Goal: Task Accomplishment & Management: Contribute content

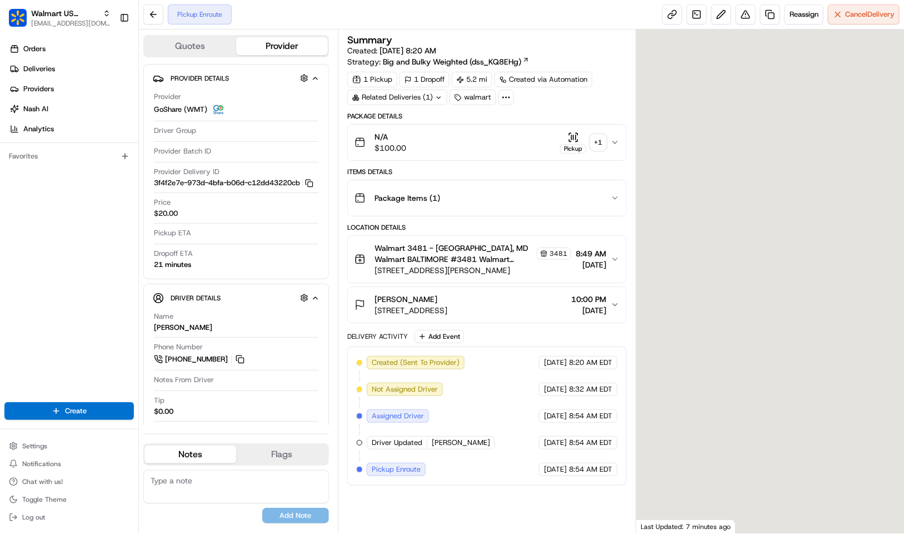
click at [494, 265] on span "Walmart 3481 - Baltimore, MD Walmart BALTIMORE #3481 Walmart BALTIMORE #3481" at bounding box center [455, 253] width 160 height 22
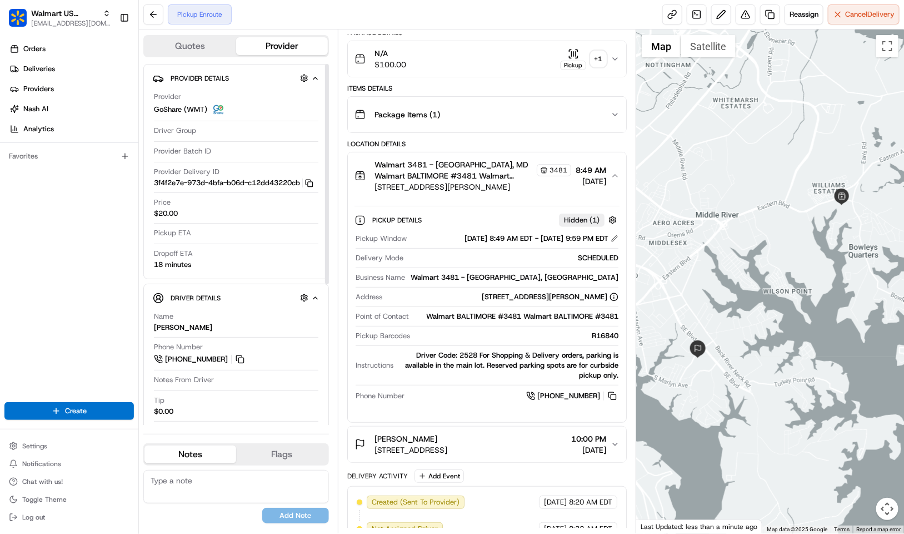
click at [207, 488] on textarea at bounding box center [236, 486] width 186 height 33
paste textarea "Caller Information: Driver Reason for Call: Asking for the driver code Resoluti…"
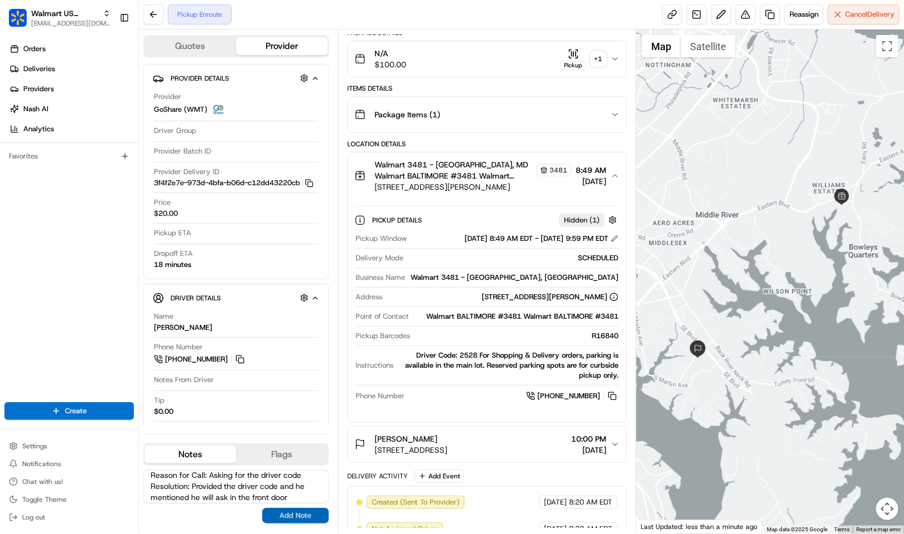
type textarea "Caller Information: Driver Reason for Call: Asking for the driver code Resoluti…"
click at [287, 514] on button "Add Note" at bounding box center [295, 516] width 67 height 16
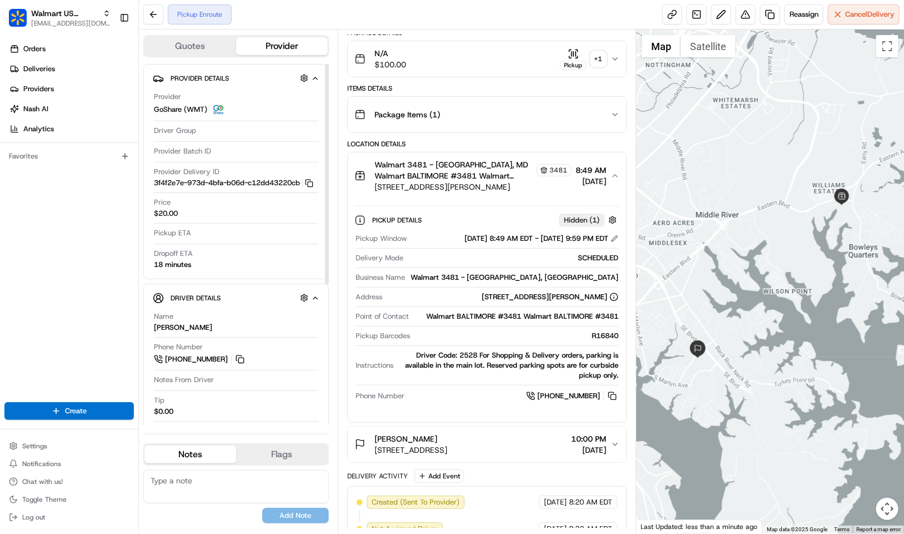
scroll to position [0, 0]
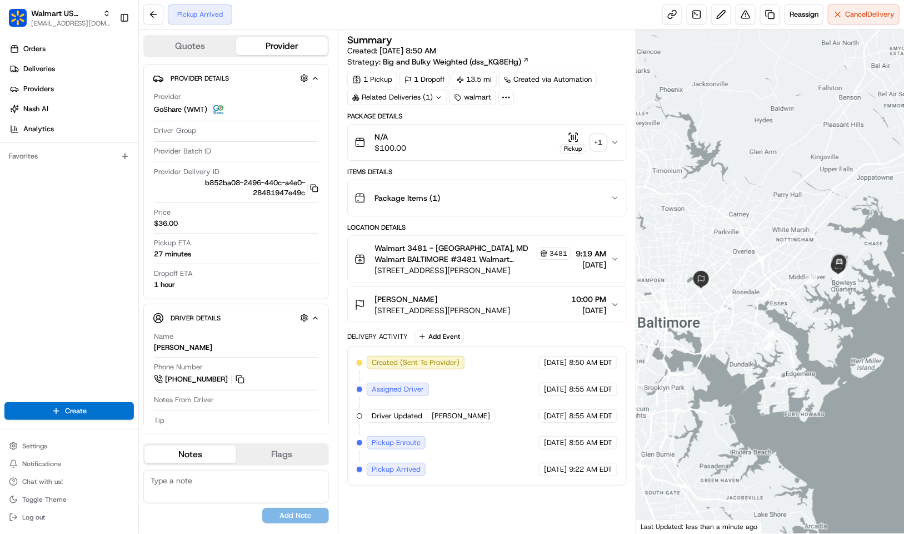
click at [527, 264] on div "Walmart 3481 - Baltimore, MD Walmart BALTIMORE #3481 Walmart BALTIMORE #3481 34…" at bounding box center [473, 253] width 197 height 22
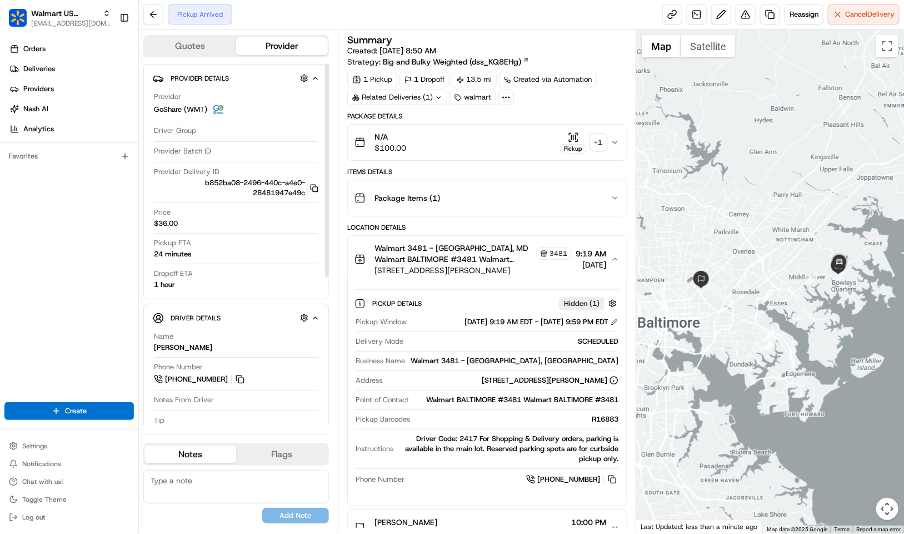
click at [242, 482] on textarea at bounding box center [236, 486] width 186 height 33
paste textarea "Caller Information: Reason for Call: Resolution:"
click at [268, 477] on textarea "Caller Information: Reason for Call: Resolution:" at bounding box center [236, 486] width 186 height 33
drag, startPoint x: 297, startPoint y: 499, endPoint x: 139, endPoint y: 468, distance: 161.5
click at [139, 468] on div "Quotes Provider Provider Details Provider GoShare (WMT) Driver Group Provider B…" at bounding box center [238, 281] width 199 height 504
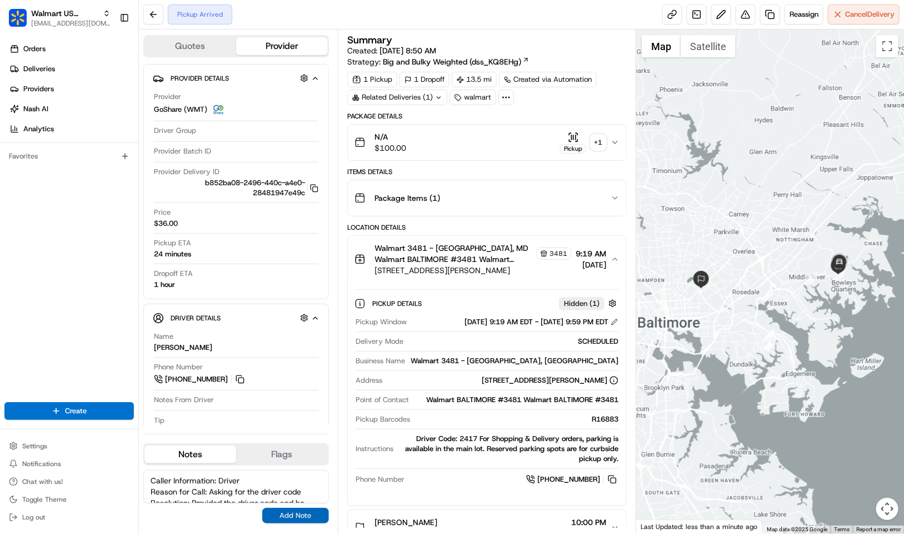
type textarea "Caller Information: Driver Reason for Call: Asking for the driver code Resoluti…"
click at [304, 520] on button "Add Note" at bounding box center [295, 516] width 67 height 16
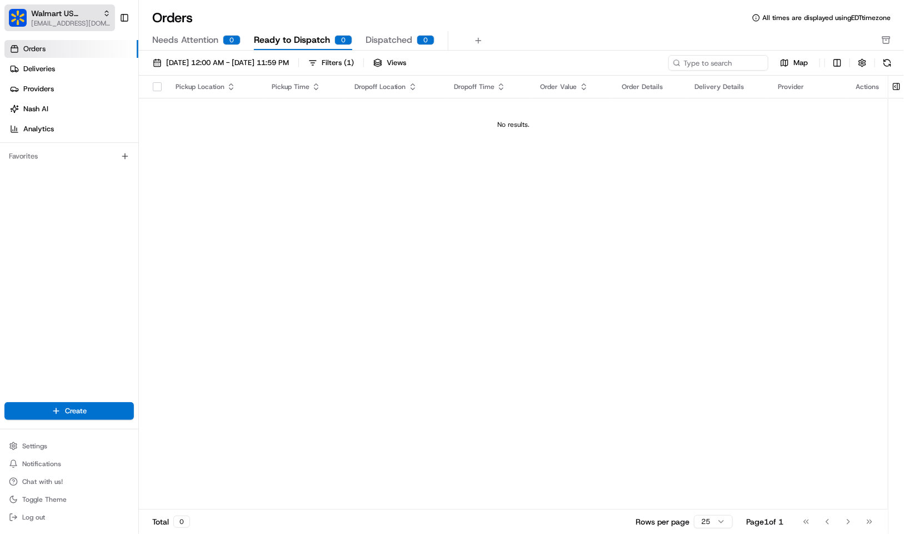
click at [74, 20] on span "[EMAIL_ADDRESS][DOMAIN_NAME]" at bounding box center [70, 23] width 79 height 9
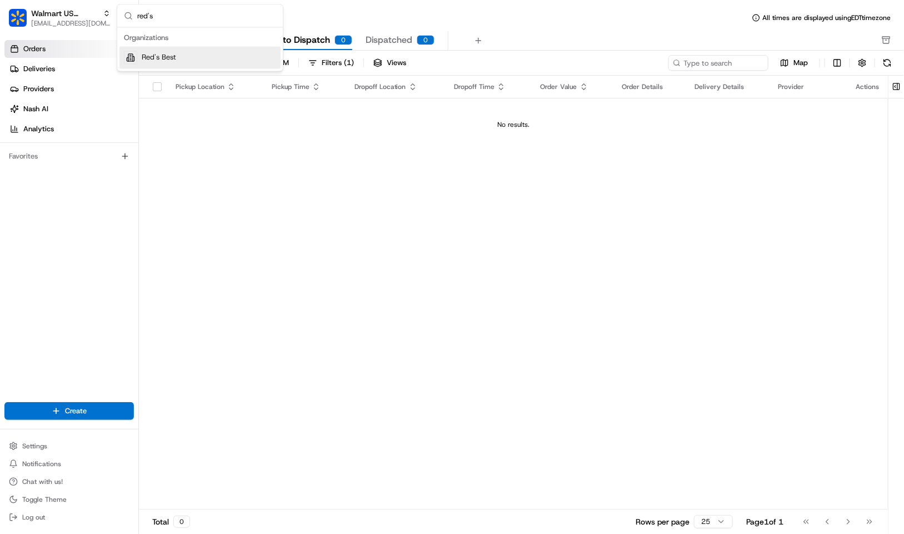
type input "red's"
click at [224, 58] on div "Red's Best" at bounding box center [200, 58] width 161 height 22
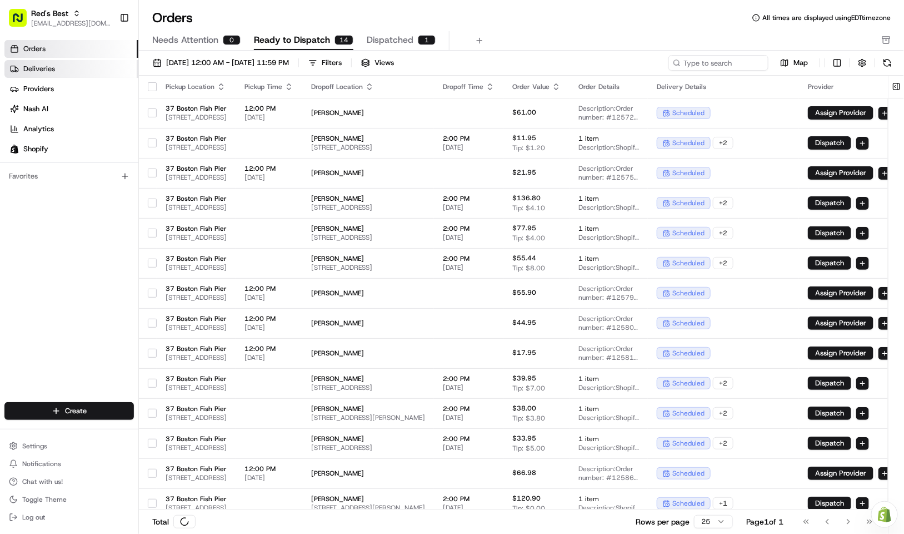
click at [67, 74] on link "Deliveries" at bounding box center [71, 69] width 134 height 18
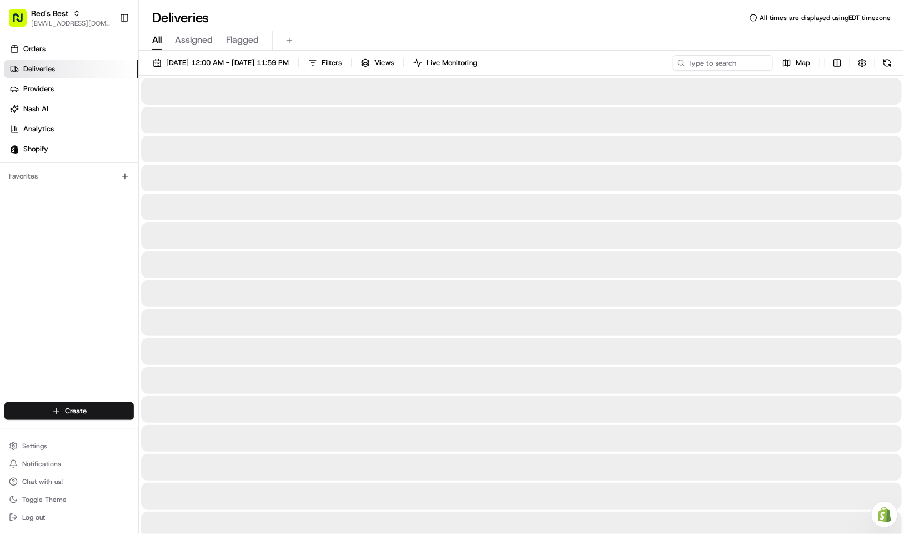
click at [424, 32] on div "All Assigned Flagged" at bounding box center [521, 40] width 765 height 19
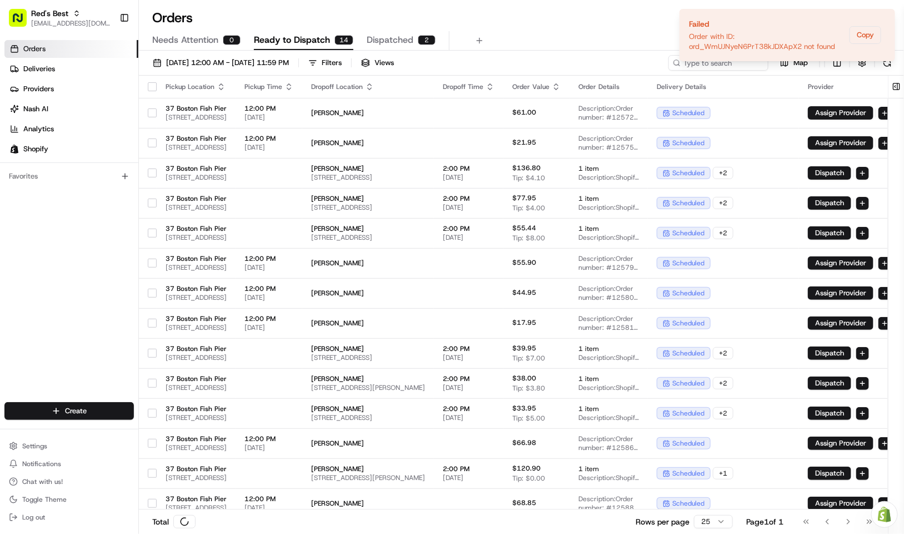
click at [81, 280] on div "Orders Deliveries Providers Nash AI Analytics Shopify Favorites" at bounding box center [69, 222] width 138 height 373
click at [38, 15] on span "Red's Best" at bounding box center [49, 13] width 37 height 11
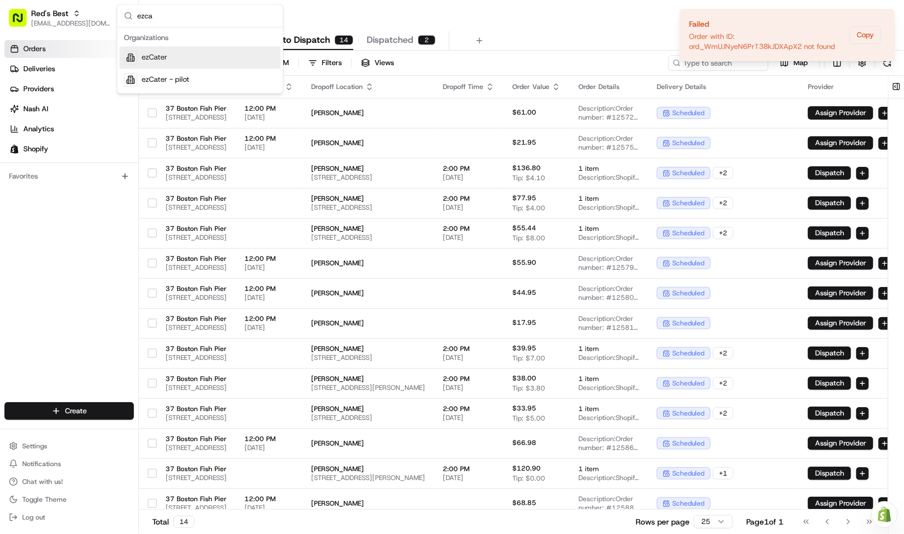
type input "ezca"
click at [212, 54] on div "ezCater" at bounding box center [200, 58] width 161 height 22
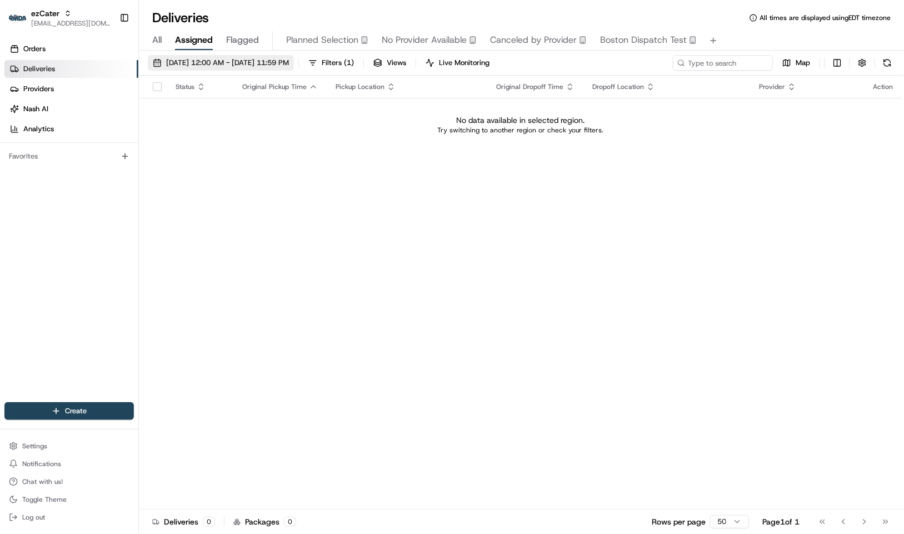
click at [258, 64] on span "[DATE] 12:00 AM - [DATE] 11:59 PM" at bounding box center [227, 63] width 123 height 10
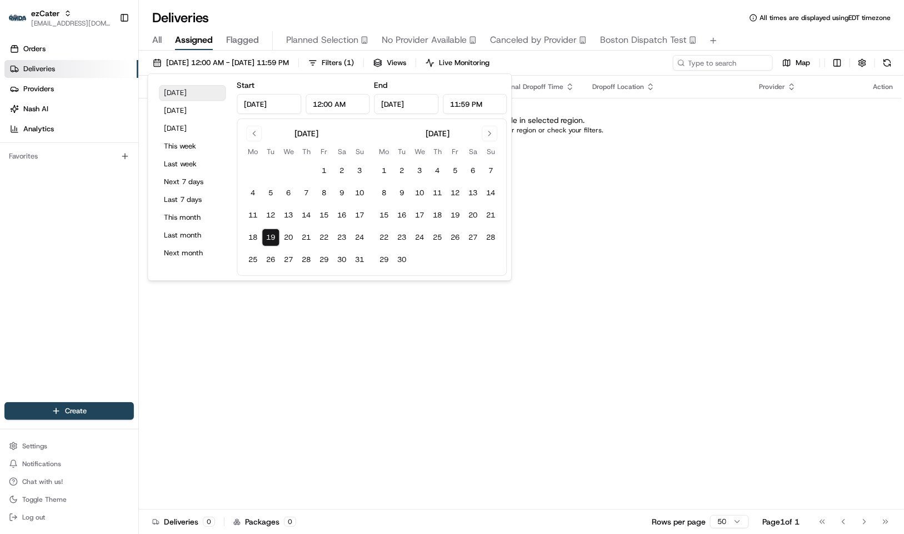
click at [196, 95] on button "Today" at bounding box center [193, 93] width 67 height 16
click at [161, 41] on span "All" at bounding box center [156, 39] width 9 height 13
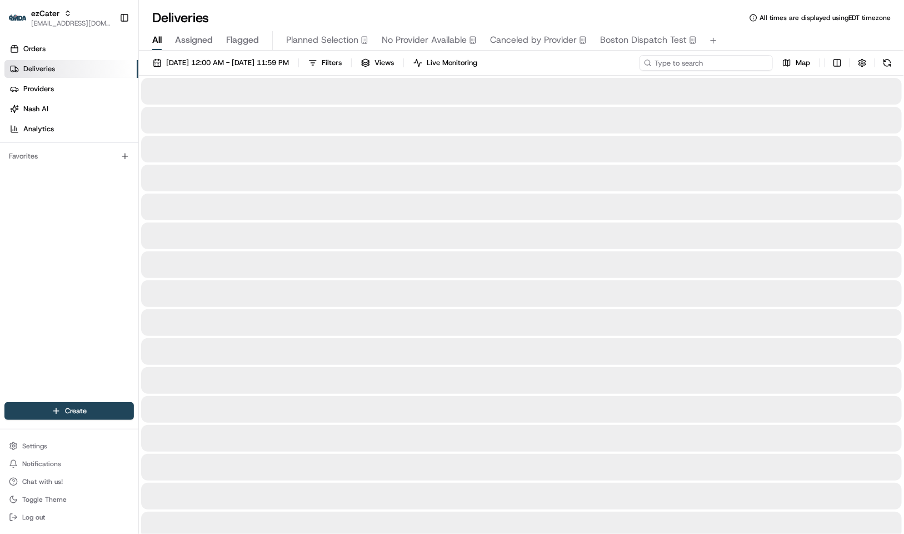
click at [709, 64] on input at bounding box center [706, 63] width 133 height 16
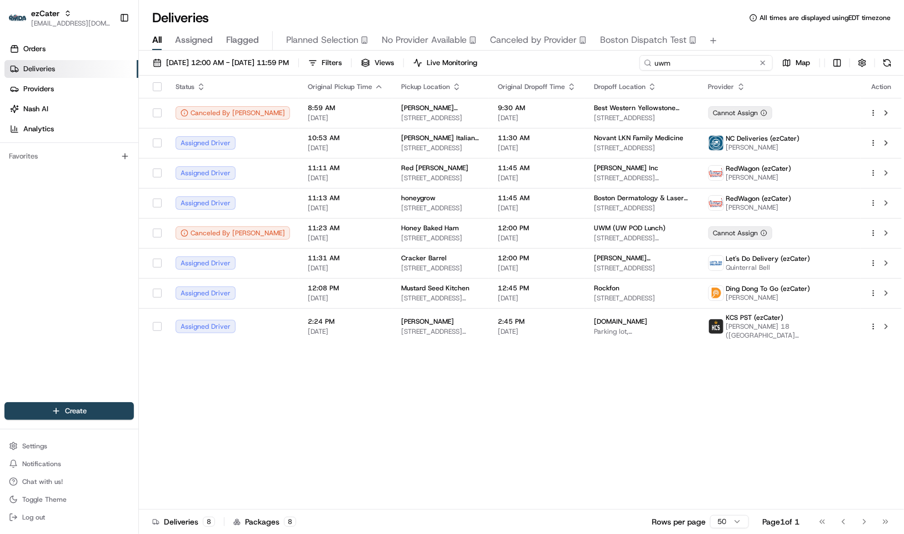
type input "uwm"
click at [37, 12] on span "ezCater" at bounding box center [45, 13] width 28 height 11
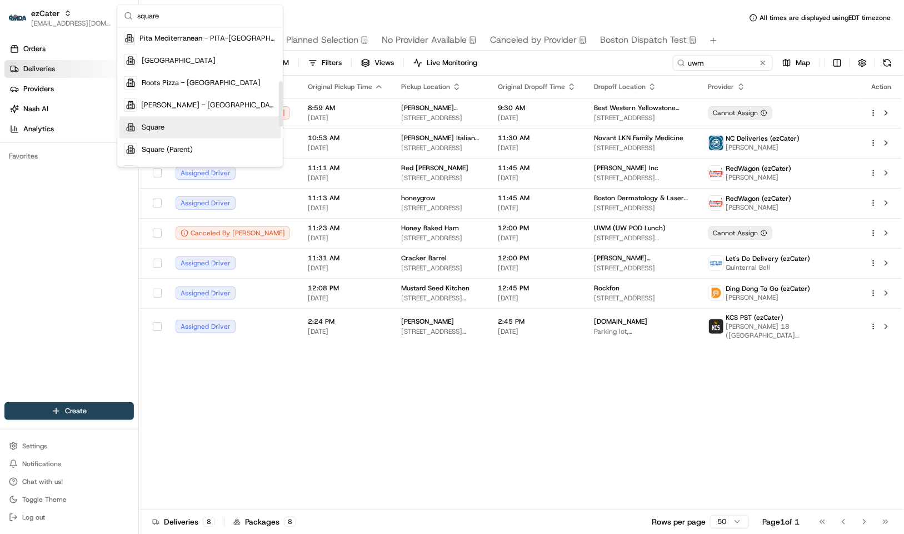
scroll to position [167, 0]
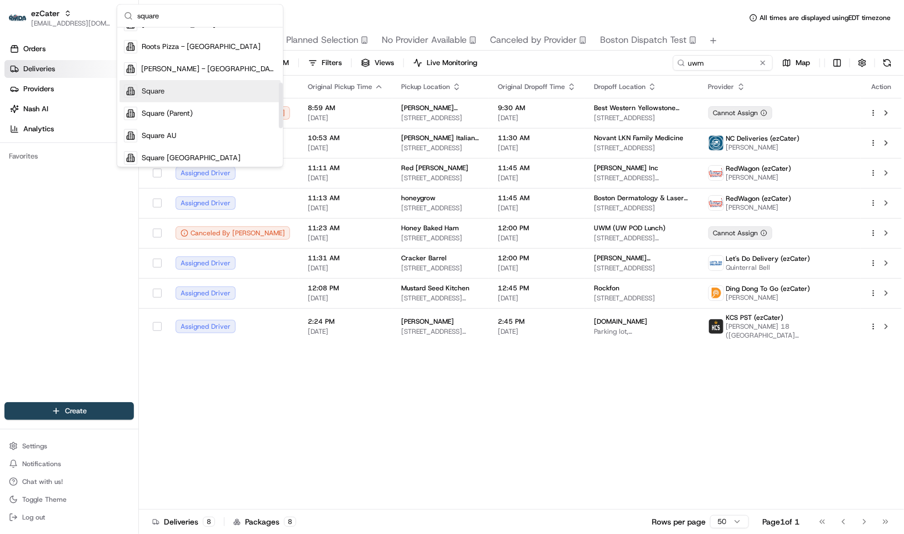
type input "square"
click at [179, 88] on div "Square" at bounding box center [200, 91] width 161 height 22
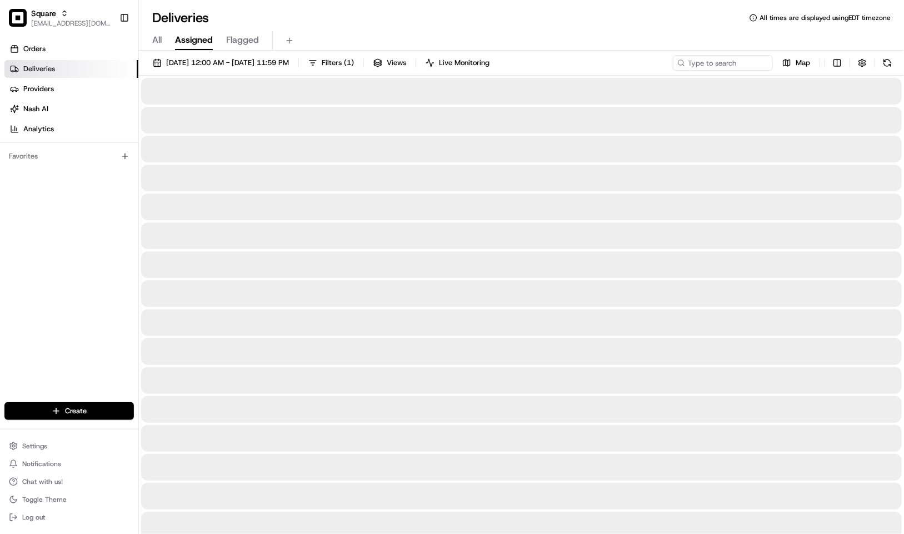
drag, startPoint x: 527, startPoint y: 31, endPoint x: 565, endPoint y: 20, distance: 39.8
click at [527, 31] on div "All Assigned Flagged" at bounding box center [521, 40] width 765 height 19
click at [565, 20] on div "Deliveries All times are displayed using EDT timezone" at bounding box center [521, 18] width 765 height 18
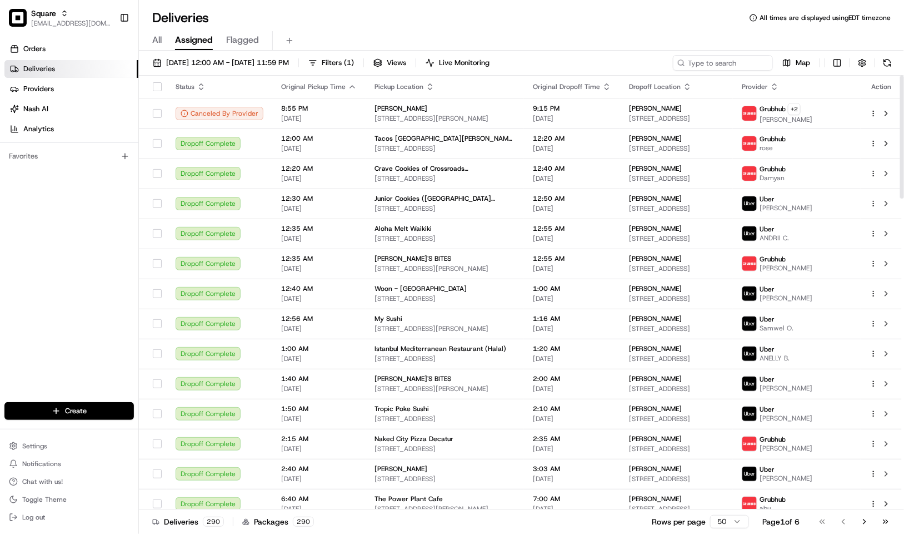
click at [477, 25] on div "Deliveries All times are displayed using EDT timezone" at bounding box center [521, 18] width 765 height 18
click at [708, 66] on input at bounding box center [706, 63] width 133 height 16
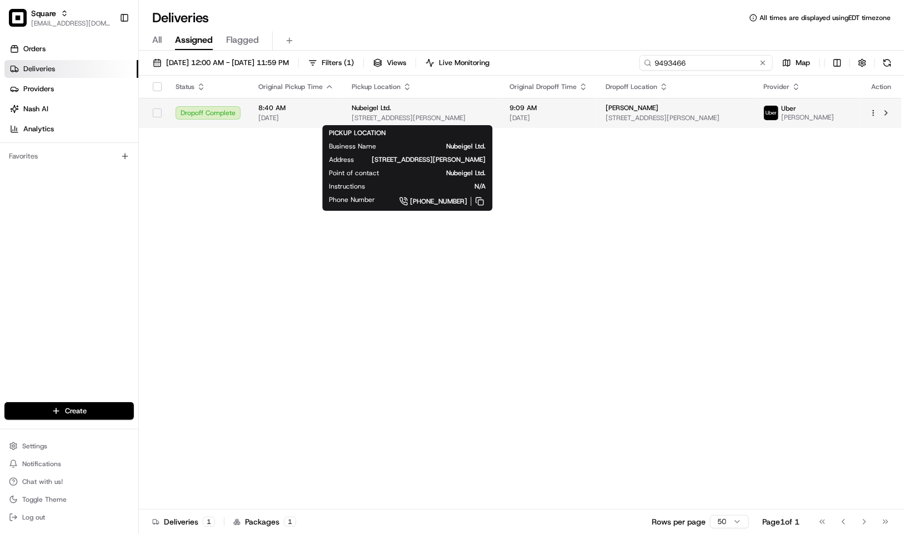
type input "9493466"
click at [489, 117] on span "2254 Lee Rd, Cleveland Heights, OH 44118, USA" at bounding box center [422, 117] width 140 height 9
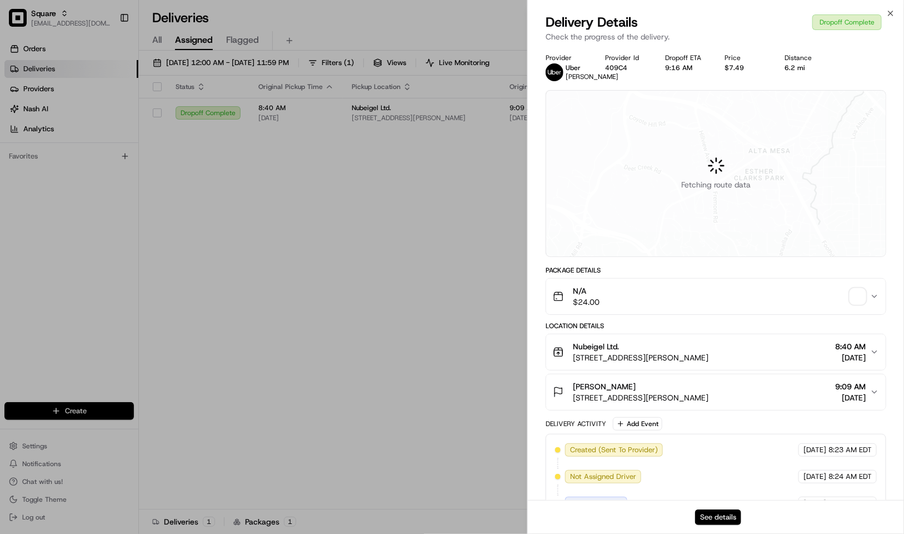
click at [709, 518] on button "See details" at bounding box center [718, 517] width 46 height 16
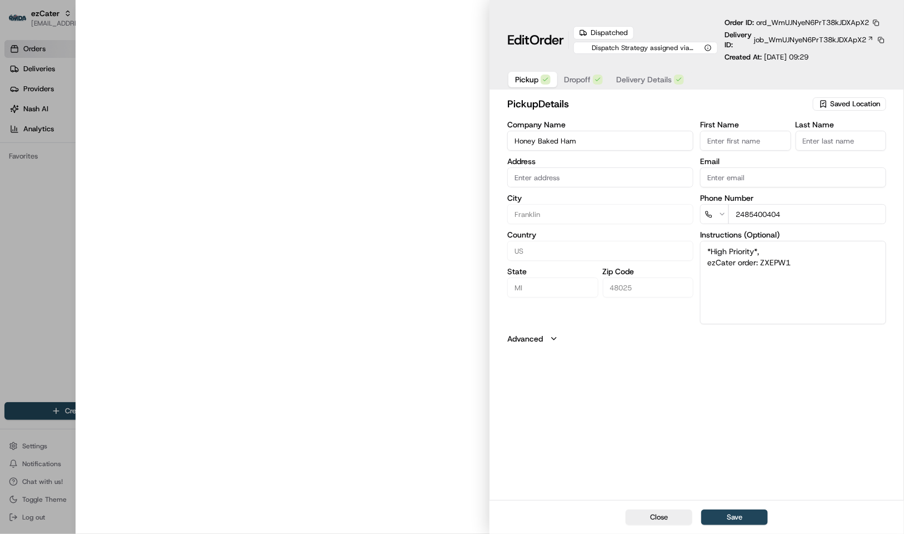
type input "[STREET_ADDRESS]"
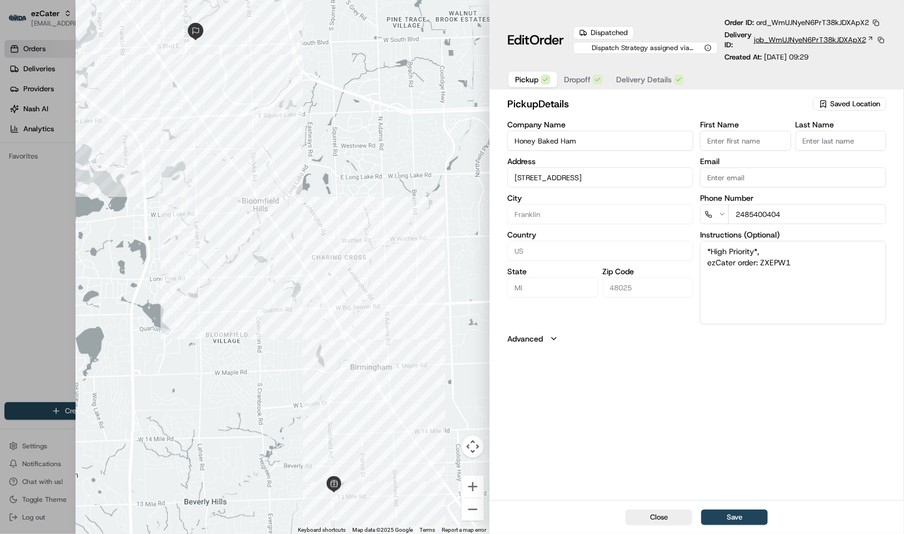
click at [761, 44] on span "job_WmUJNyeN6PrT38kJDXApX2" at bounding box center [810, 40] width 112 height 10
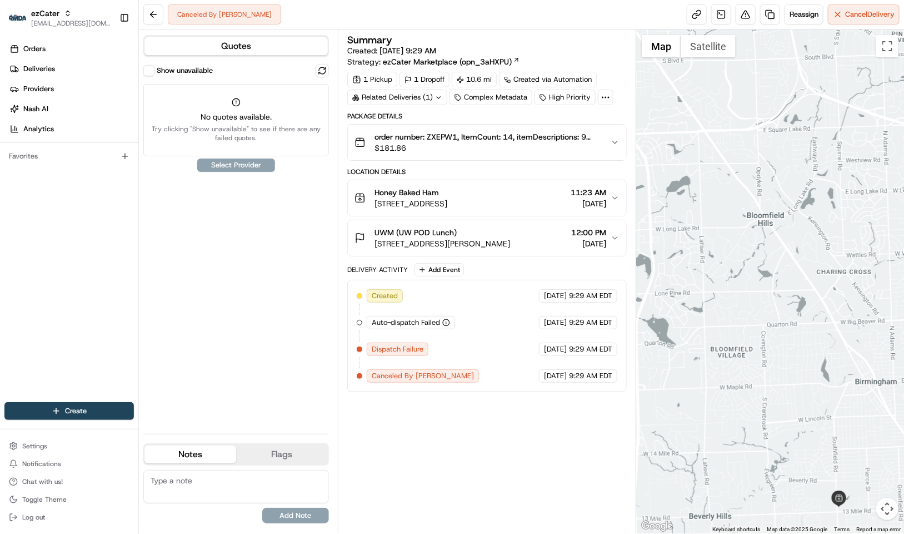
click at [243, 253] on div "Show unavailable No quotes available. Try clicking "Show unavailable" to see if…" at bounding box center [236, 244] width 186 height 361
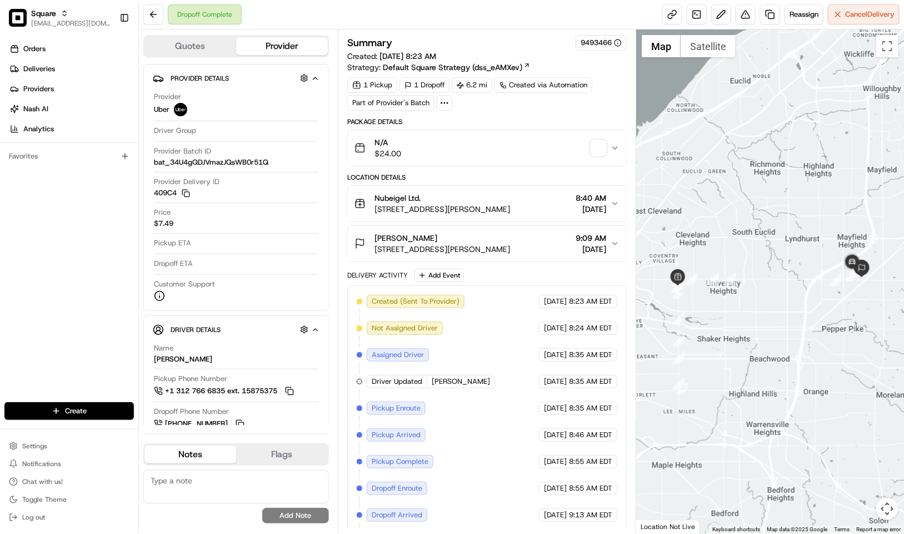
click at [510, 250] on span "[STREET_ADDRESS][PERSON_NAME]" at bounding box center [443, 248] width 136 height 11
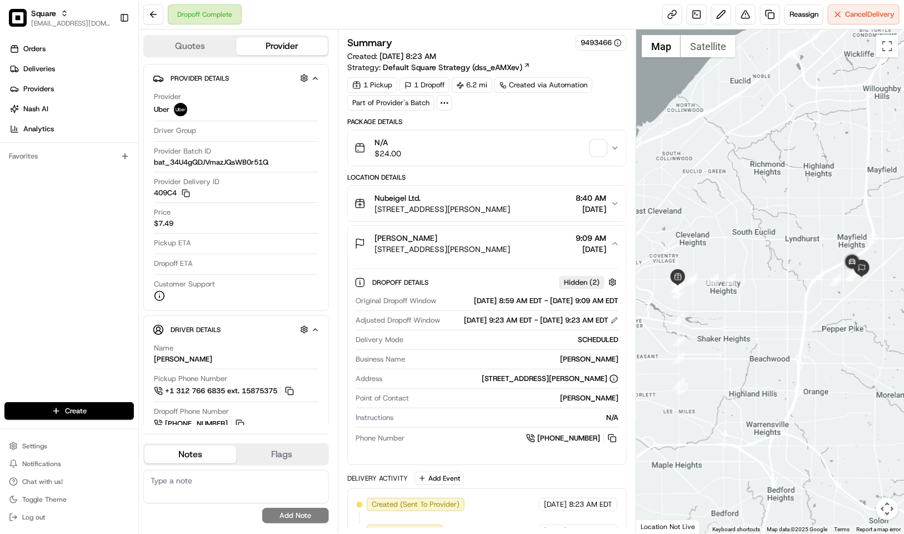
click at [510, 250] on span "[STREET_ADDRESS][PERSON_NAME]" at bounding box center [443, 248] width 136 height 11
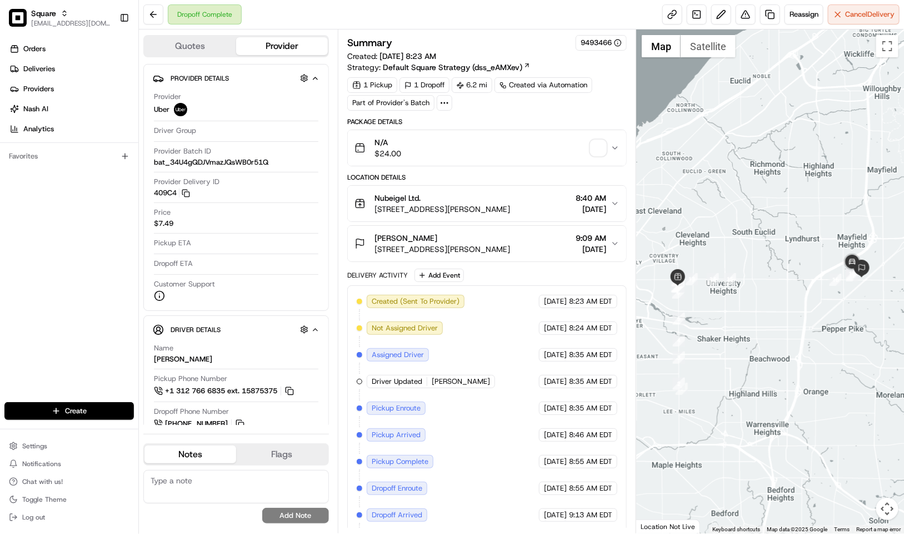
click at [510, 212] on span "2254 Lee Rd, Cleveland Heights, OH 44118, USA" at bounding box center [443, 208] width 136 height 11
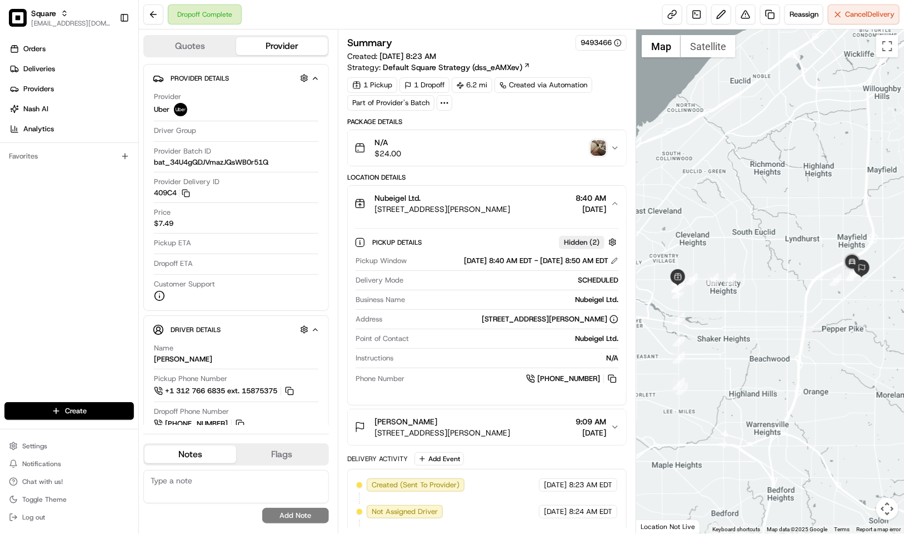
click at [510, 212] on span "2254 Lee Rd, Cleveland Heights, OH 44118, USA" at bounding box center [443, 208] width 136 height 11
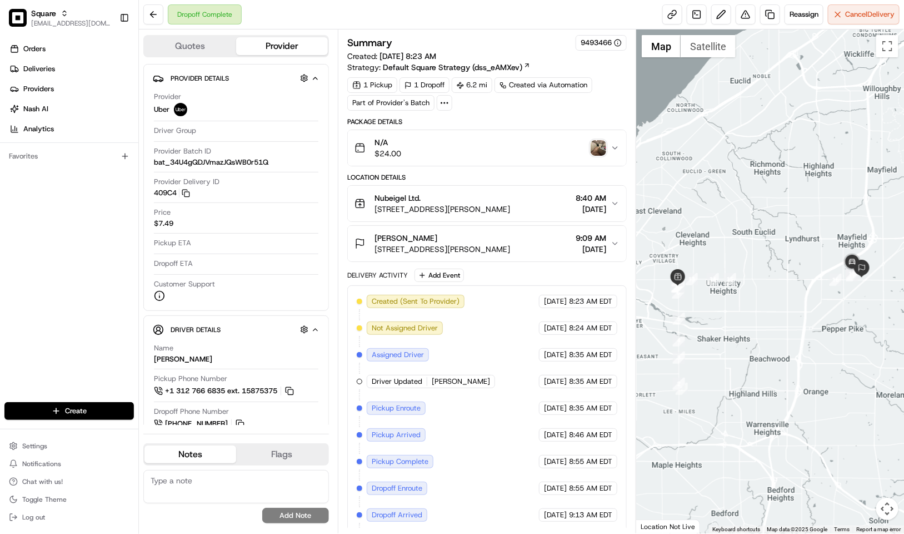
click at [594, 147] on img "button" at bounding box center [599, 148] width 16 height 16
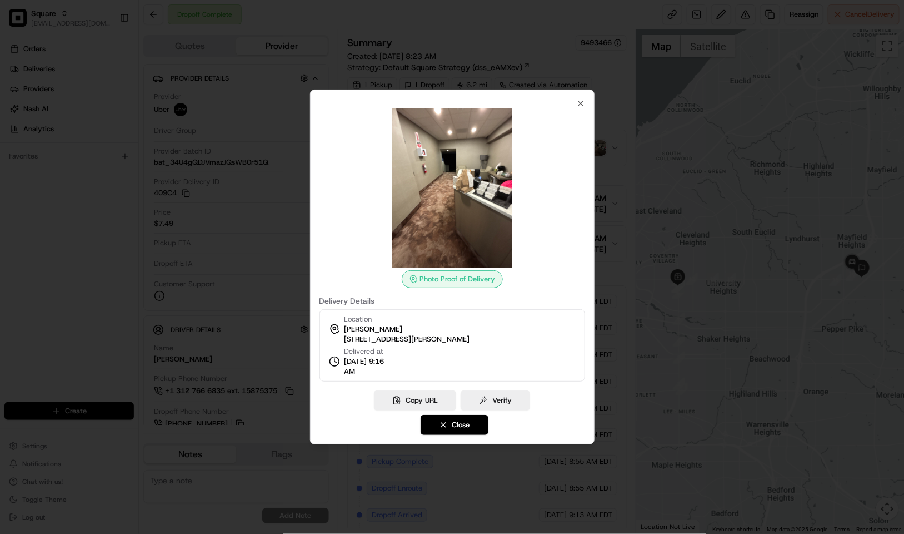
click at [527, 30] on div at bounding box center [452, 267] width 904 height 534
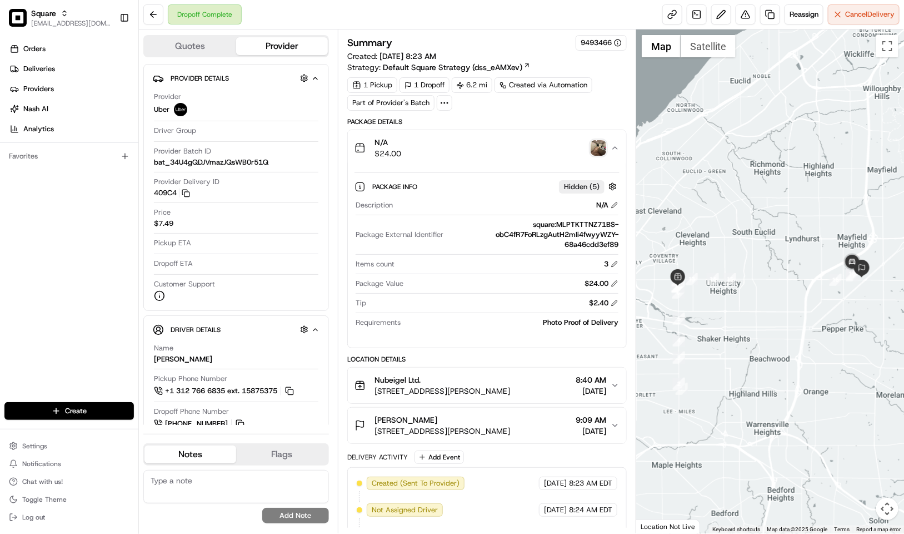
click at [534, 150] on div "N/A $24.00" at bounding box center [483, 148] width 256 height 22
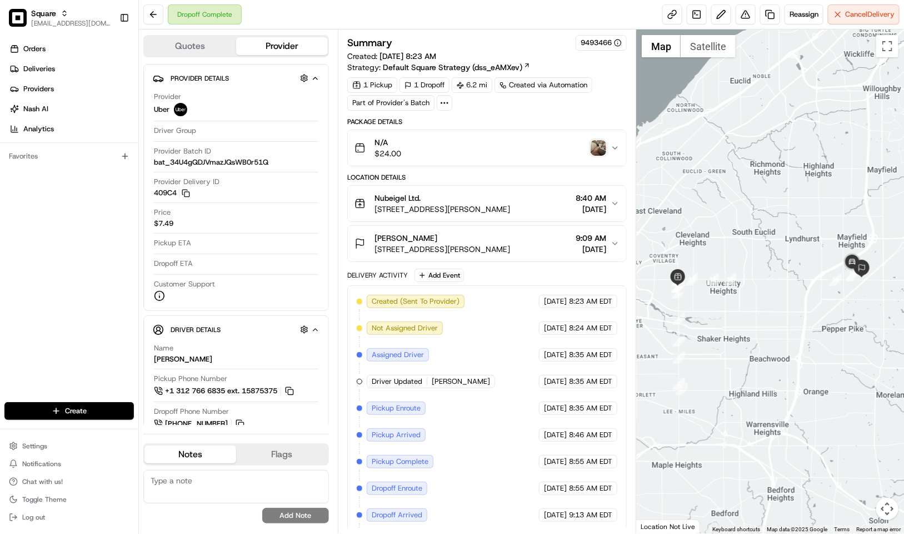
click at [506, 243] on div "Amy Wain" at bounding box center [443, 237] width 136 height 11
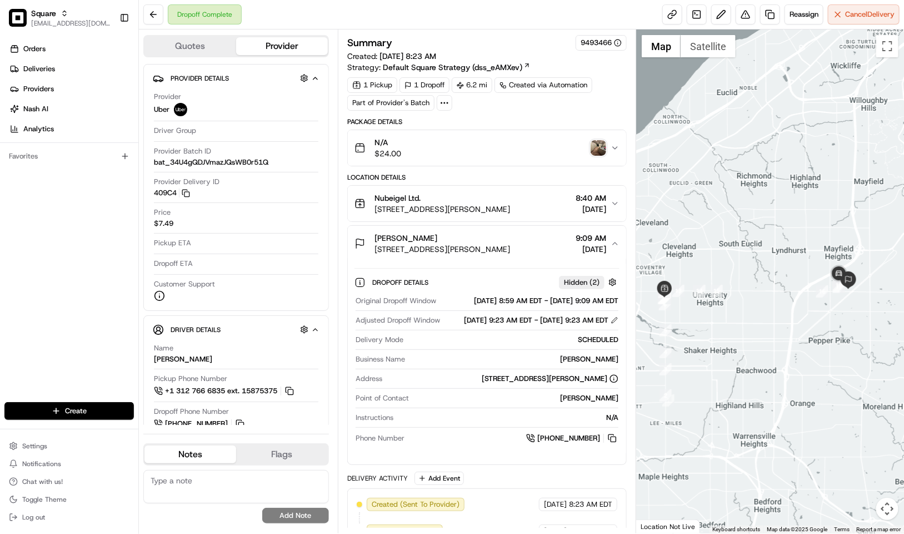
drag, startPoint x: 867, startPoint y: 282, endPoint x: 853, endPoint y: 296, distance: 20.1
click at [853, 296] on div at bounding box center [770, 281] width 268 height 504
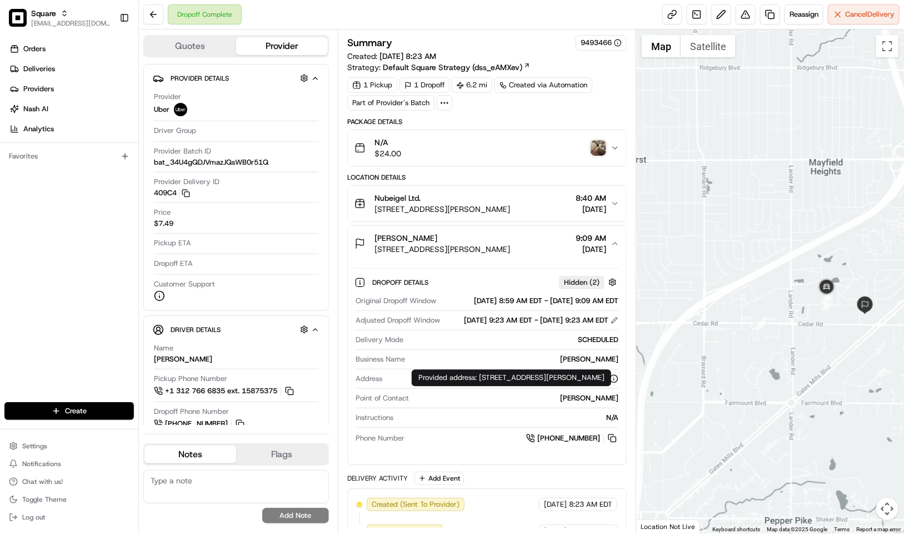
drag, startPoint x: 475, startPoint y: 390, endPoint x: 478, endPoint y: 377, distance: 13.5
click at [478, 377] on div "Provided address: 2221 Landerhaven Drive,Mayfield Heights,OH 44124 Provided add…" at bounding box center [512, 378] width 200 height 17
copy div "2221 Landerhaven Drive,Mayfield Heights,OH 4412"
click at [498, 382] on div "Provided address: 2221 Landerhaven Drive,Mayfield Heights,OH 44124 Provided add…" at bounding box center [512, 378] width 200 height 17
click at [484, 384] on div "2221 Landerhaven Dr, Mayfield Heights, OH 44124, USA" at bounding box center [550, 379] width 137 height 10
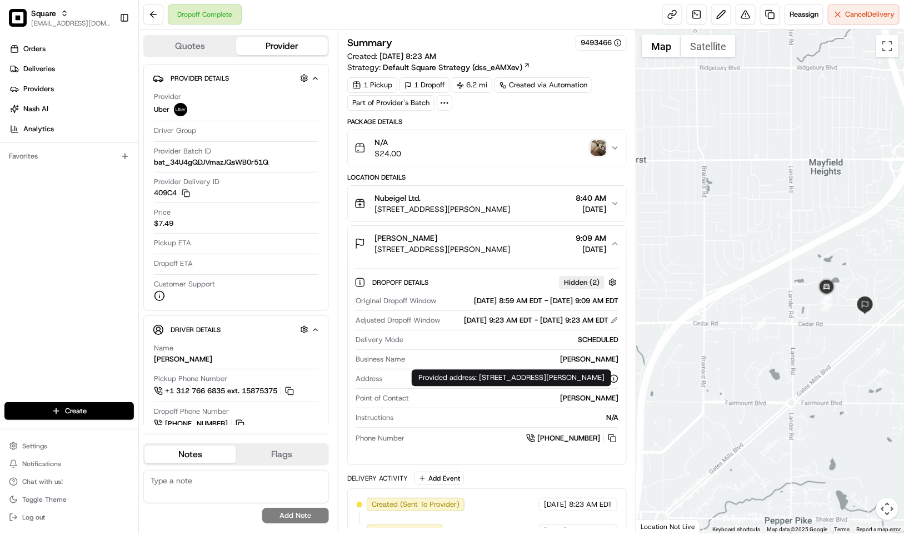
drag, startPoint x: 411, startPoint y: 402, endPoint x: 608, endPoint y: 407, distance: 196.9
click at [608, 384] on div "2221 Landerhaven Dr, Mayfield Heights, OH 44124, USA" at bounding box center [503, 379] width 232 height 10
copy div "2221 Landerhaven Dr, Mayfield Heights, OH 44124, USA"
click at [404, 397] on div "Original Dropoff Window 08/19/2025 8:59 AM EDT - 08/19/2025 9:09 AM EDT Adjuste…" at bounding box center [487, 369] width 265 height 157
click at [599, 143] on img "button" at bounding box center [599, 148] width 16 height 16
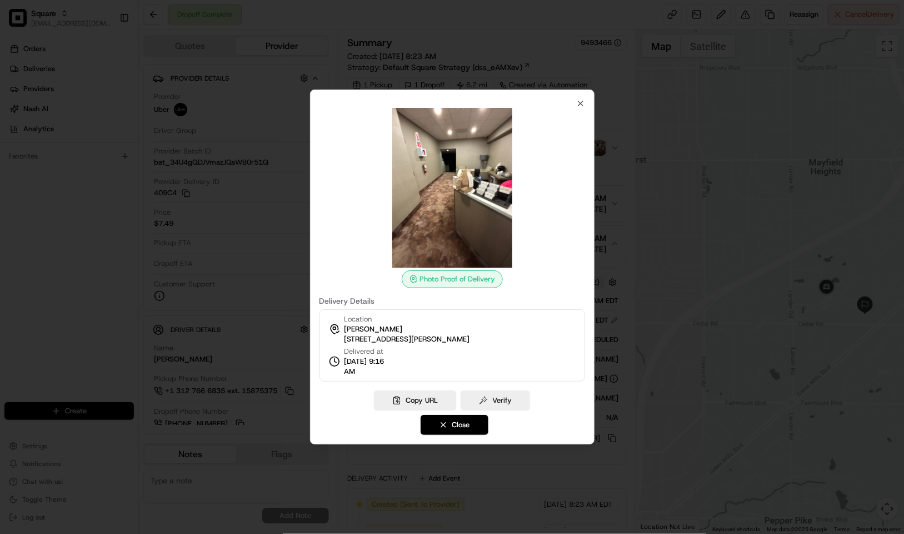
click at [488, 43] on div at bounding box center [452, 267] width 904 height 534
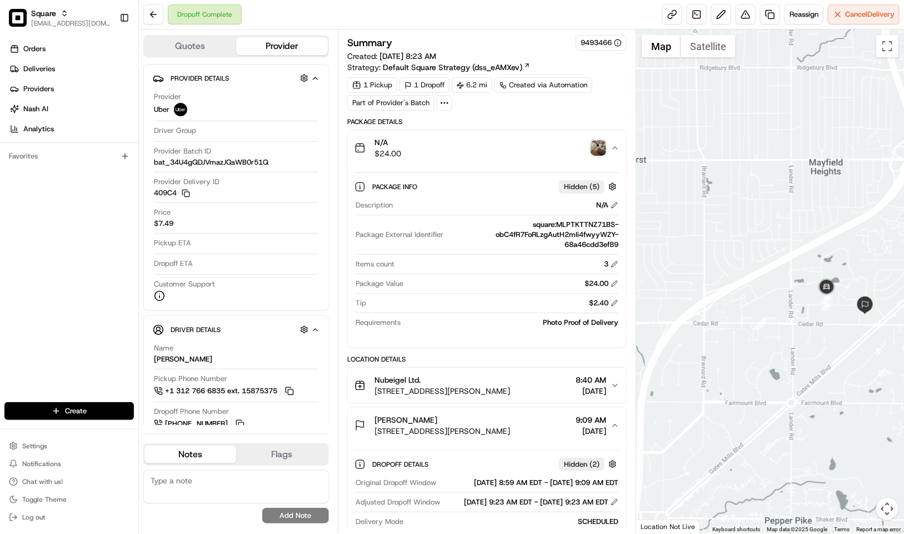
click at [513, 162] on button "N/A $24.00" at bounding box center [487, 148] width 279 height 36
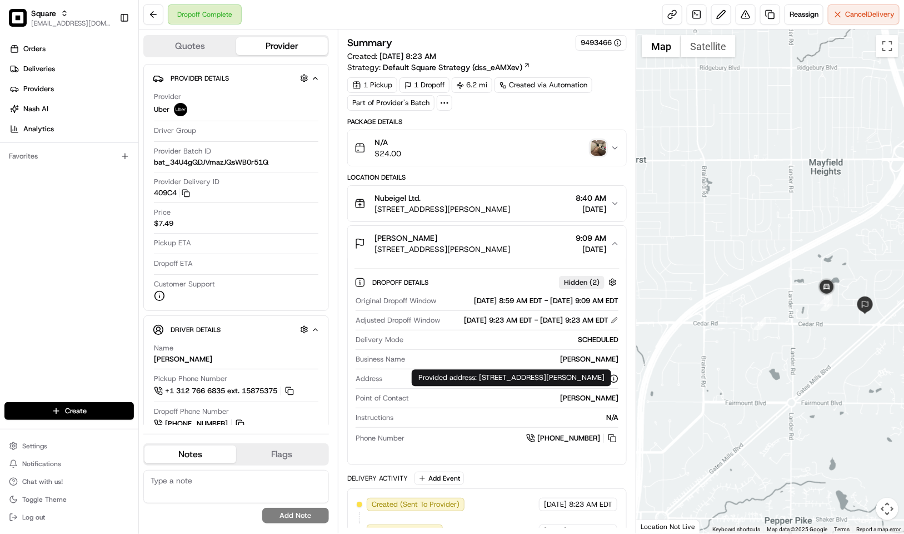
drag, startPoint x: 409, startPoint y: 400, endPoint x: 609, endPoint y: 407, distance: 200.3
click at [609, 384] on div "2221 Landerhaven Dr, Mayfield Heights, OH 44124, USA" at bounding box center [503, 379] width 232 height 10
copy div "2221 Landerhaven Dr, Mayfield Heights, OH 44124, USA"
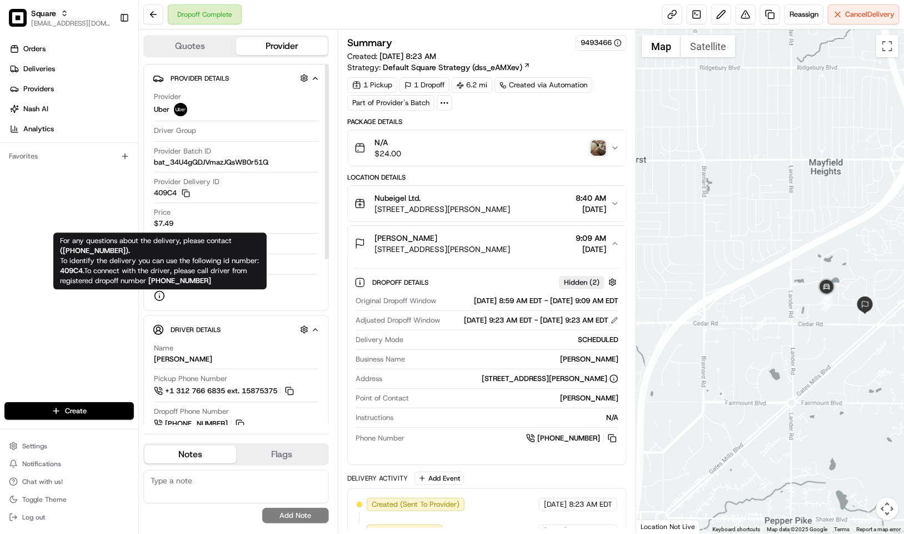
click at [93, 259] on span "For any questions about the delivery, please contact ( +18669873750 ). To ident…" at bounding box center [159, 255] width 199 height 39
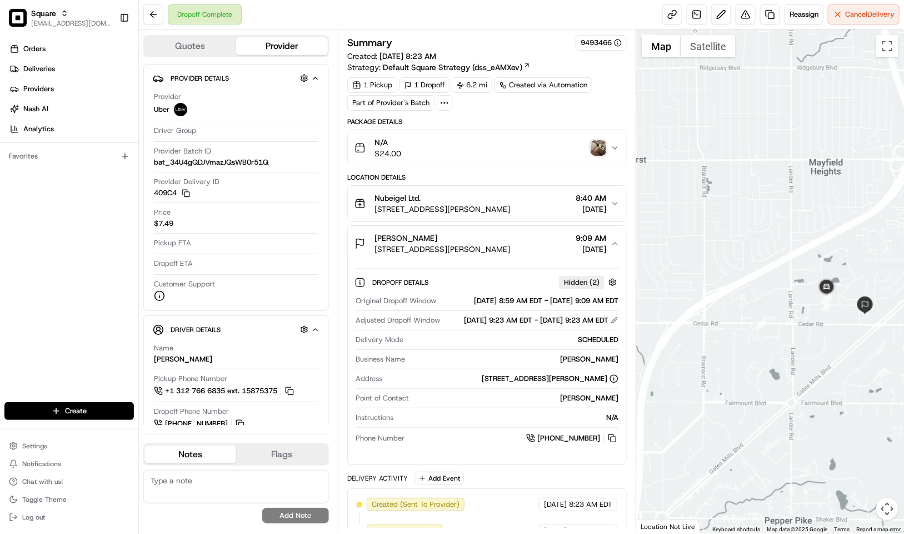
click at [90, 197] on div "Orders Deliveries Providers Nash AI Analytics Favorites" at bounding box center [69, 222] width 138 height 373
click at [553, 45] on div "Summary 9493466" at bounding box center [487, 43] width 280 height 16
click at [242, 488] on textarea at bounding box center [236, 486] width 186 height 33
click at [739, 11] on button at bounding box center [746, 14] width 20 height 20
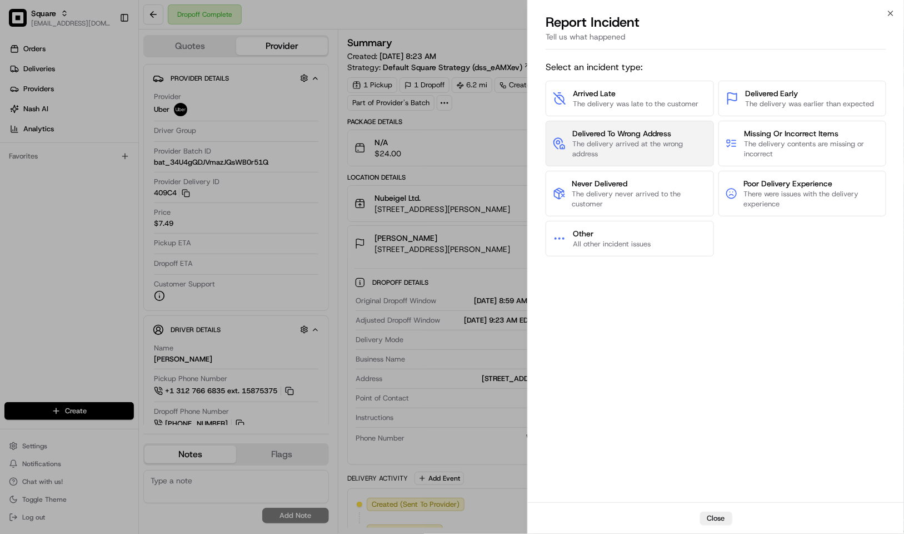
click at [674, 147] on span "The delivery arrived at the wrong address" at bounding box center [640, 149] width 134 height 20
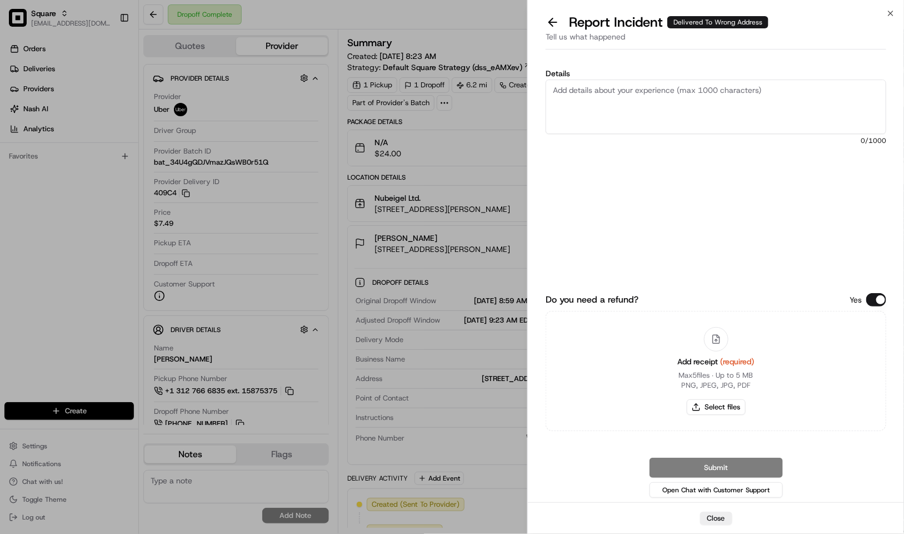
click at [692, 102] on textarea "Details" at bounding box center [716, 106] width 341 height 54
click at [829, 89] on textarea "Customer never received the order as the driver dropped the order to the" at bounding box center [716, 106] width 341 height 54
click at [760, 90] on textarea "Customer never received the order as the driver dropped the order to the" at bounding box center [716, 106] width 341 height 54
click at [844, 96] on textarea "Customer never received the order as the driver dropped off the order to the" at bounding box center [716, 106] width 341 height 54
type textarea "Customer never received the order as the driver dropped off the order to the wr…"
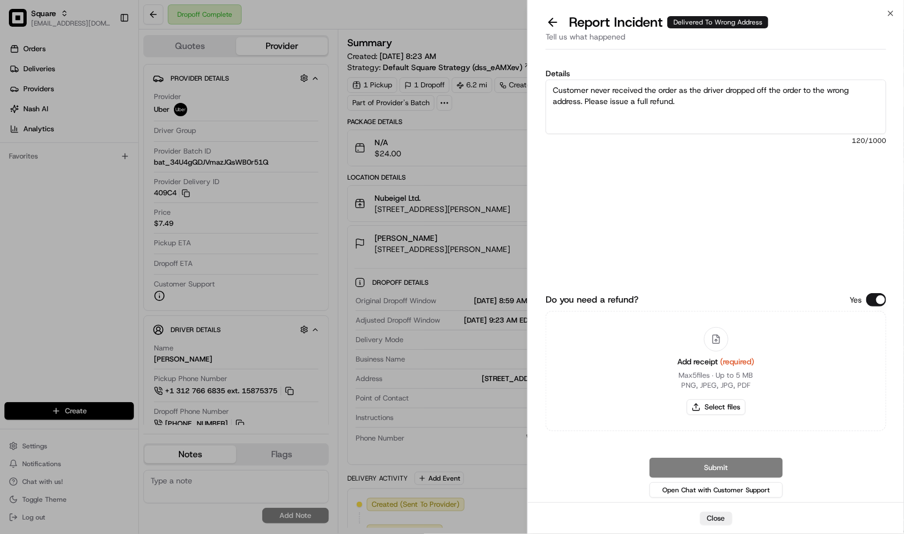
click at [873, 299] on button "Do you need a refund?" at bounding box center [877, 299] width 20 height 13
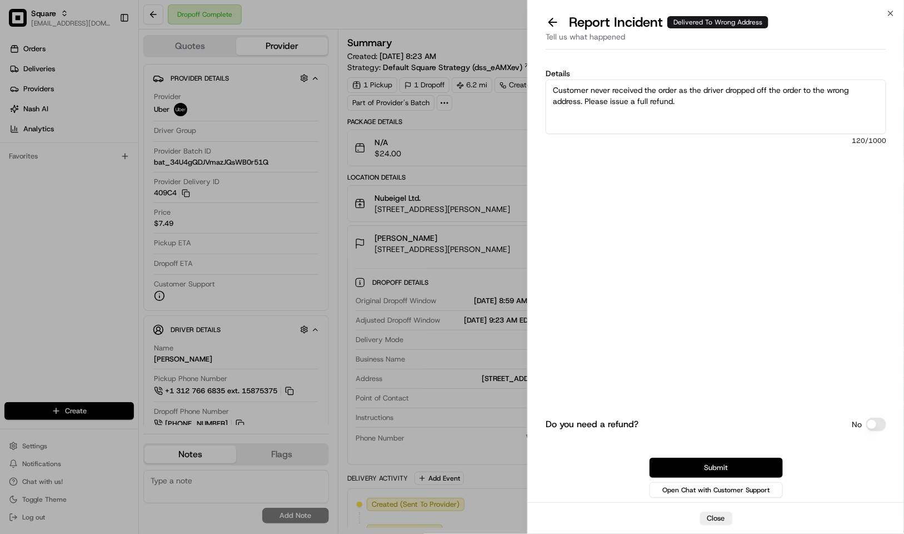
click at [735, 467] on button "Submit" at bounding box center [716, 468] width 133 height 20
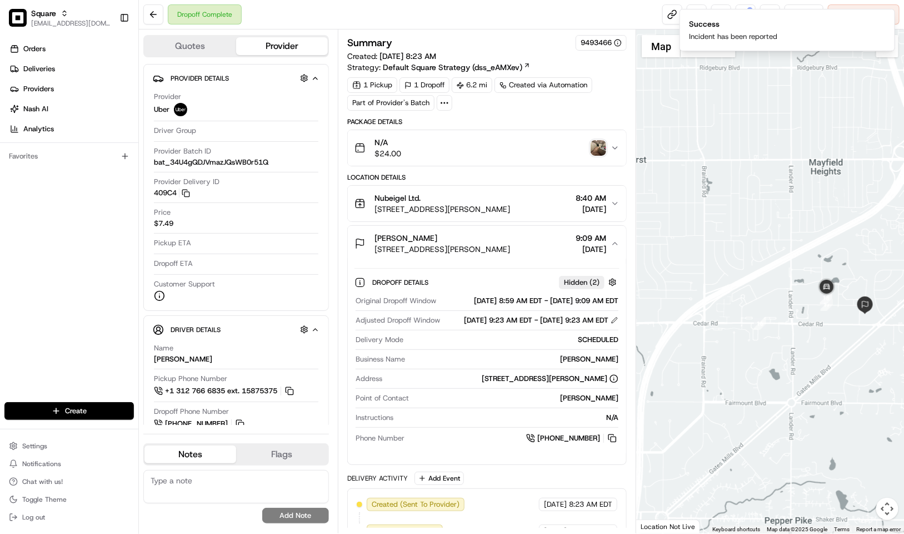
click at [199, 475] on textarea at bounding box center [236, 486] width 186 height 33
paste textarea "Caller Information: Reason for Call: Resolution:"
click at [238, 474] on textarea "Caller Information: Reason for Call: Resolution:" at bounding box center [236, 486] width 186 height 33
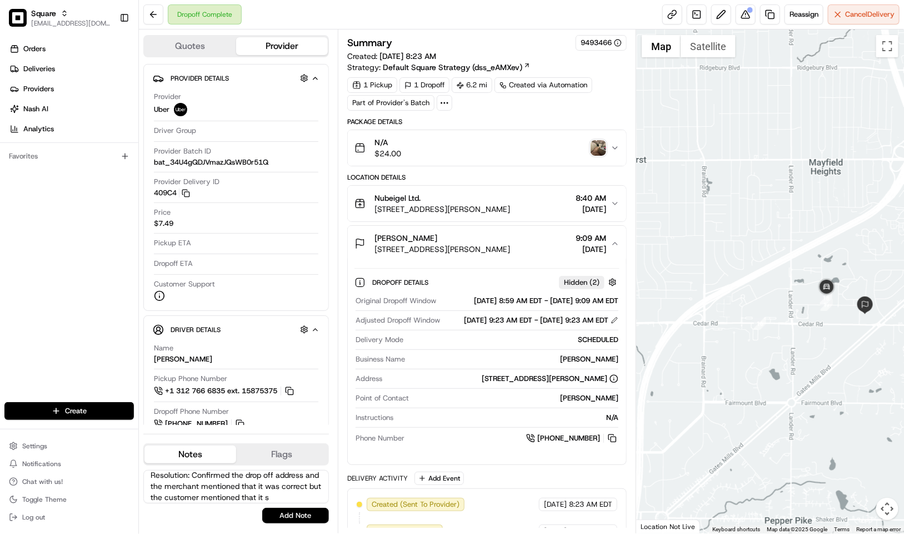
scroll to position [61, 0]
click at [219, 479] on textarea "Caller Information: Merchant Reason for Call: Wanted to reach out about this de…" at bounding box center [236, 486] width 186 height 33
click at [177, 488] on textarea "Caller Information: Merchant Reason for Call: Wanted to reach out about this de…" at bounding box center [236, 486] width 186 height 33
paste textarea "Caller Information: Reason for Call: Resolution:"
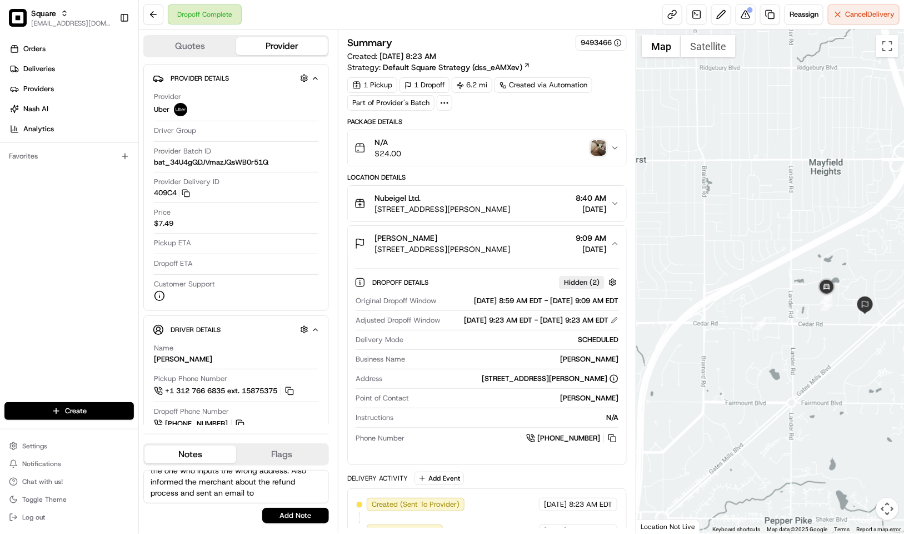
scroll to position [33, 0]
click at [256, 484] on textarea "Caller Information: Merchant Reason for Call: Wanted to reach out about this de…" at bounding box center [236, 486] width 186 height 33
click at [245, 496] on textarea "Caller Information: Merchant Reason for Call: Wanted to reach out about this de…" at bounding box center [236, 486] width 186 height 33
paste textarea "jordanrolleston@gmail.com"
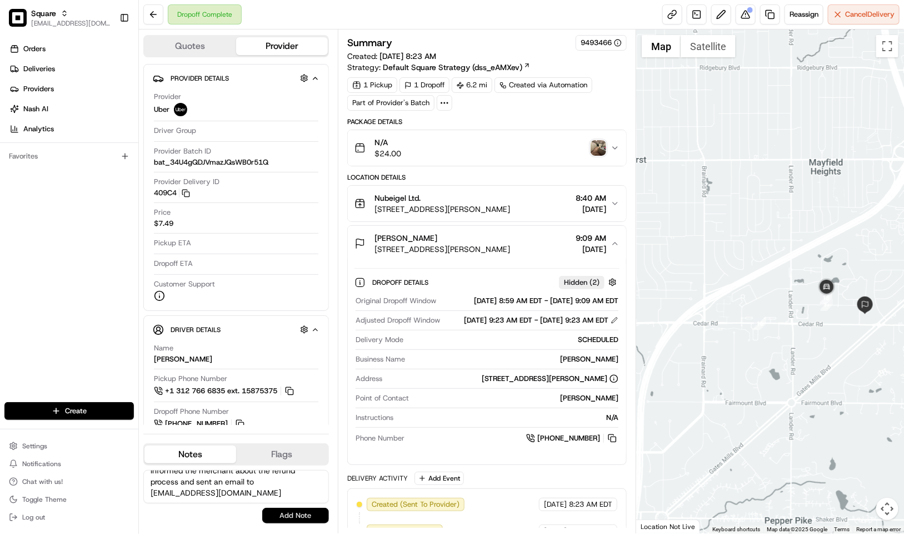
type textarea "Caller Information: Merchant Reason for Call: Wanted to reach out about this de…"
click at [299, 509] on button "Add Note" at bounding box center [295, 516] width 67 height 16
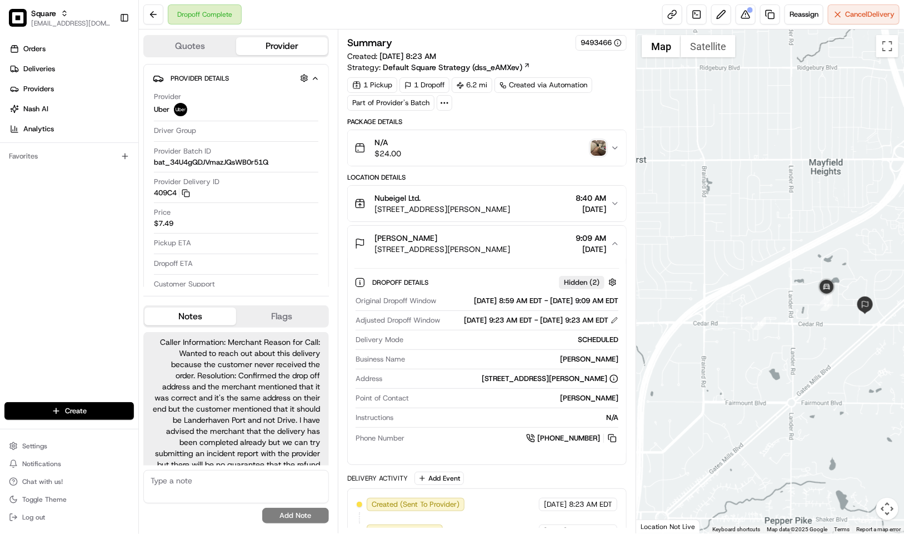
scroll to position [73, 0]
drag, startPoint x: 577, startPoint y: 44, endPoint x: 612, endPoint y: 47, distance: 35.2
click at [612, 47] on div "9493466" at bounding box center [601, 43] width 51 height 16
copy div "9493466"
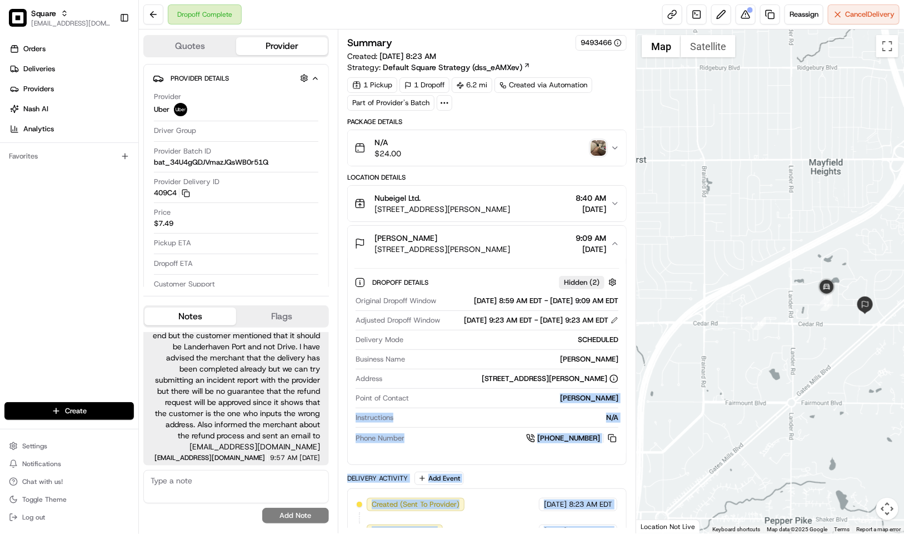
drag, startPoint x: 571, startPoint y: 424, endPoint x: 629, endPoint y: 420, distance: 58.5
click at [629, 420] on div "Summary 9493466 Created: 08/19/2025 8:23 AM Strategy: Default Square Strategy (…" at bounding box center [487, 281] width 299 height 504
click at [599, 403] on div "Amy Wain" at bounding box center [516, 398] width 205 height 10
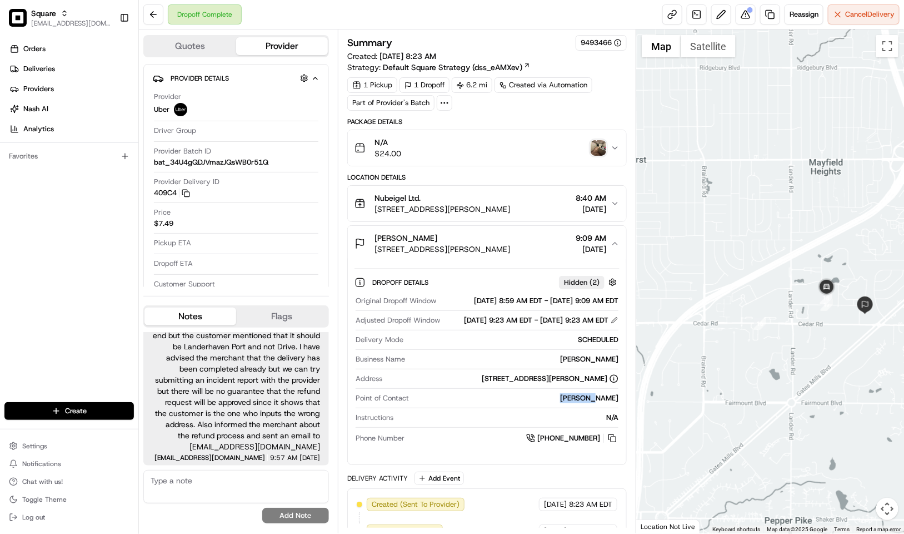
drag, startPoint x: 578, startPoint y: 417, endPoint x: 618, endPoint y: 419, distance: 40.0
click at [618, 403] on div "Amy Wain" at bounding box center [516, 398] width 205 height 10
copy div "Amy Wain"
drag, startPoint x: 85, startPoint y: 180, endPoint x: 135, endPoint y: 83, distance: 108.9
click at [85, 180] on div "Orders Deliveries Providers Nash AI Analytics Favorites" at bounding box center [69, 222] width 138 height 373
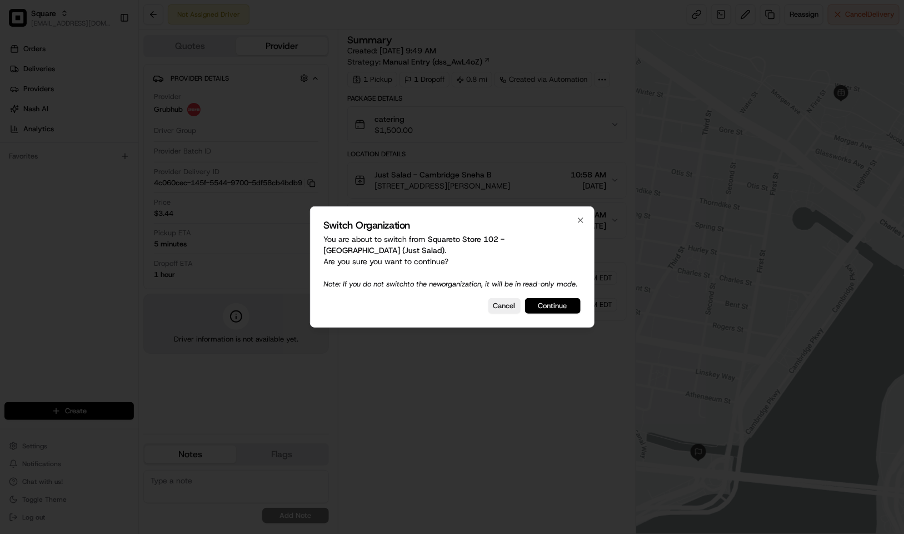
click at [540, 304] on button "Continue" at bounding box center [553, 306] width 56 height 16
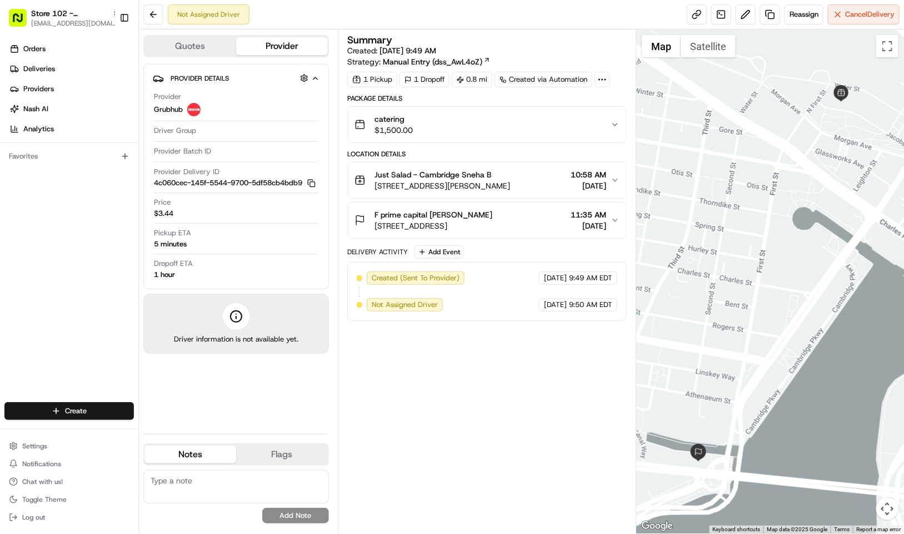
click at [257, 109] on div "Provider [PERSON_NAME]" at bounding box center [236, 104] width 165 height 24
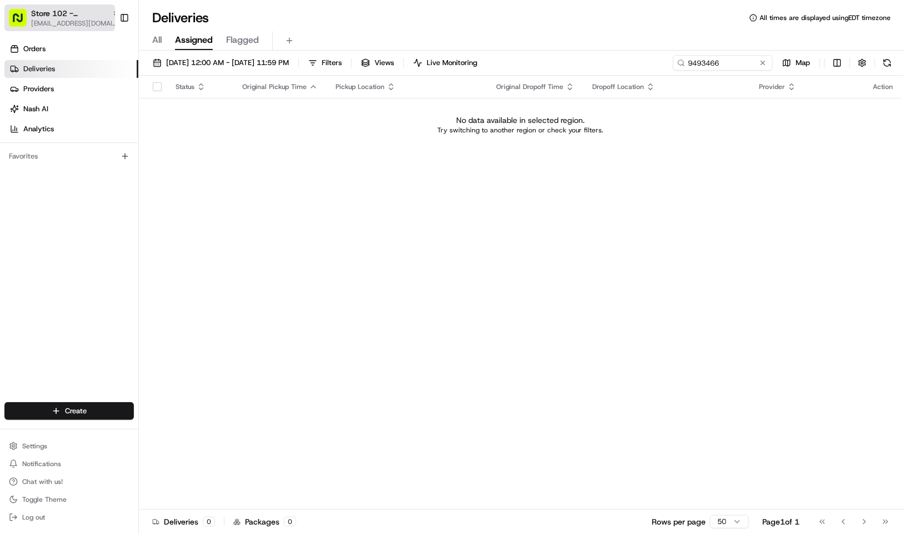
click at [37, 12] on span "Store 102 - [GEOGRAPHIC_DATA] (Just Salad)" at bounding box center [69, 13] width 77 height 11
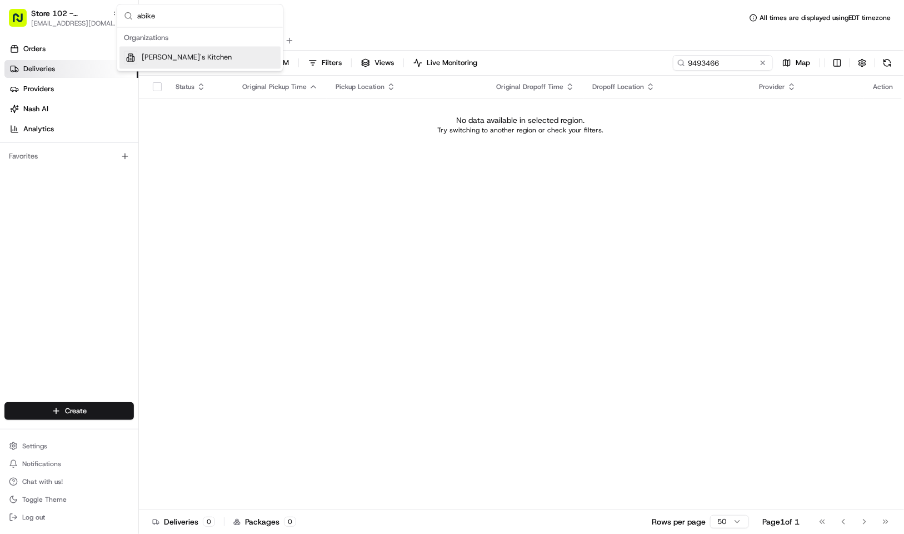
type input "abike"
click at [181, 50] on div "[PERSON_NAME]'s Kitchen" at bounding box center [200, 58] width 161 height 22
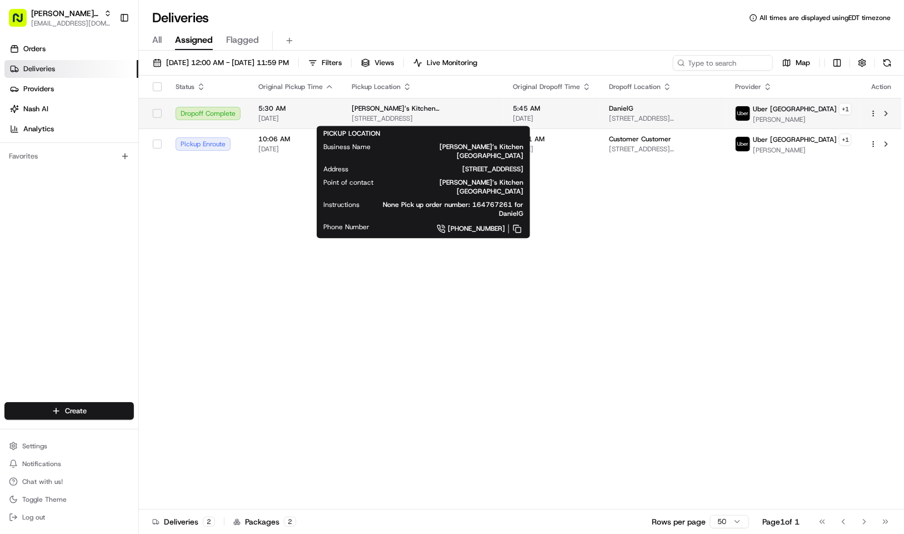
click at [432, 114] on span "[STREET_ADDRESS]" at bounding box center [423, 118] width 143 height 9
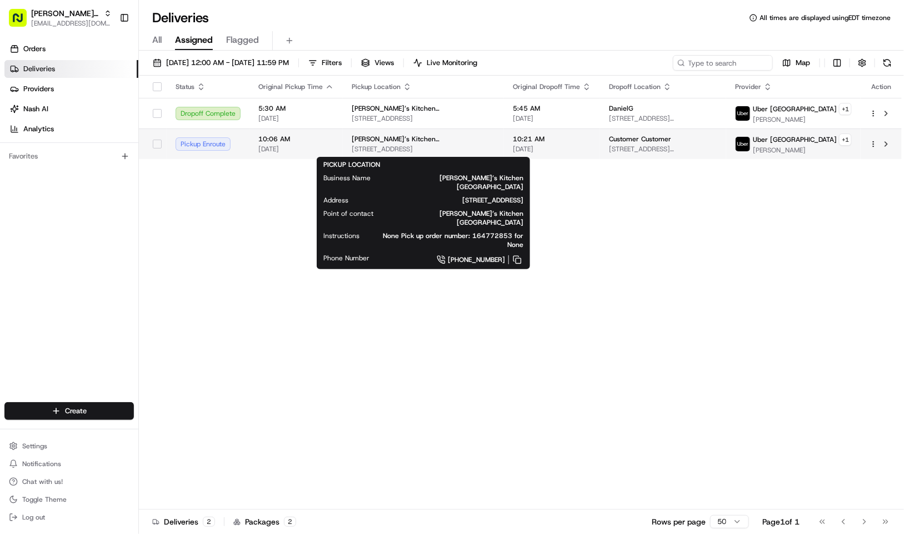
click at [458, 146] on span "[STREET_ADDRESS]" at bounding box center [423, 149] width 143 height 9
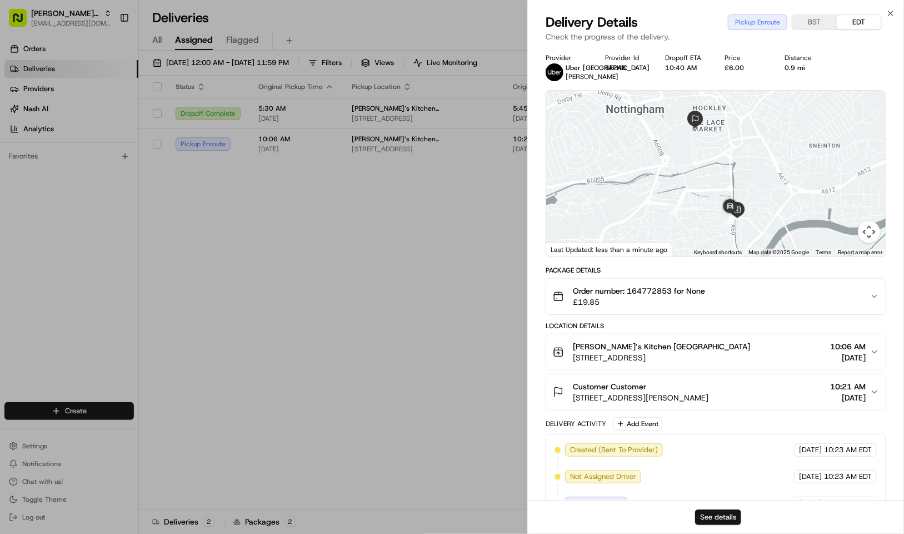
click at [711, 520] on button "See details" at bounding box center [718, 517] width 46 height 16
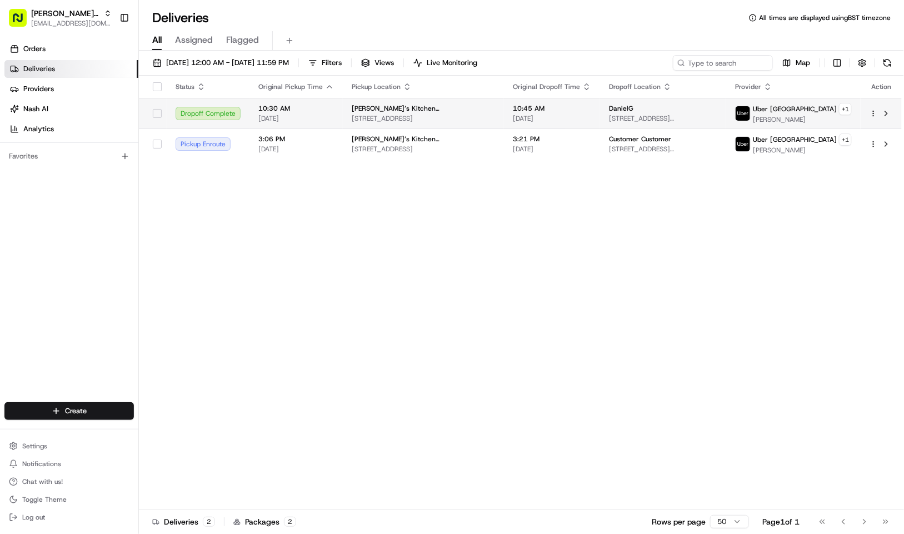
drag, startPoint x: 138, startPoint y: 199, endPoint x: 152, endPoint y: 113, distance: 86.6
click at [138, 199] on div "[PERSON_NAME]'s Kitchen [EMAIL_ADDRESS][DOMAIN_NAME] Toggle Sidebar Orders Deli…" at bounding box center [69, 267] width 139 height 534
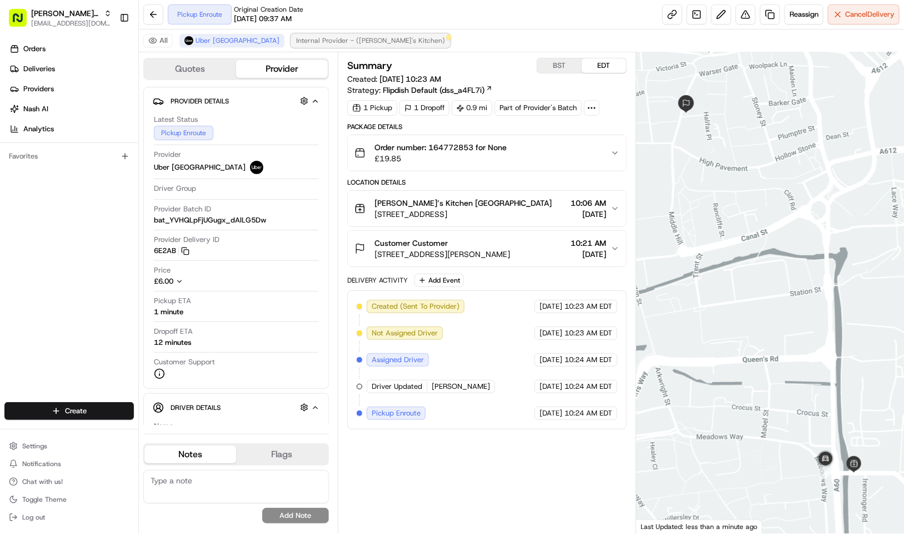
click at [324, 43] on span "Internal Provider - (Abike's Kitchen)" at bounding box center [370, 40] width 149 height 9
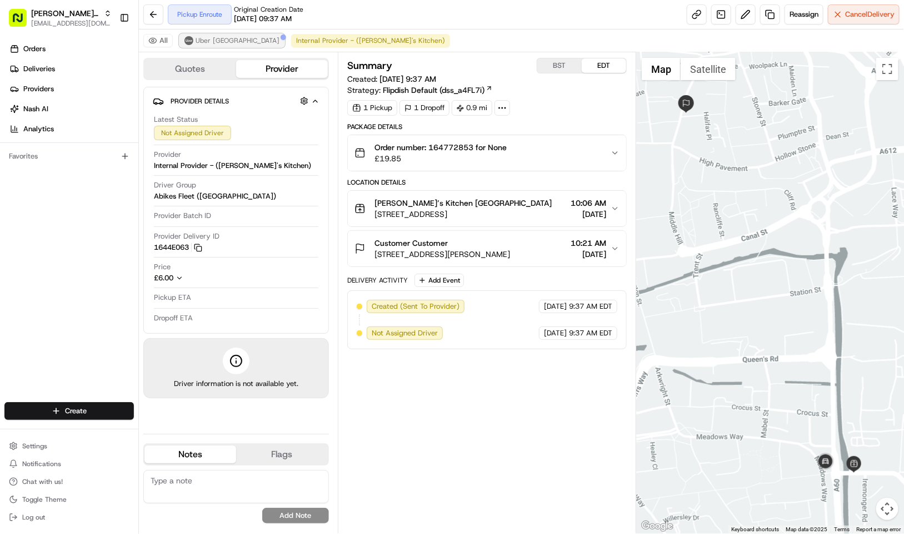
click at [208, 40] on span "Uber UK" at bounding box center [238, 40] width 84 height 9
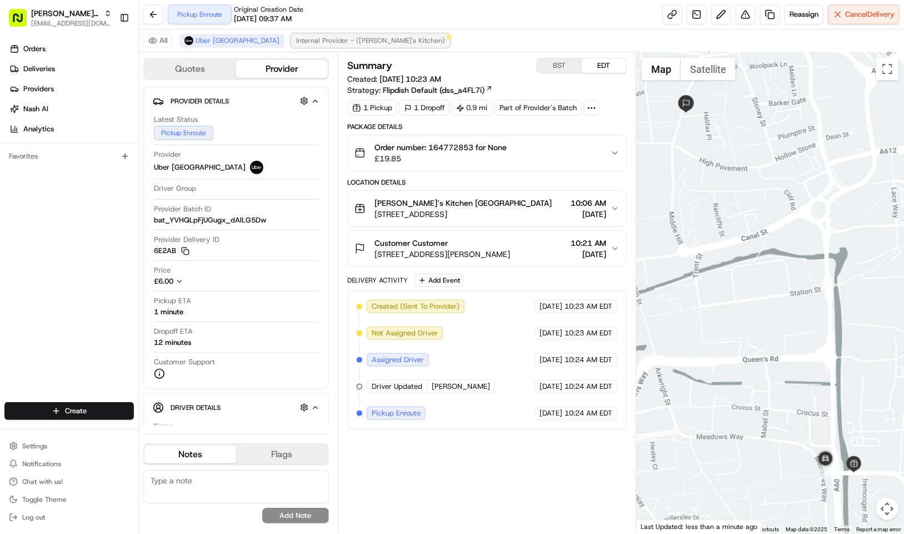
click at [291, 47] on button "Internal Provider - (Abike's Kitchen)" at bounding box center [370, 40] width 159 height 13
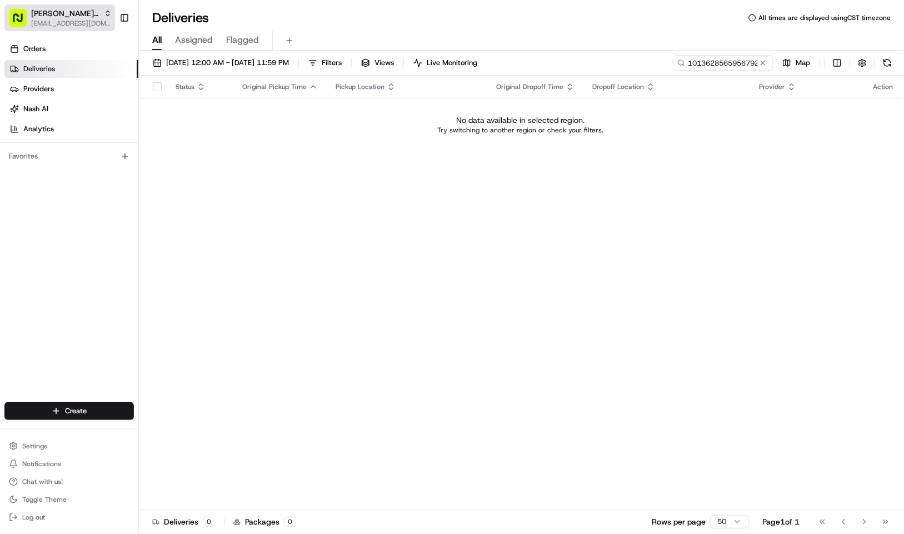
click at [59, 12] on span "Abike's Kitchen" at bounding box center [65, 13] width 68 height 11
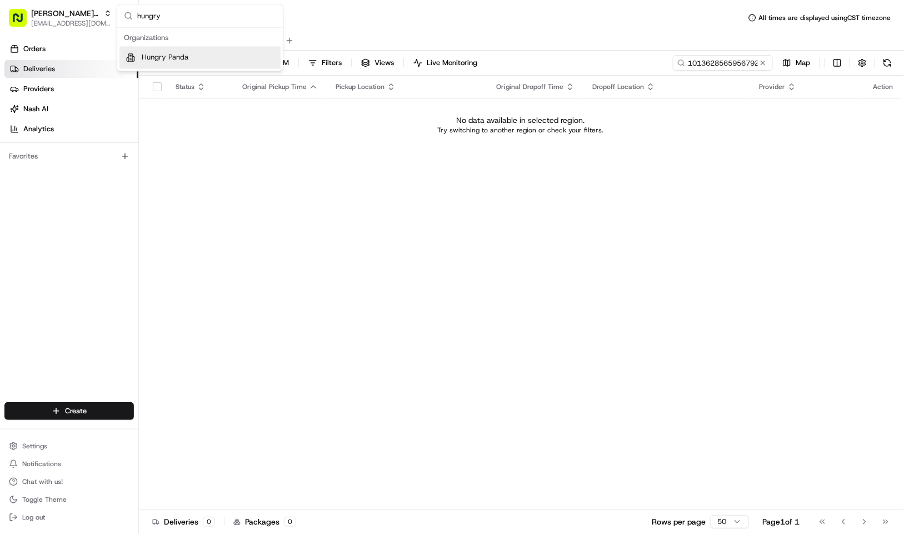
type input "hungry"
click at [171, 59] on span "Hungry Panda" at bounding box center [165, 58] width 47 height 10
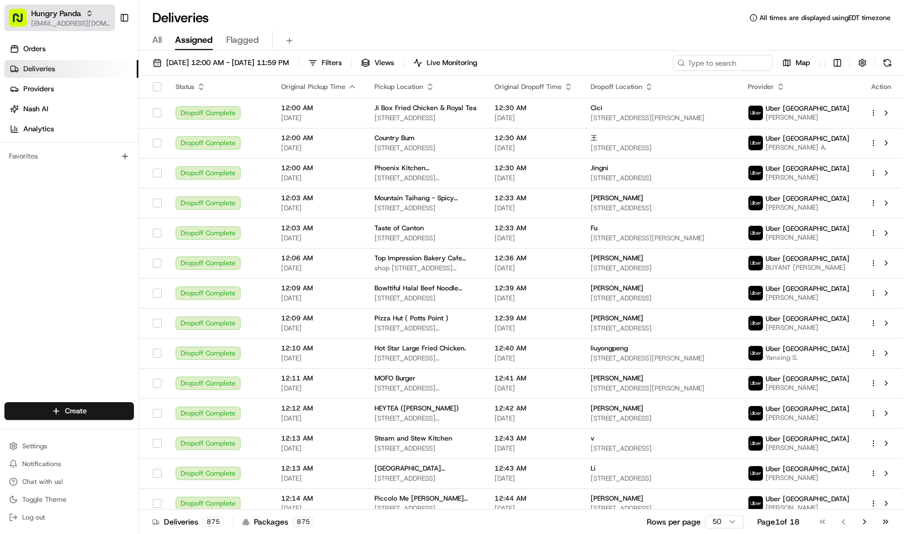
click at [55, 17] on span "Hungry Panda" at bounding box center [56, 13] width 50 height 11
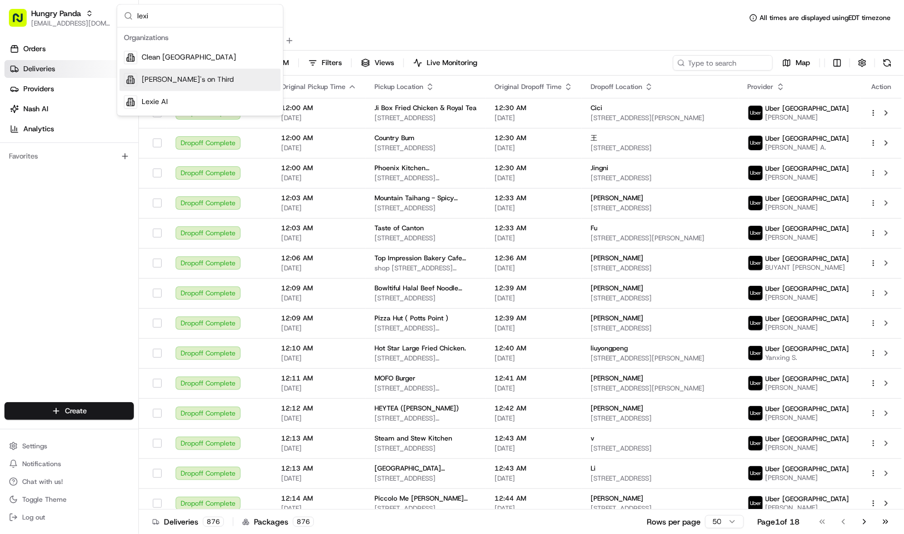
type input "lexi"
click at [207, 70] on div "[PERSON_NAME]'s on Third" at bounding box center [200, 80] width 161 height 22
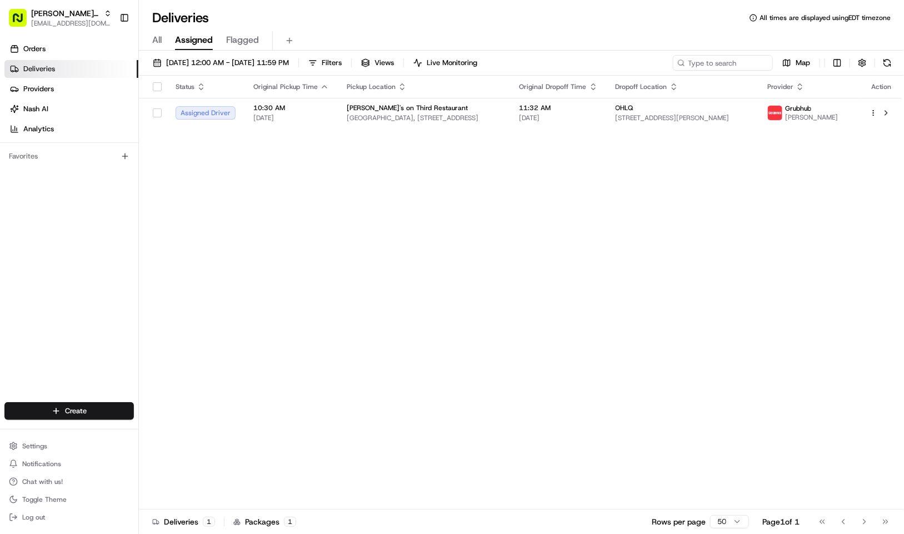
click at [376, 37] on div "All Assigned Flagged" at bounding box center [521, 40] width 765 height 19
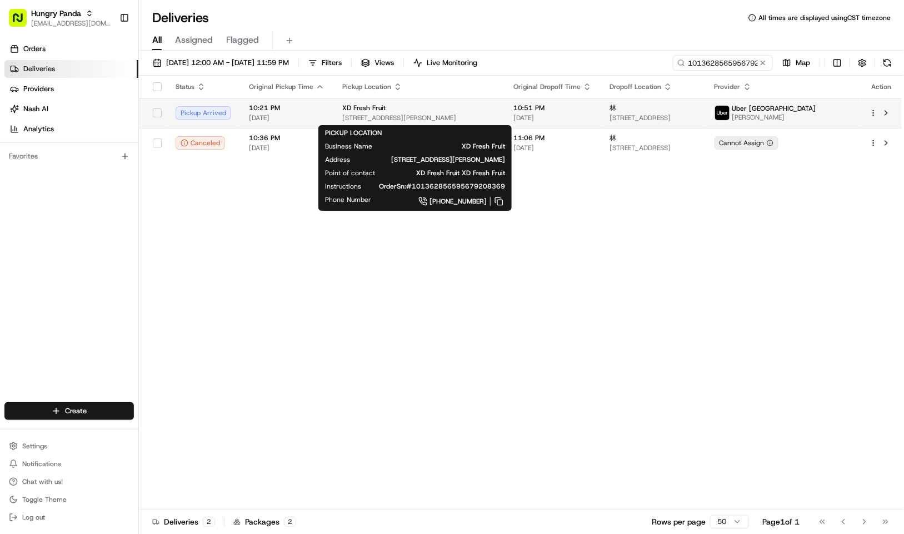
click at [430, 116] on span "[STREET_ADDRESS][PERSON_NAME]" at bounding box center [418, 117] width 153 height 9
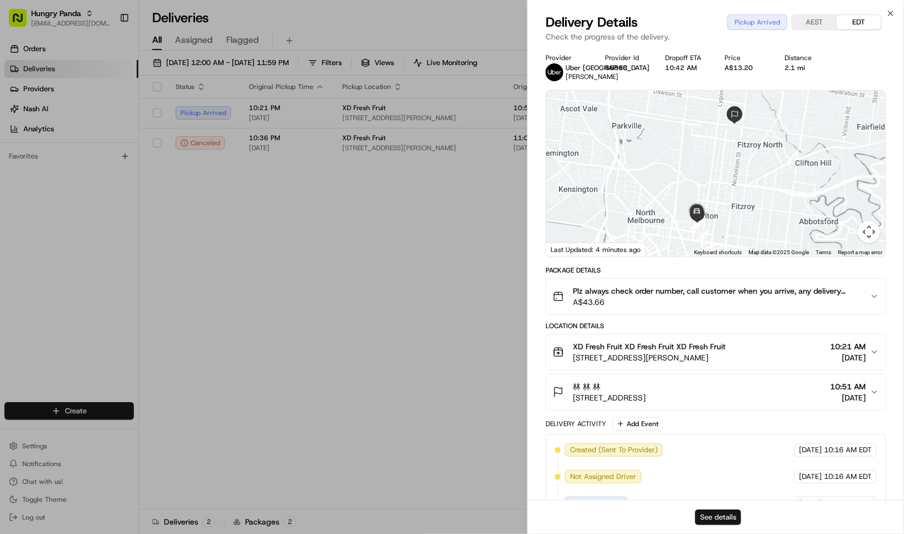
click at [709, 510] on button "See details" at bounding box center [718, 517] width 46 height 16
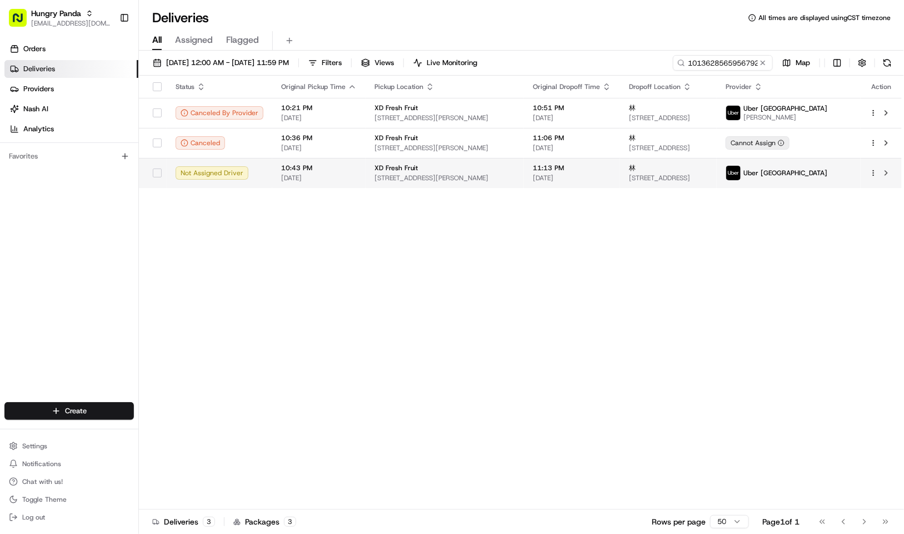
click at [447, 176] on span "[STREET_ADDRESS][PERSON_NAME]" at bounding box center [445, 177] width 141 height 9
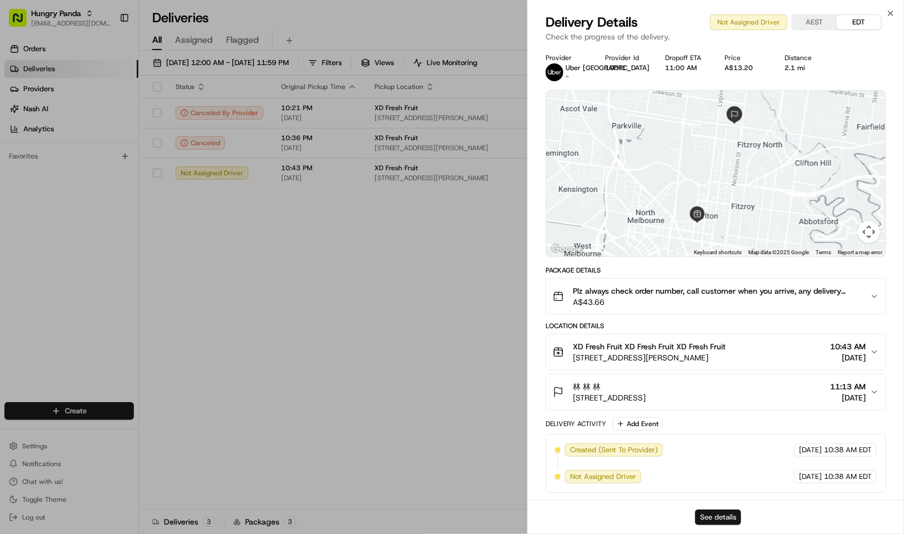
click at [713, 515] on button "See details" at bounding box center [718, 517] width 46 height 16
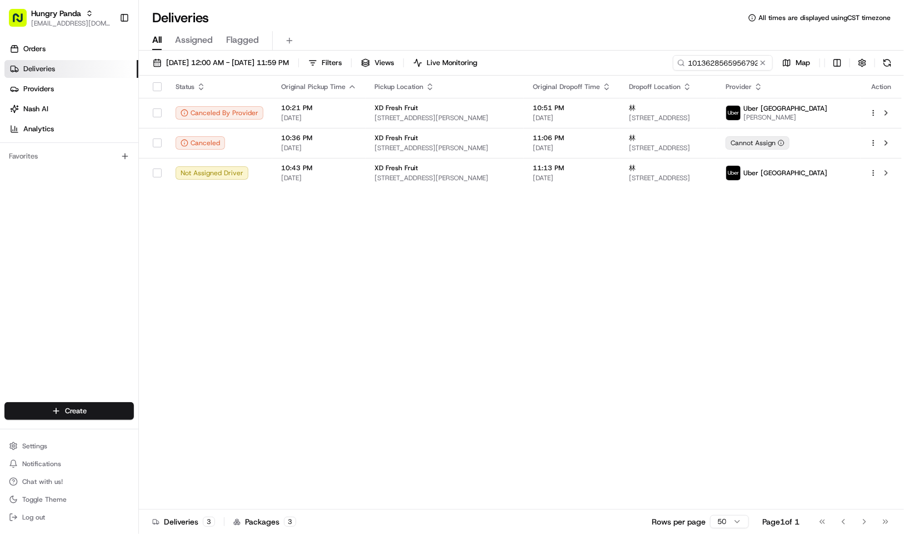
click at [221, 236] on div "Status Original Pickup Time Pickup Location Original Dropoff Time Dropoff Locat…" at bounding box center [520, 293] width 763 height 434
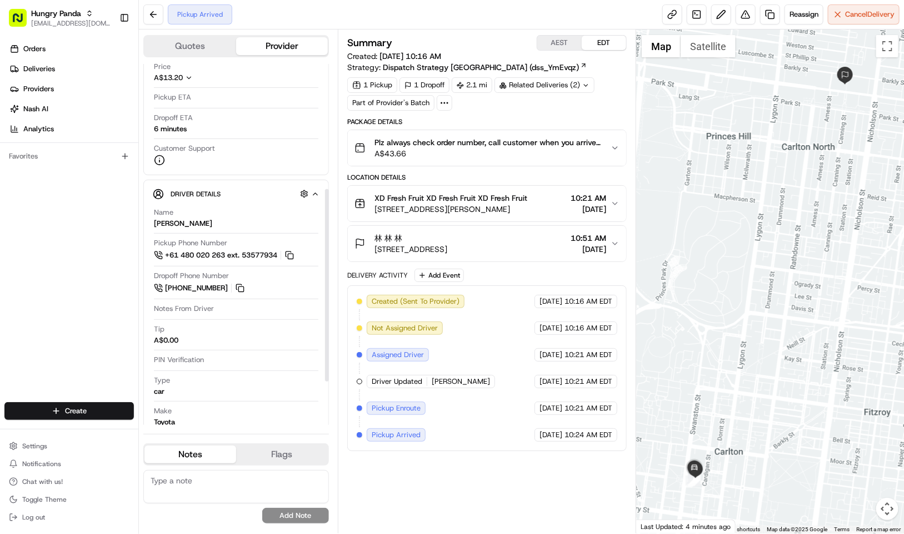
scroll to position [250, 0]
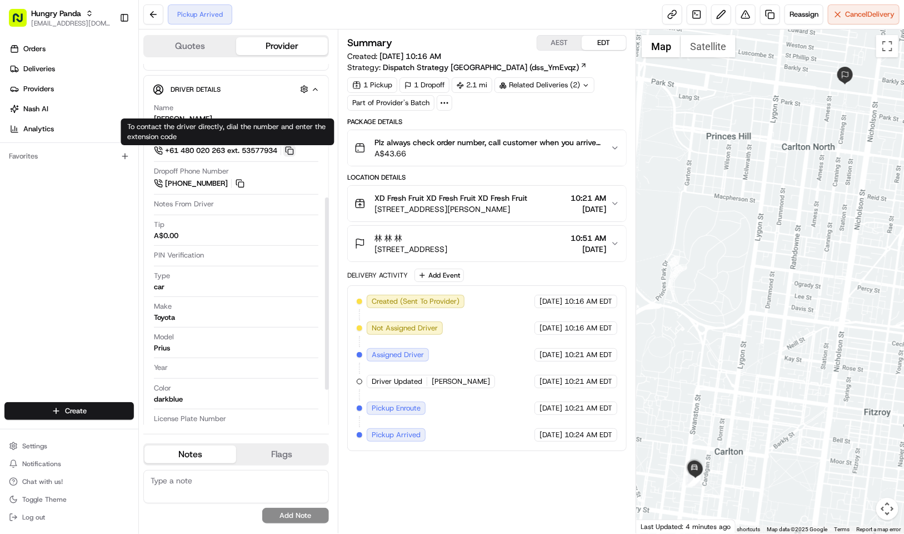
click at [292, 152] on button at bounding box center [290, 151] width 12 height 12
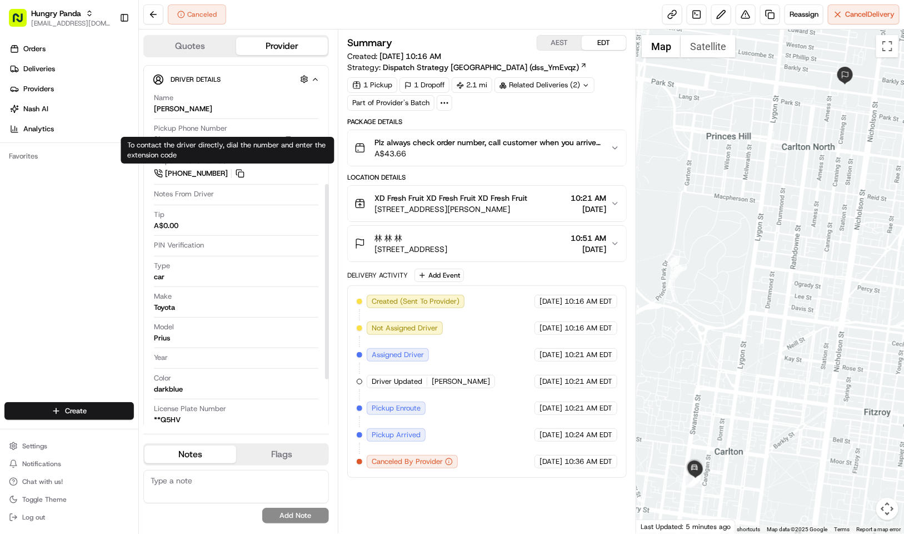
scroll to position [167, 0]
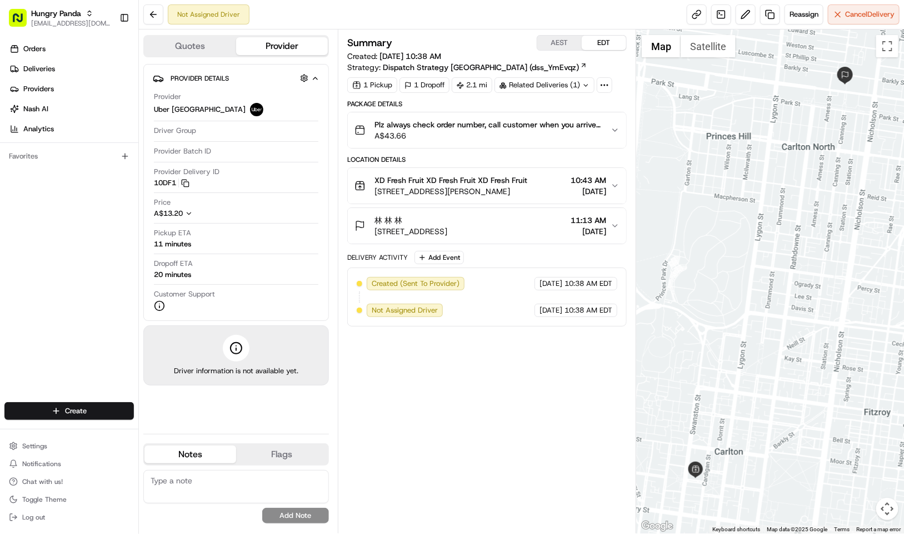
click at [424, 54] on span "08/19/2025 10:38 AM" at bounding box center [411, 56] width 62 height 10
click at [577, 222] on span "11:13 AM" at bounding box center [589, 220] width 36 height 11
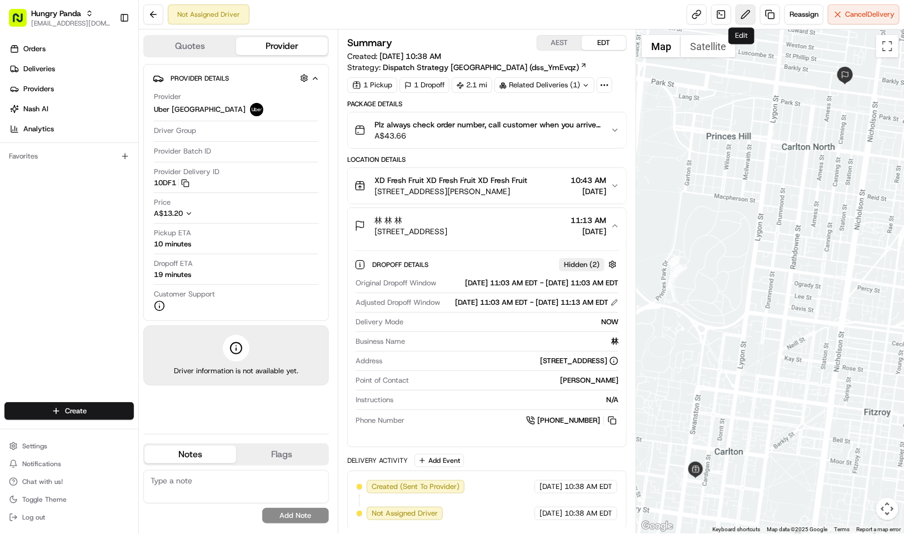
click at [739, 17] on button at bounding box center [746, 14] width 20 height 20
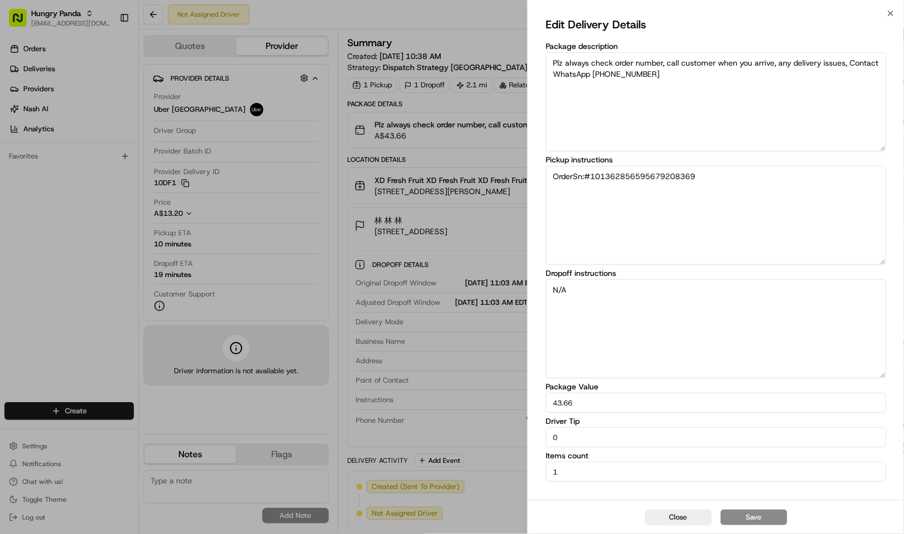
click at [626, 297] on textarea "N/A" at bounding box center [716, 328] width 341 height 99
click at [702, 192] on textarea "OrderSn:#101362856595679208369" at bounding box center [716, 215] width 341 height 99
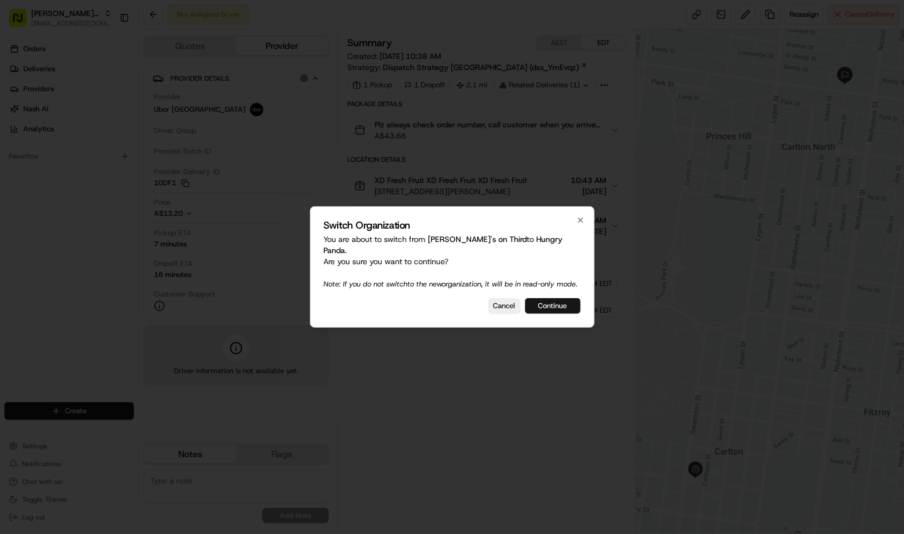
click at [543, 302] on button "Continue" at bounding box center [553, 306] width 56 height 16
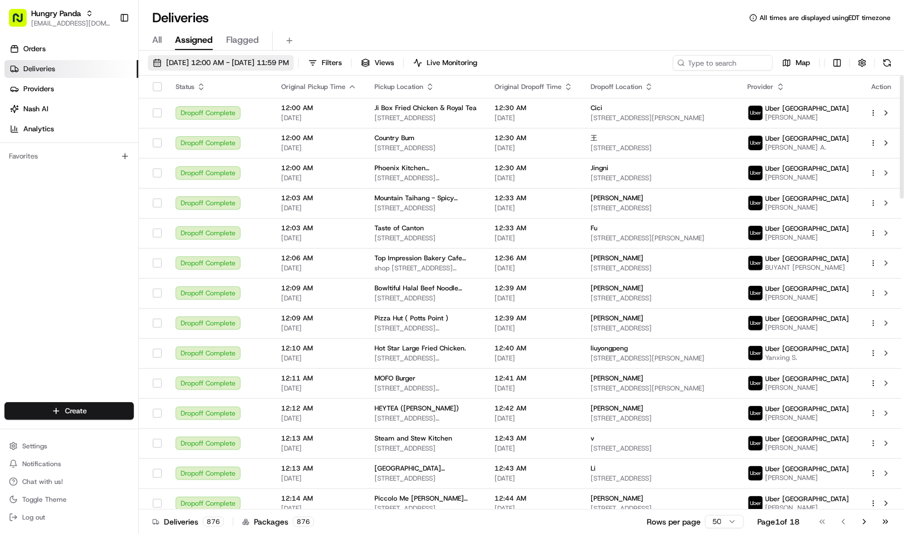
click at [197, 61] on span "[DATE] 12:00 AM - [DATE] 11:59 PM" at bounding box center [227, 63] width 123 height 10
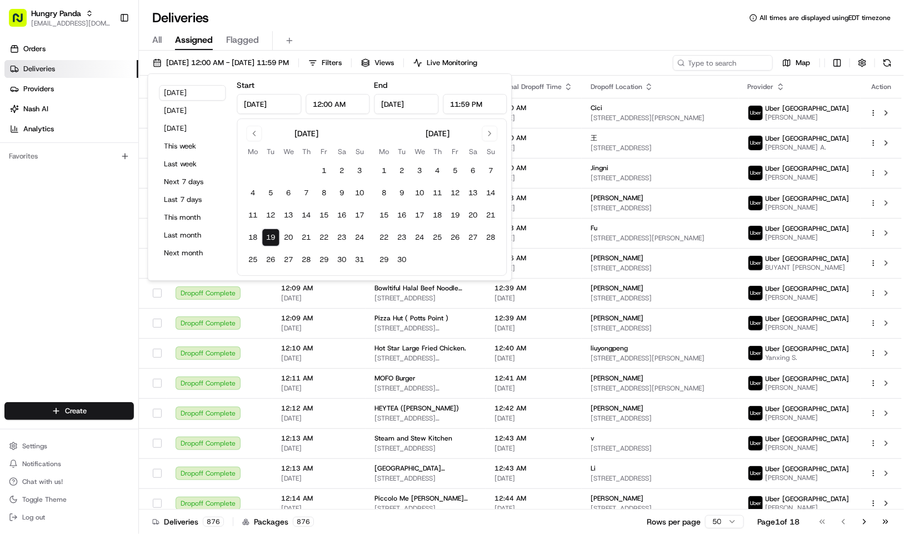
click at [372, 24] on div "Deliveries All times are displayed using EDT timezone" at bounding box center [521, 18] width 765 height 18
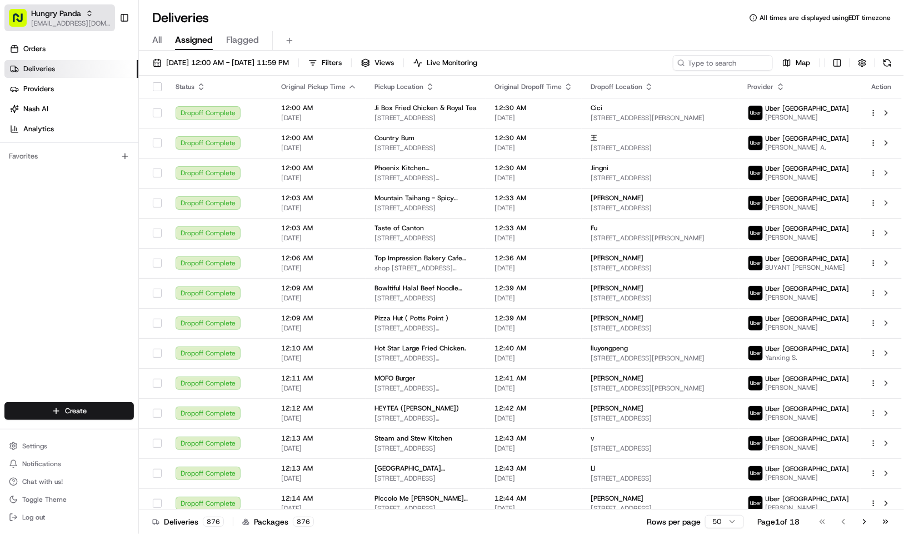
click at [54, 22] on span "[EMAIL_ADDRESS][DOMAIN_NAME]" at bounding box center [70, 23] width 79 height 9
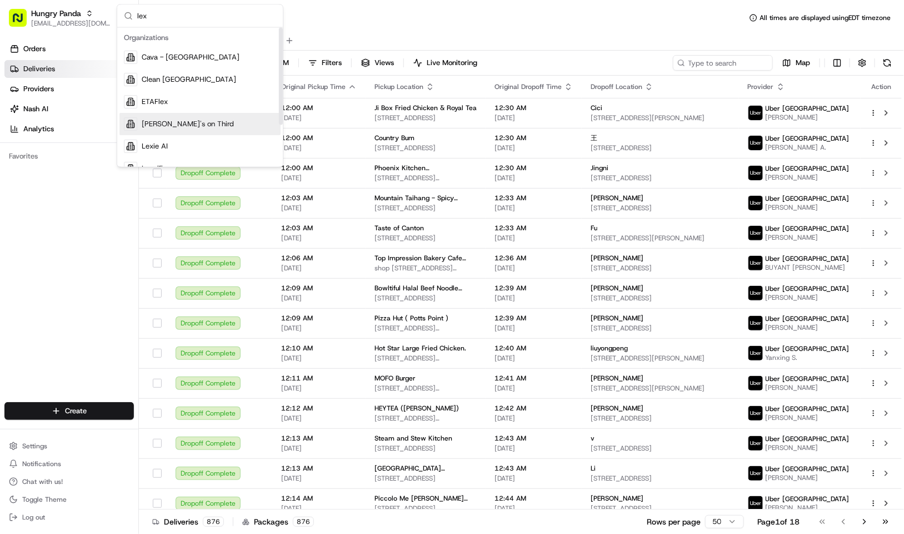
type input "lex"
click at [199, 130] on div "[PERSON_NAME]'s on Third" at bounding box center [200, 124] width 161 height 22
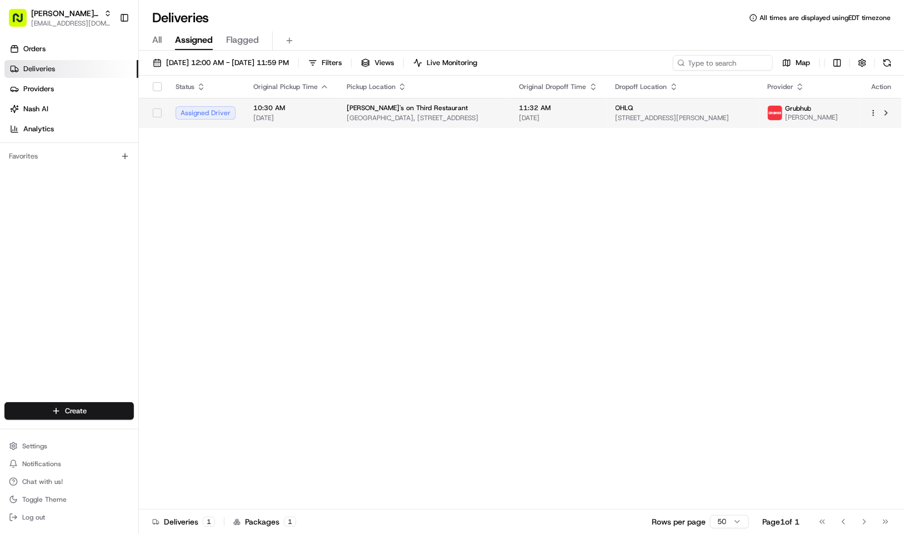
click at [417, 117] on span "[GEOGRAPHIC_DATA], [STREET_ADDRESS]" at bounding box center [424, 117] width 155 height 9
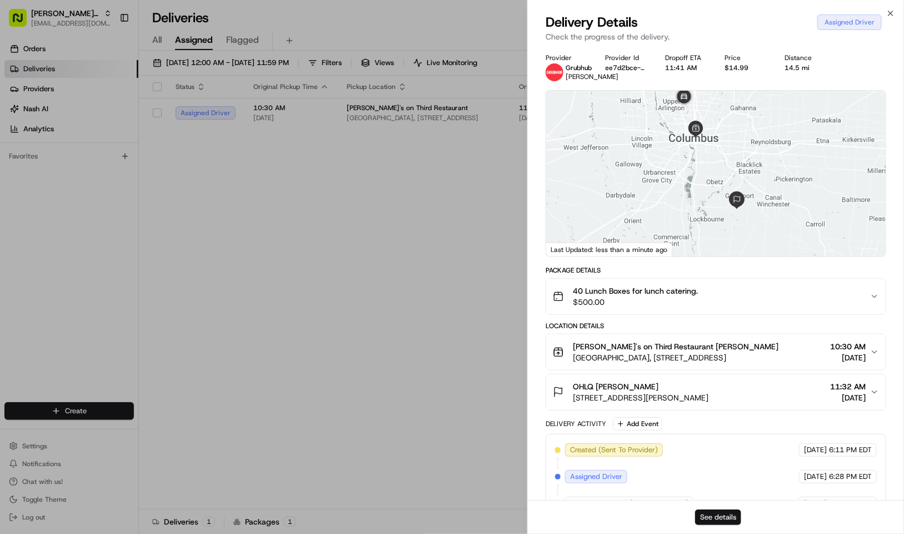
click at [723, 520] on button "See details" at bounding box center [718, 517] width 46 height 16
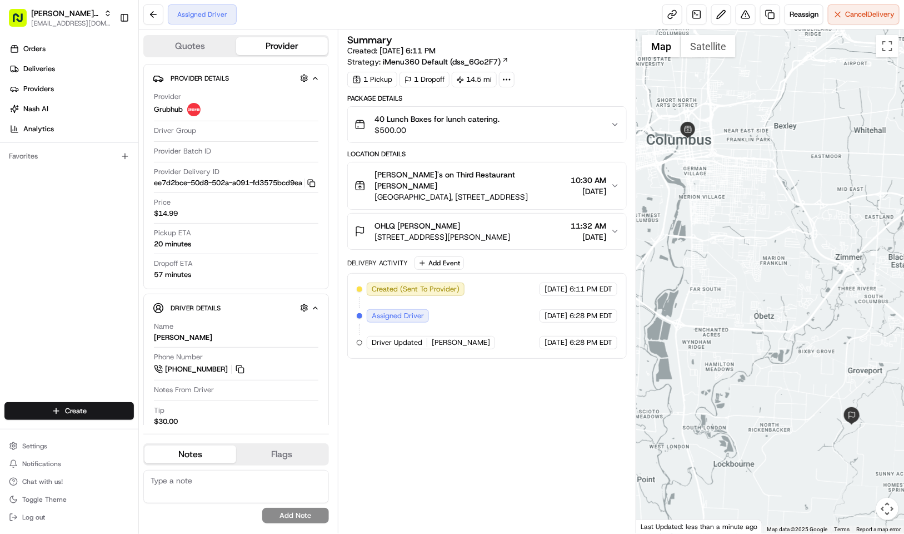
click at [73, 271] on div "Orders Deliveries Providers Nash AI Analytics Favorites" at bounding box center [69, 222] width 138 height 373
click at [501, 191] on span "Columbus Center, 100 E Broad St #150, Columbus, OH 43215, USA" at bounding box center [471, 196] width 192 height 11
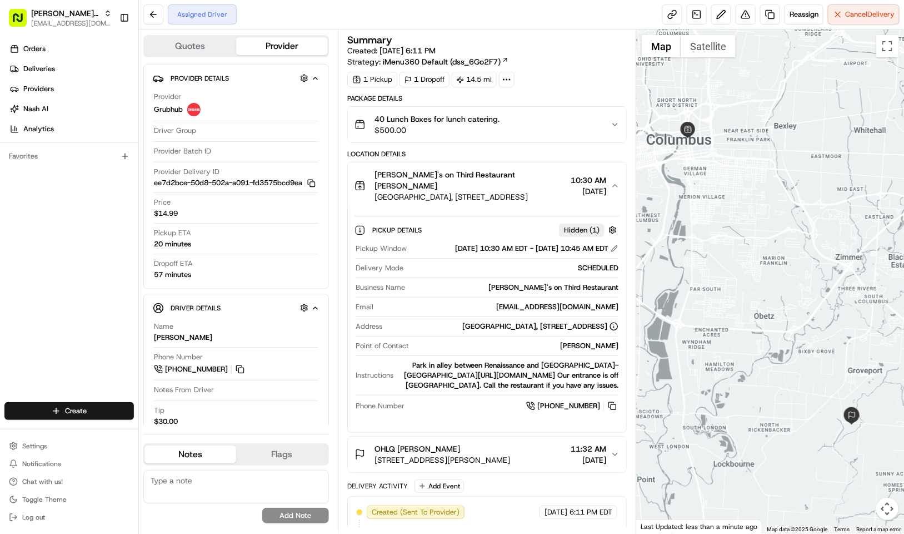
click at [464, 454] on div "OHLQ Lisa Akey" at bounding box center [443, 448] width 136 height 11
click at [524, 191] on span "Columbus Center, 100 E Broad St #150, Columbus, OH 43215, USA" at bounding box center [471, 196] width 192 height 11
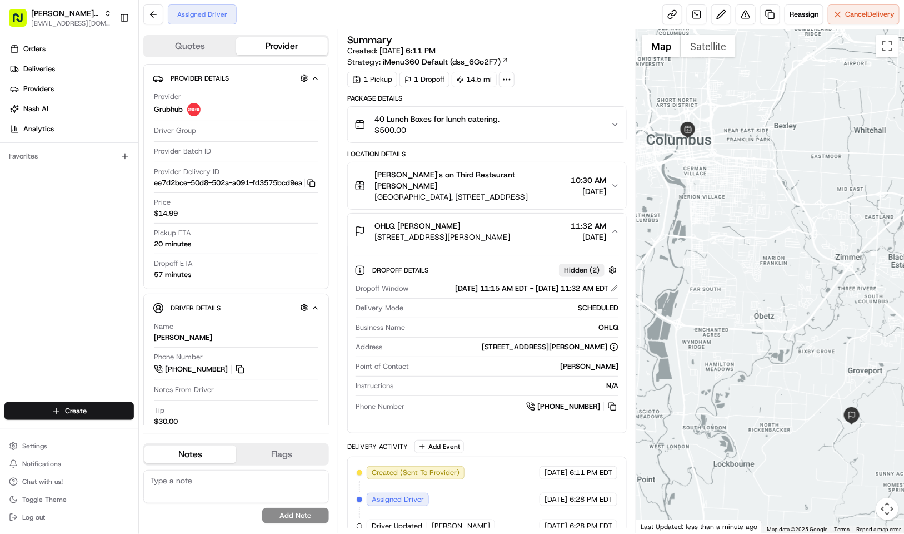
click at [510, 231] on span "3755 Hayes Rd, Groveport, OH 43125, USA" at bounding box center [443, 236] width 136 height 11
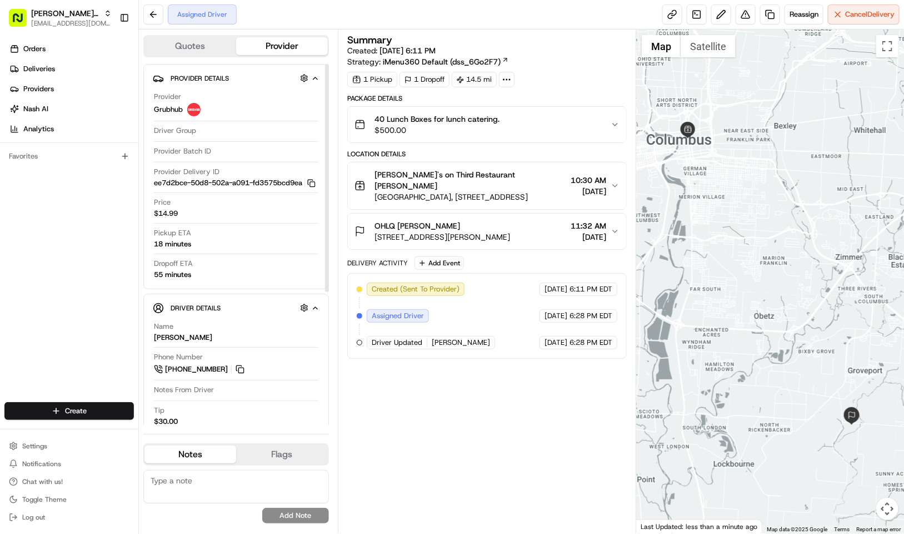
click at [116, 299] on div "Orders Deliveries Providers Nash AI Analytics Favorites" at bounding box center [69, 222] width 138 height 373
click at [571, 339] on span "6:28 PM EDT" at bounding box center [591, 342] width 43 height 10
click at [562, 55] on div "Summary Created: 08/18/2025 6:11 PM Strategy: iMenu360 Default (dss_6Go2F7)" at bounding box center [487, 51] width 280 height 32
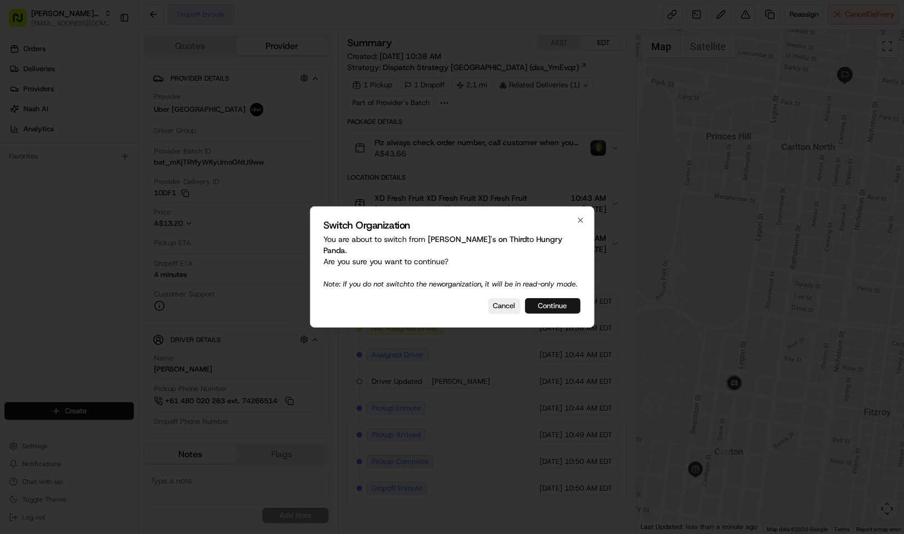
click at [550, 302] on button "Continue" at bounding box center [553, 306] width 56 height 16
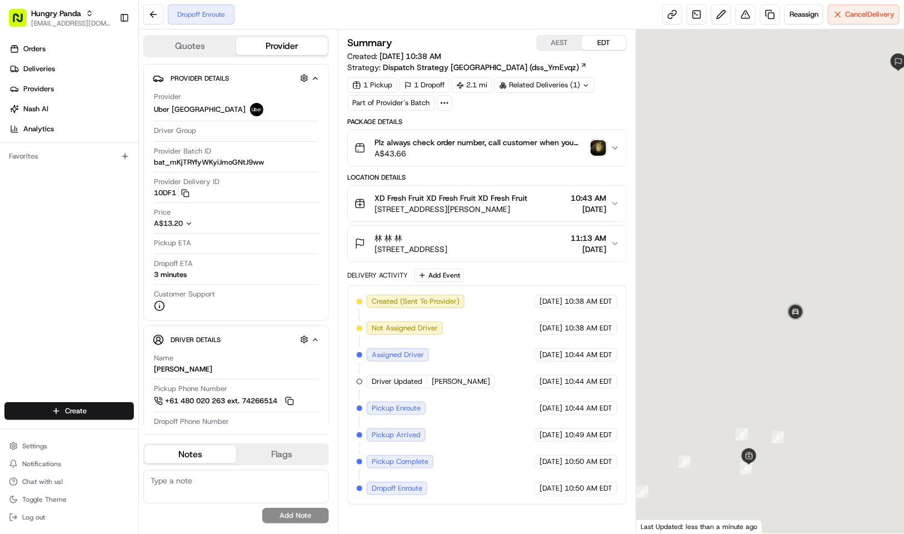
click at [595, 148] on img "button" at bounding box center [599, 148] width 16 height 16
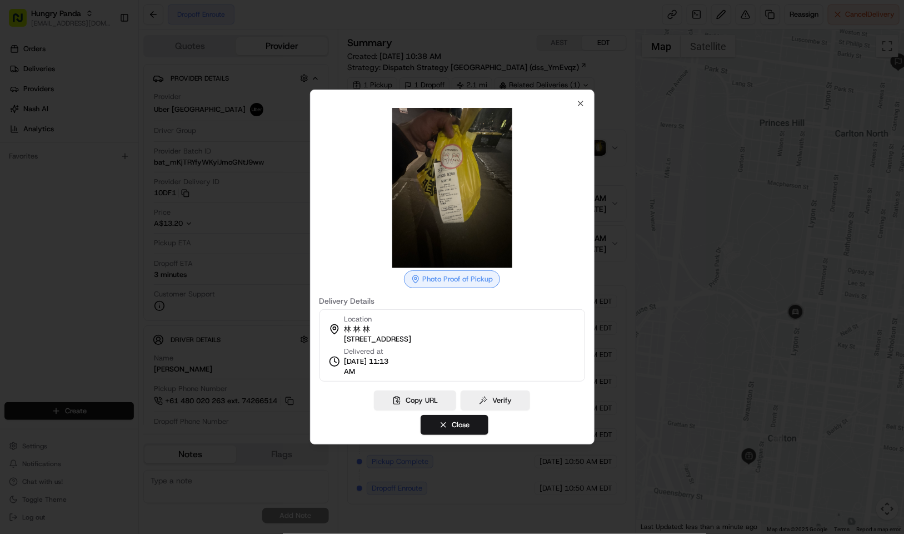
click at [452, 22] on div at bounding box center [452, 267] width 904 height 534
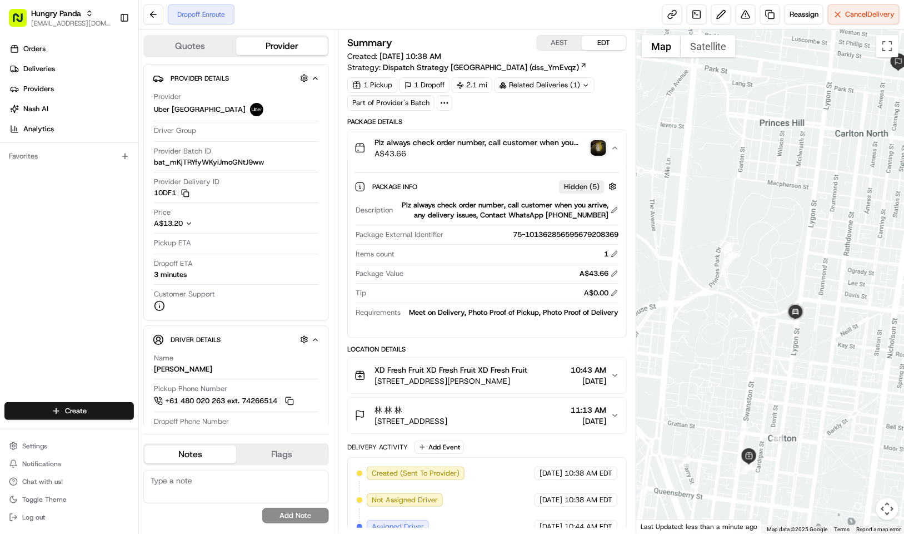
click at [472, 149] on span "A$43.66" at bounding box center [481, 153] width 212 height 11
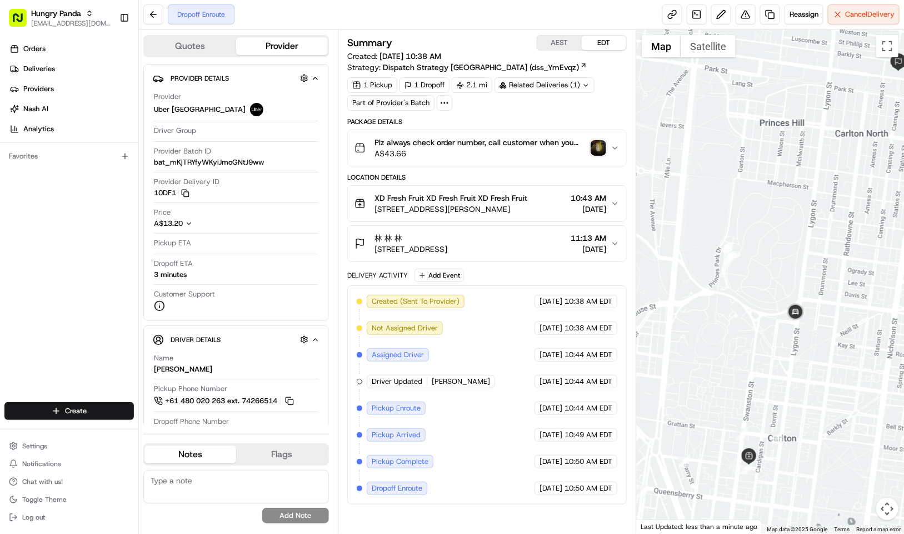
click at [473, 155] on span "A$43.66" at bounding box center [481, 153] width 212 height 11
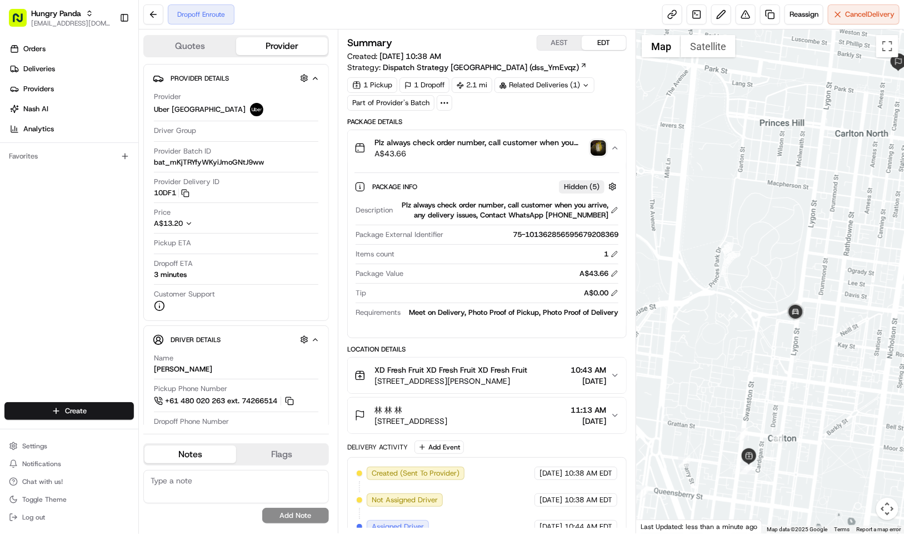
click at [473, 155] on span "A$43.66" at bounding box center [481, 153] width 212 height 11
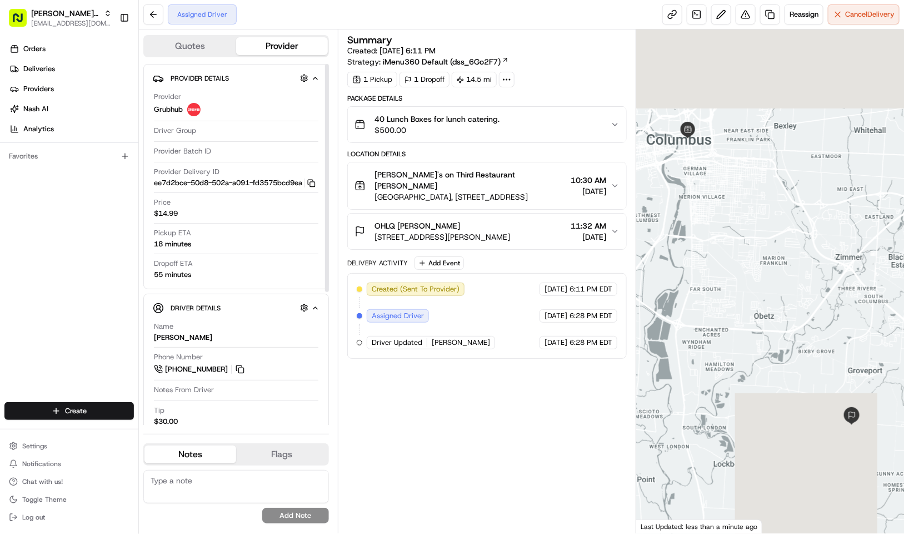
click at [84, 219] on div "Orders Deliveries Providers [PERSON_NAME] Analytics Favorites" at bounding box center [69, 222] width 138 height 373
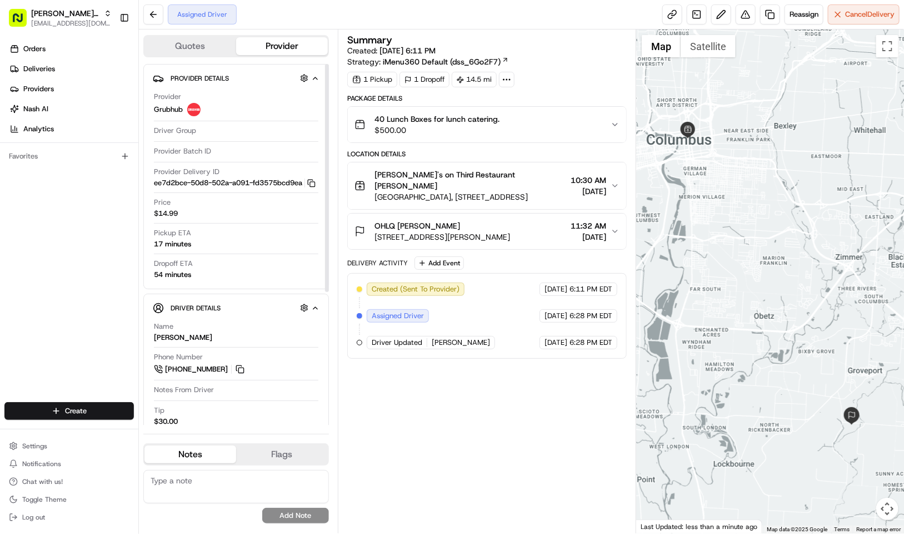
click at [474, 405] on div "Summary Created: [DATE] 6:11 PM Strategy: iMenu360 Default (dss_6Go2F7) 1 Picku…" at bounding box center [487, 281] width 280 height 493
click at [51, 252] on div "Orders Deliveries Providers [PERSON_NAME] Analytics Favorites" at bounding box center [69, 222] width 138 height 373
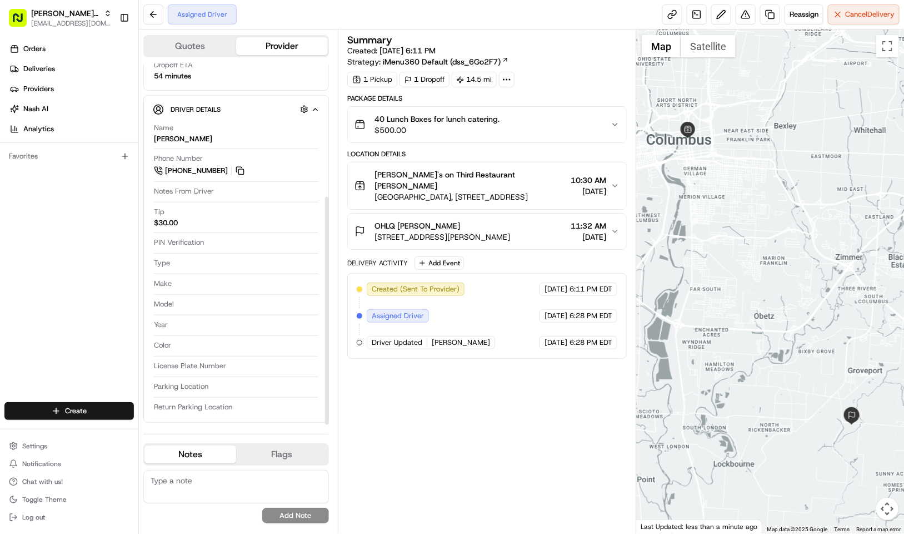
scroll to position [43, 0]
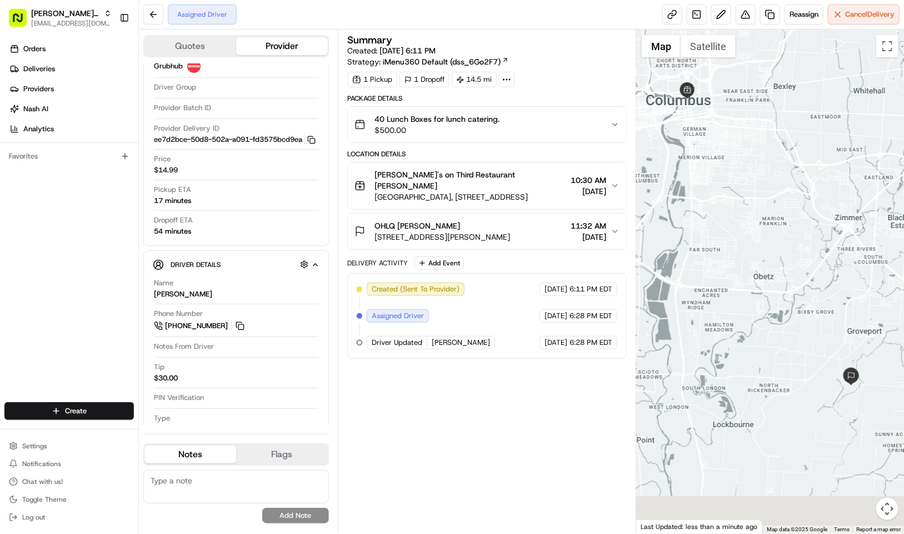
drag, startPoint x: 772, startPoint y: 273, endPoint x: 777, endPoint y: 220, distance: 53.6
click at [777, 220] on div at bounding box center [770, 281] width 268 height 504
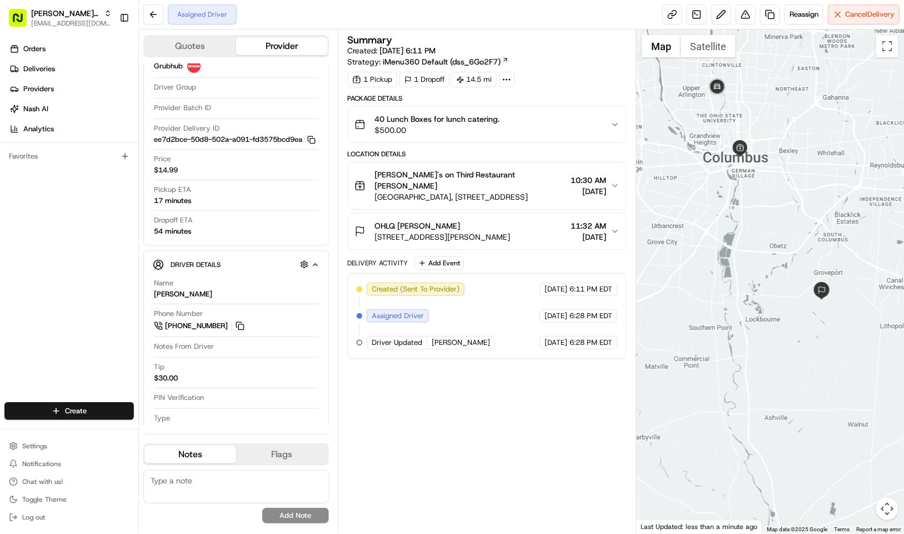
drag, startPoint x: 739, startPoint y: 182, endPoint x: 744, endPoint y: 213, distance: 31.4
click at [744, 213] on div at bounding box center [770, 281] width 268 height 504
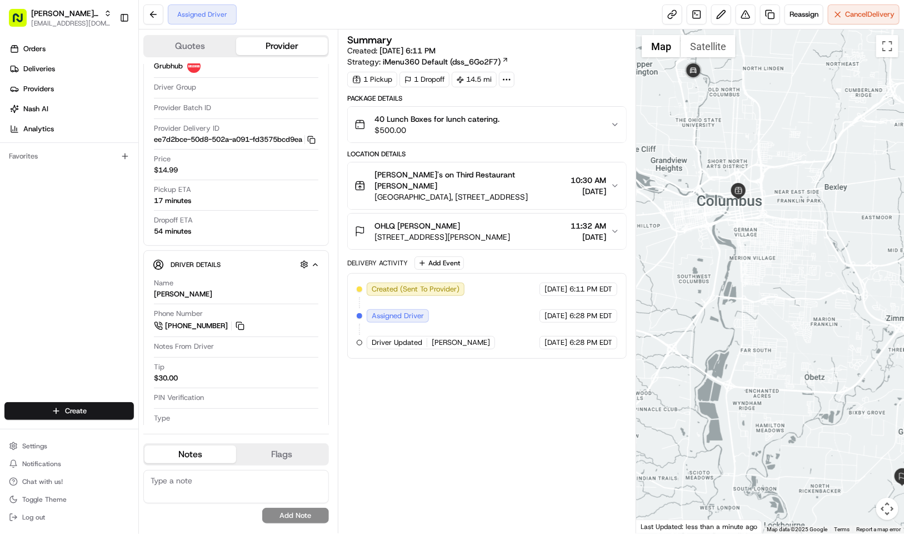
drag, startPoint x: 775, startPoint y: 227, endPoint x: 814, endPoint y: 132, distance: 102.2
click at [767, 201] on div at bounding box center [770, 281] width 268 height 504
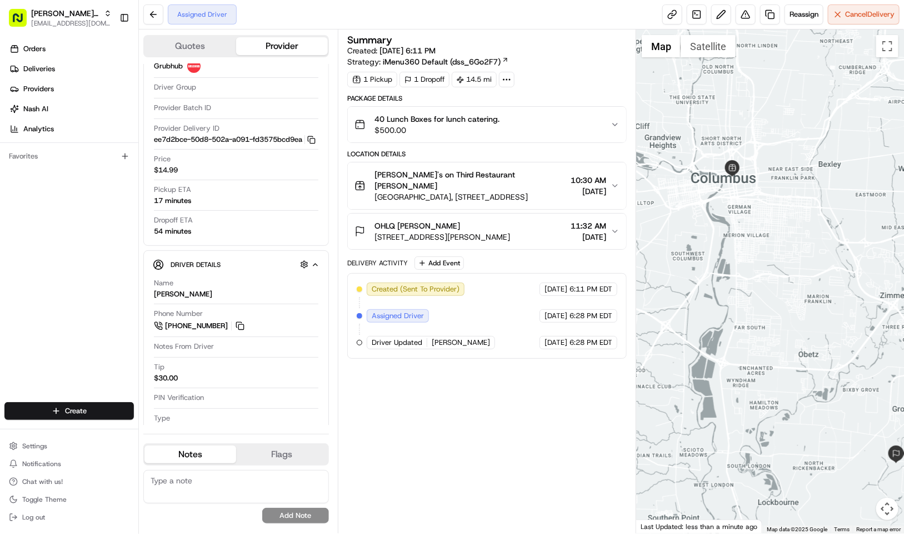
click at [415, 452] on div "Summary Created: 08/18/2025 6:11 PM Strategy: iMenu360 Default (dss_6Go2F7) 1 P…" at bounding box center [487, 281] width 280 height 493
drag, startPoint x: 61, startPoint y: 219, endPoint x: 127, endPoint y: 22, distance: 208.3
click at [61, 219] on div "Orders Deliveries Providers Nash AI Analytics Favorites" at bounding box center [69, 222] width 138 height 373
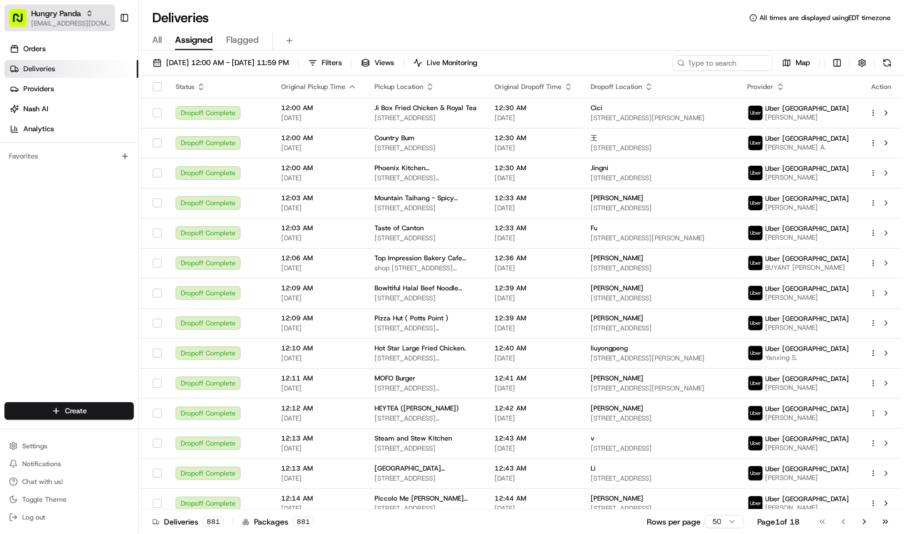
click at [67, 29] on button "Hungry Panda [EMAIL_ADDRESS][DOMAIN_NAME]" at bounding box center [59, 17] width 111 height 27
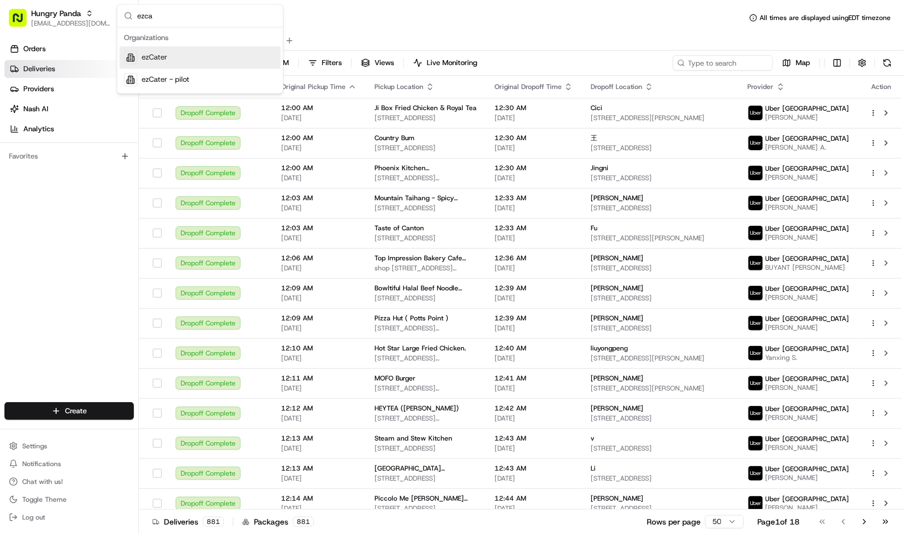
type input "ezca"
click at [212, 57] on div "ezCater" at bounding box center [200, 58] width 161 height 22
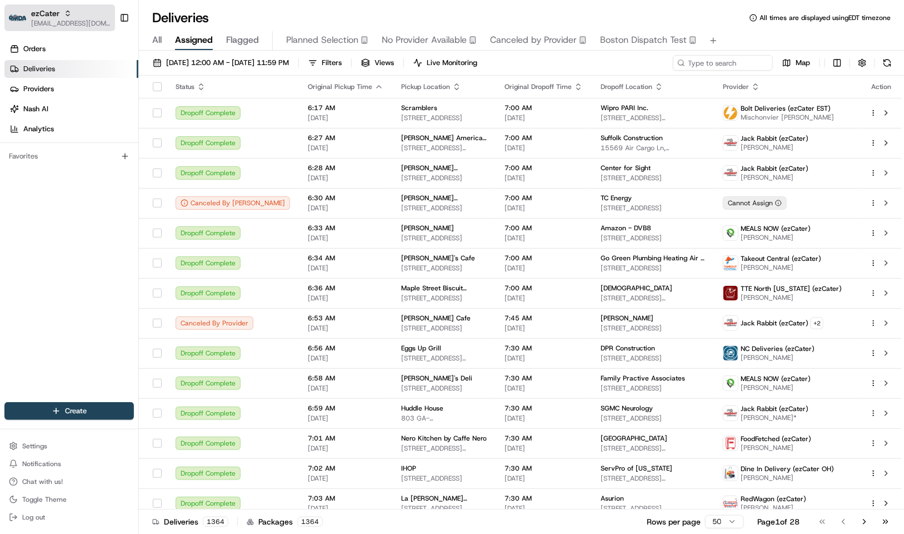
click at [56, 19] on span "kpensader@nashhelp.com" at bounding box center [70, 23] width 79 height 9
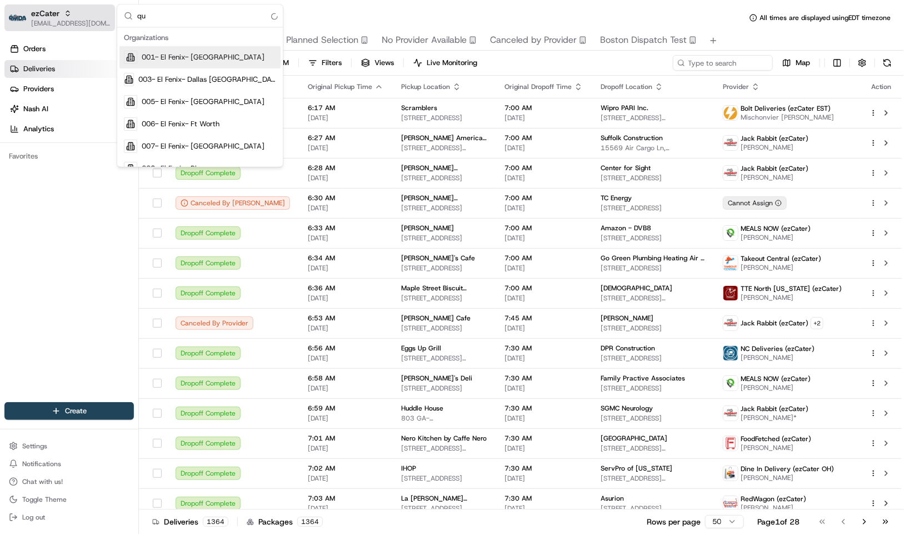
type input "q"
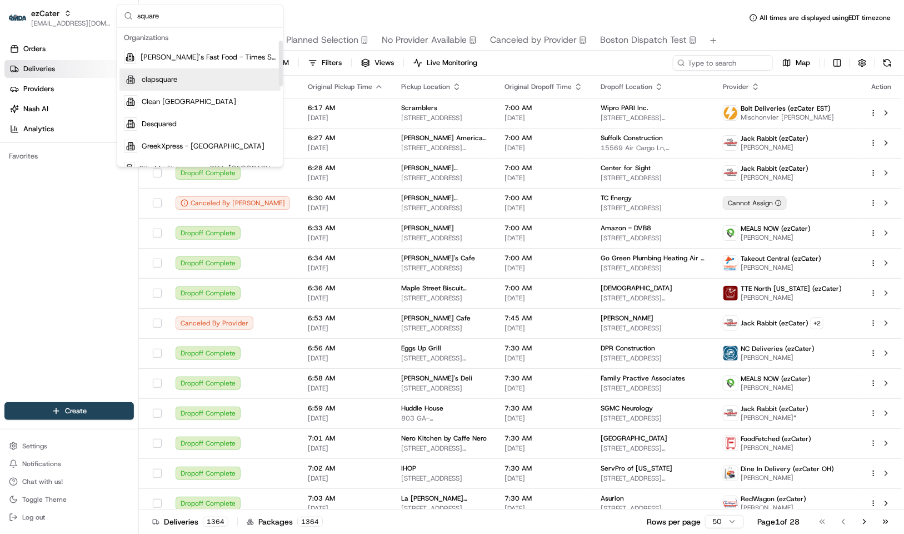
scroll to position [167, 0]
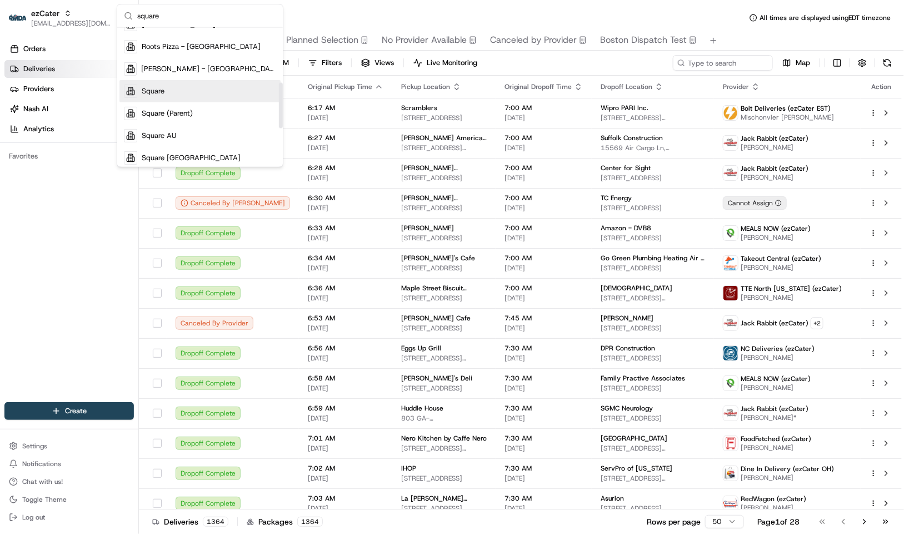
type input "square"
click at [192, 93] on div "Square" at bounding box center [200, 91] width 161 height 22
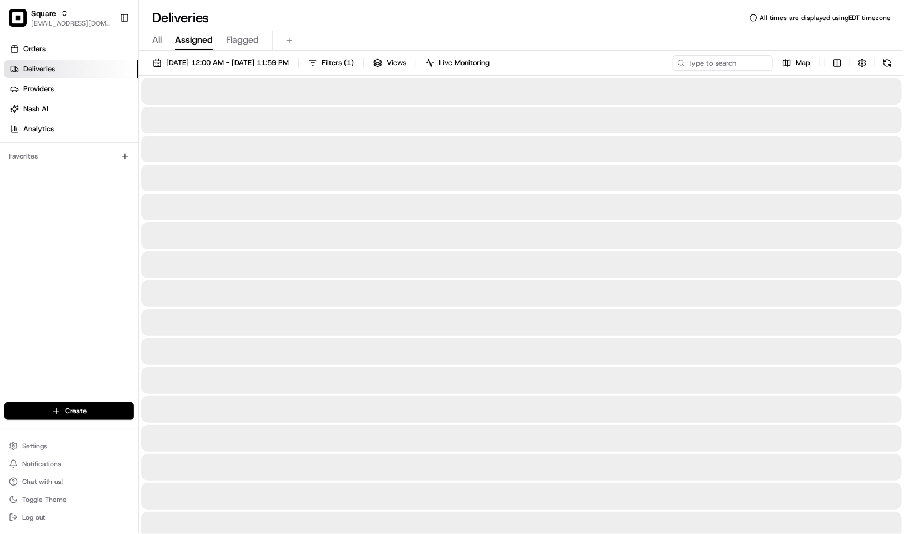
click at [419, 21] on div "Deliveries All times are displayed using EDT timezone" at bounding box center [521, 18] width 765 height 18
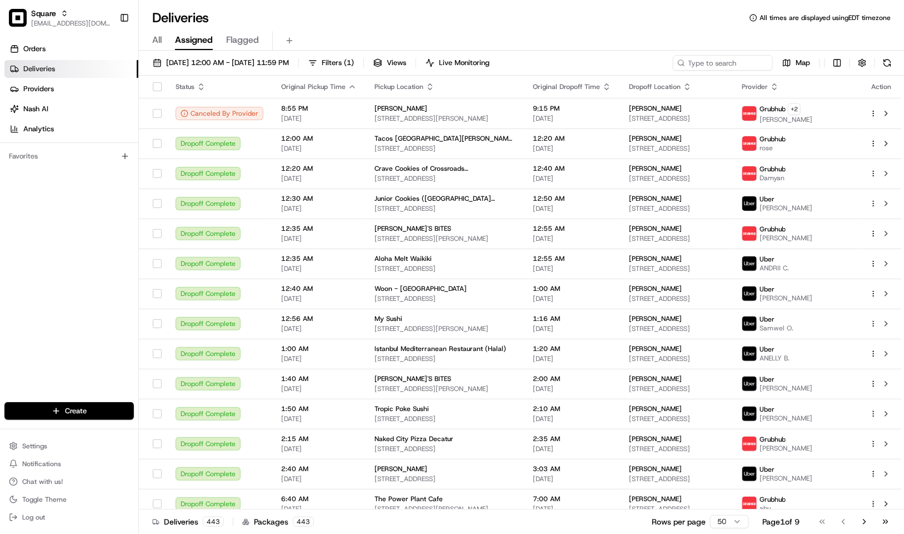
click at [384, 20] on div "Deliveries All times are displayed using EDT timezone" at bounding box center [521, 18] width 765 height 18
click at [711, 55] on input at bounding box center [706, 63] width 133 height 16
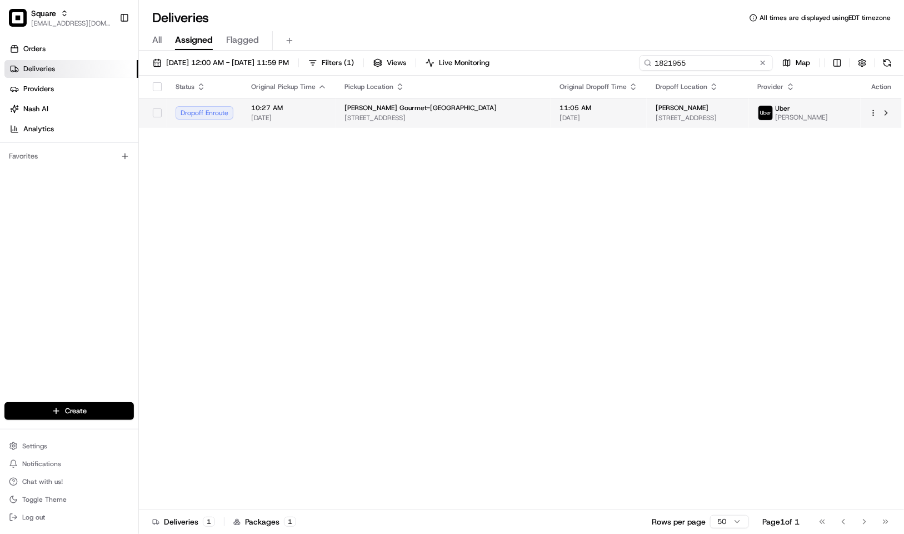
type input "1821955"
click at [560, 107] on span "11:05 AM" at bounding box center [599, 107] width 78 height 9
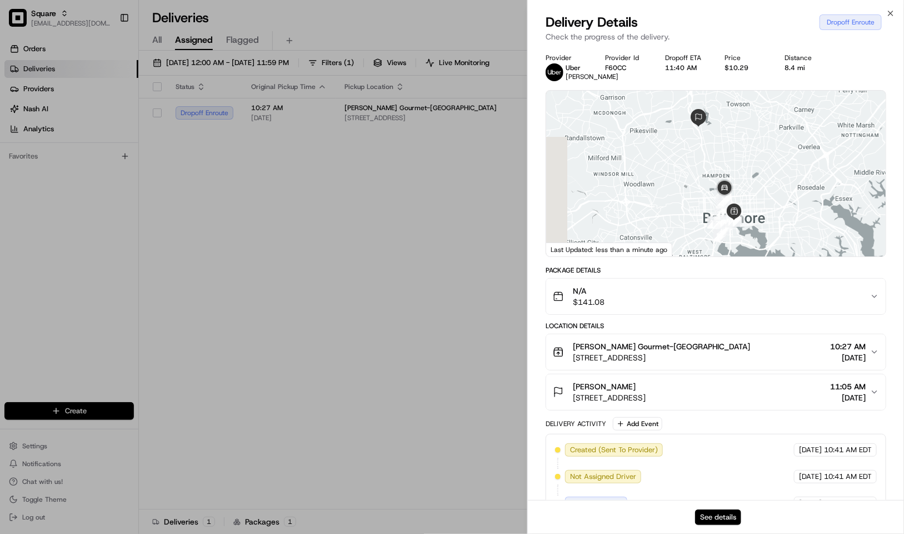
click at [723, 519] on button "See details" at bounding box center [718, 517] width 46 height 16
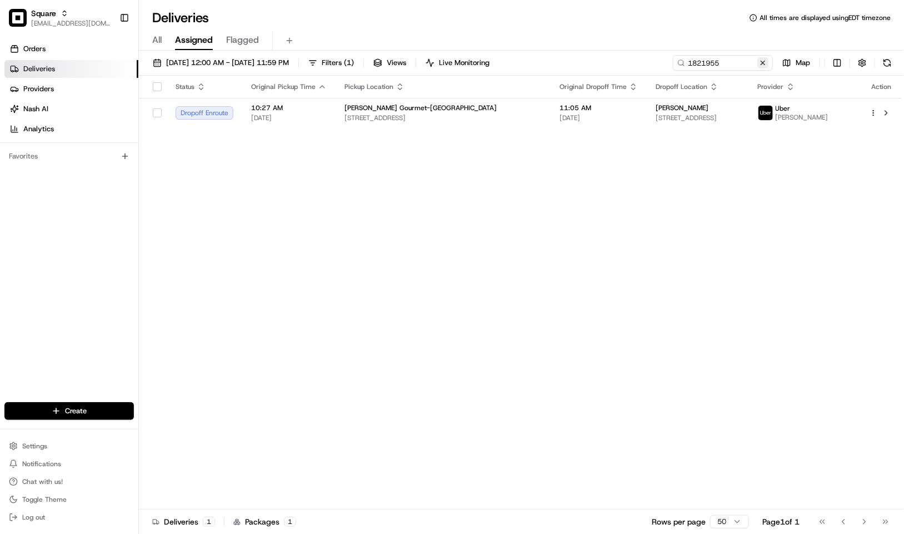
click at [763, 57] on button at bounding box center [763, 62] width 11 height 11
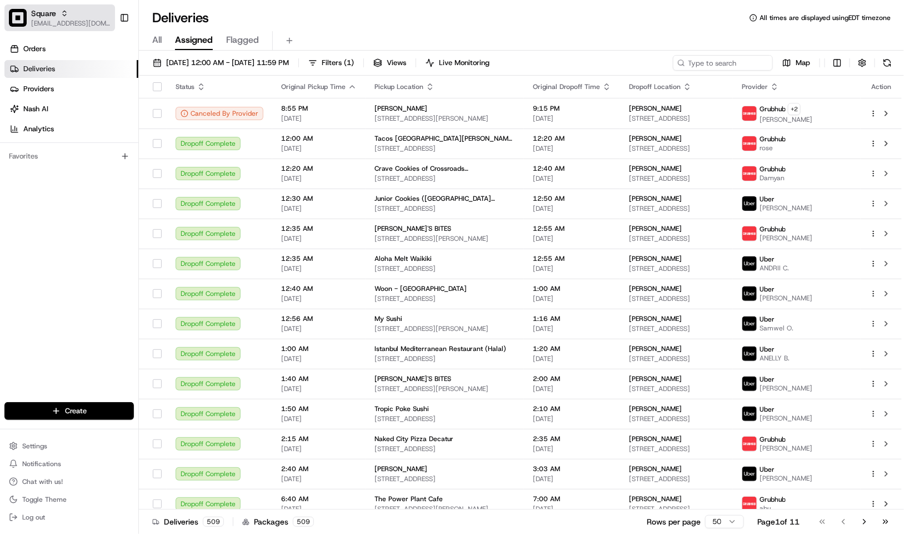
click at [47, 17] on span "Square" at bounding box center [43, 13] width 25 height 11
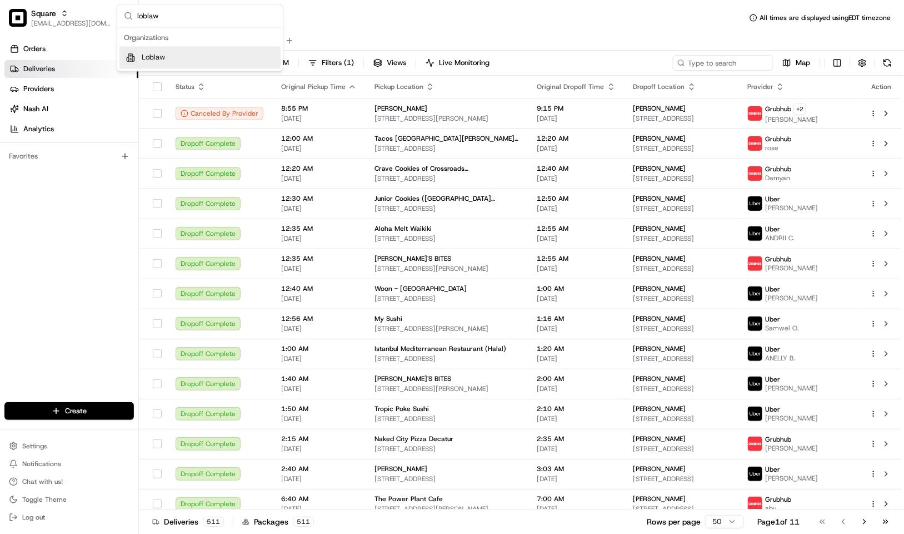
type input "loblaw"
click at [180, 52] on div "Loblaw" at bounding box center [200, 58] width 161 height 22
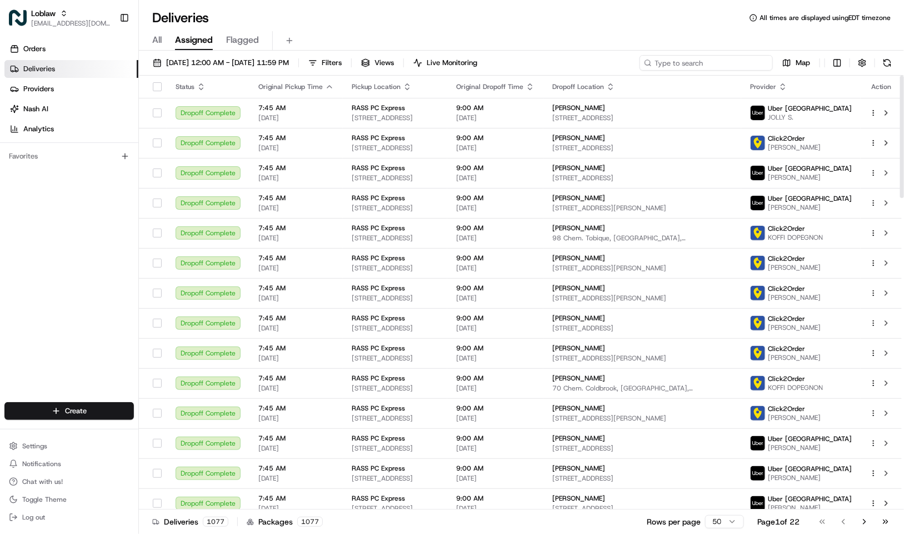
click at [702, 61] on input at bounding box center [706, 63] width 133 height 16
paste input "531900012780232"
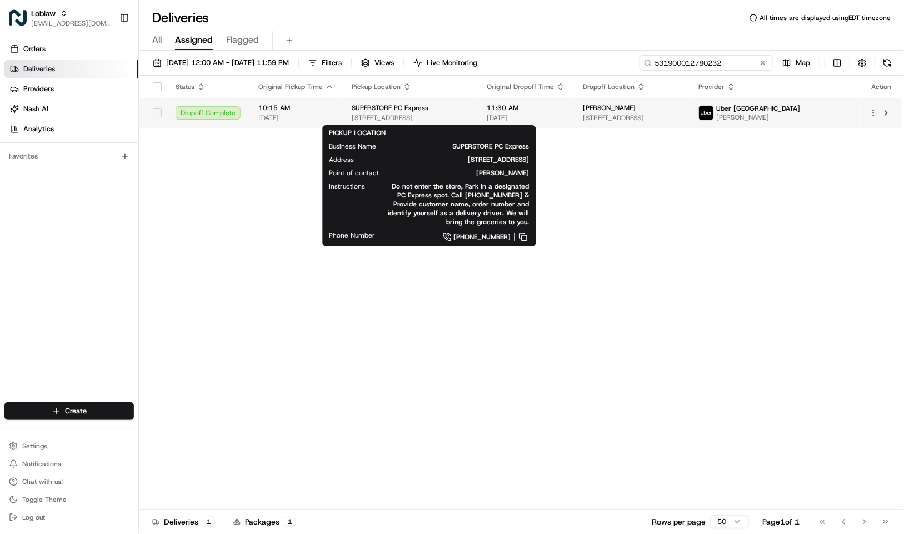
type input "531900012780232"
click at [432, 110] on div "SUPERSTORE PC Express" at bounding box center [410, 107] width 117 height 9
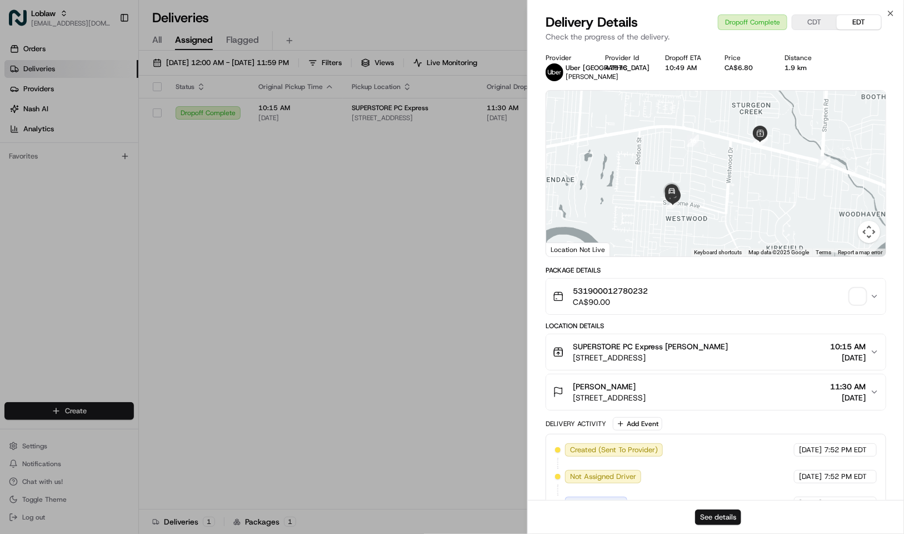
click at [723, 516] on button "See details" at bounding box center [718, 517] width 46 height 16
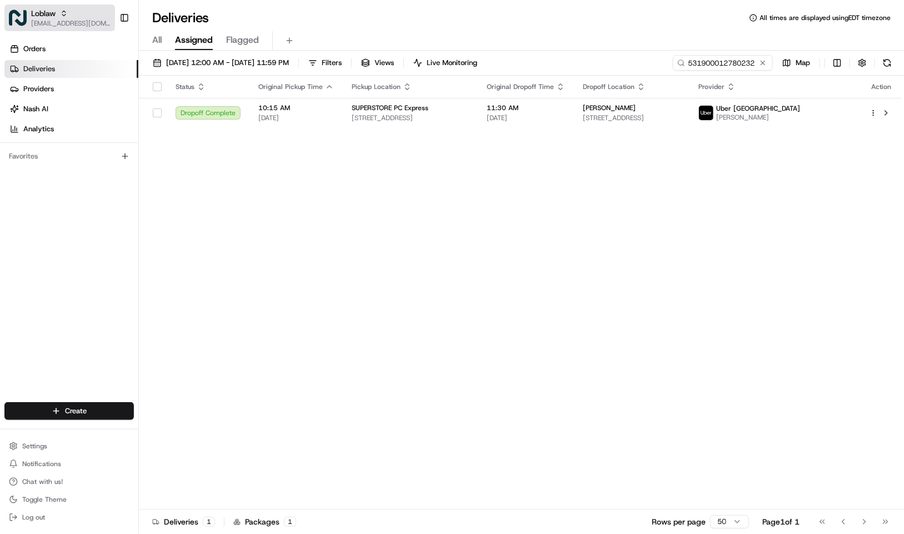
click at [50, 19] on span "[EMAIL_ADDRESS][DOMAIN_NAME]" at bounding box center [70, 23] width 79 height 9
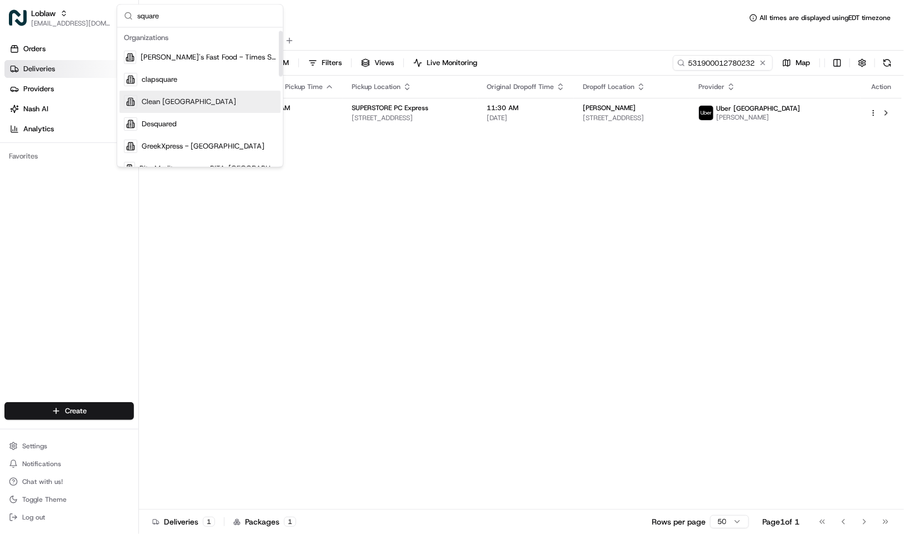
scroll to position [167, 0]
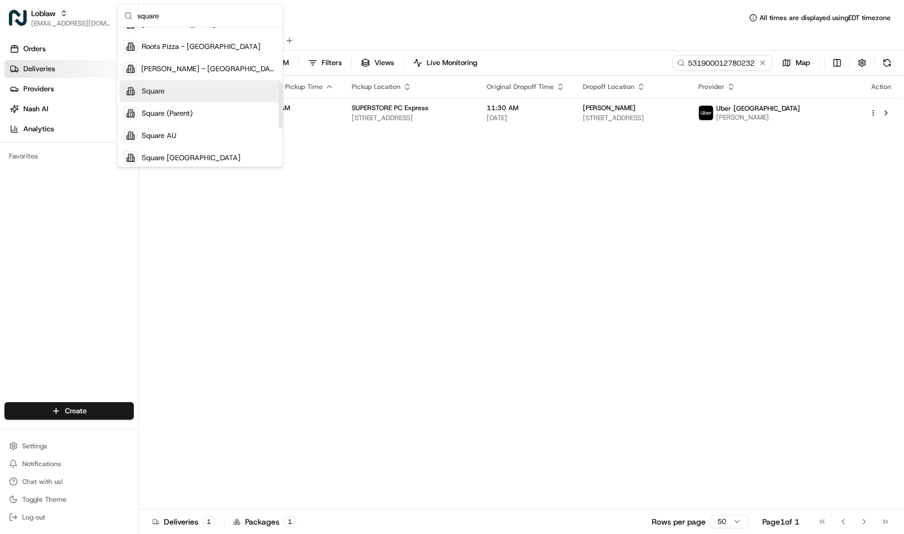
type input "square"
click at [186, 85] on div "Square" at bounding box center [200, 91] width 161 height 22
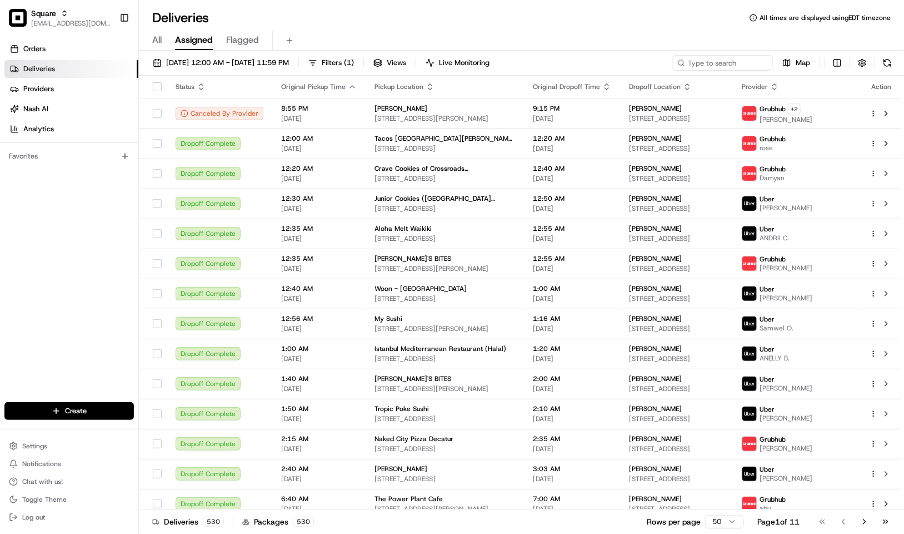
click at [488, 37] on div "All Assigned Flagged" at bounding box center [521, 40] width 765 height 19
click at [709, 61] on input at bounding box center [706, 63] width 133 height 16
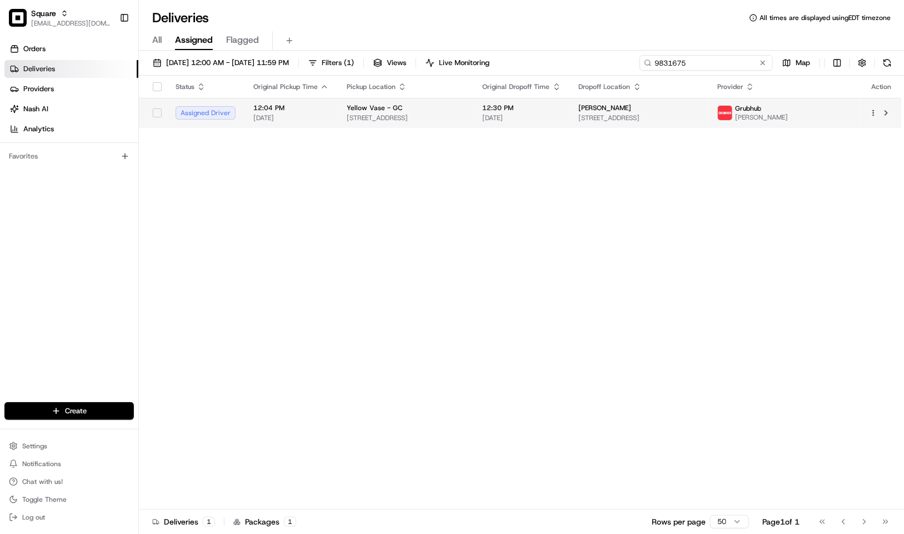
type input "9831675"
click at [538, 123] on td "12:30 PM 08/19/2025" at bounding box center [522, 113] width 96 height 30
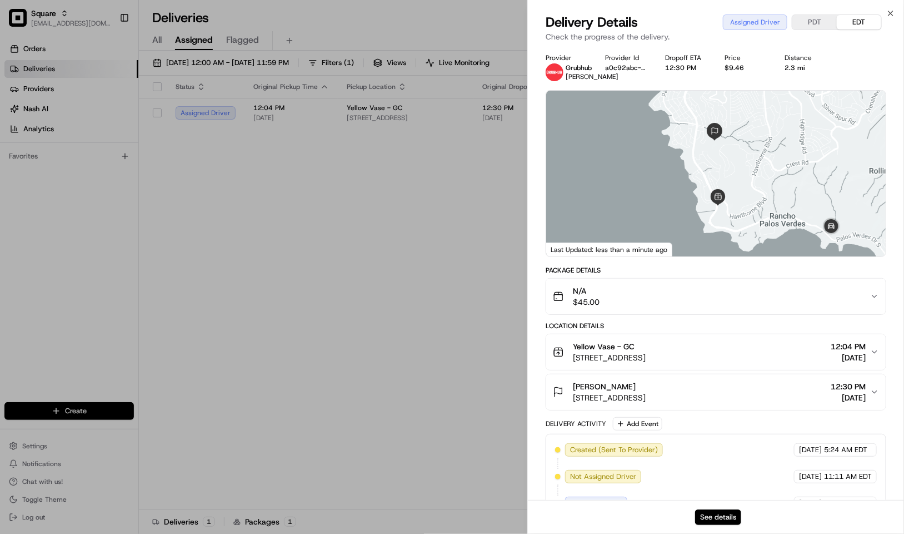
click at [723, 510] on button "See details" at bounding box center [718, 517] width 46 height 16
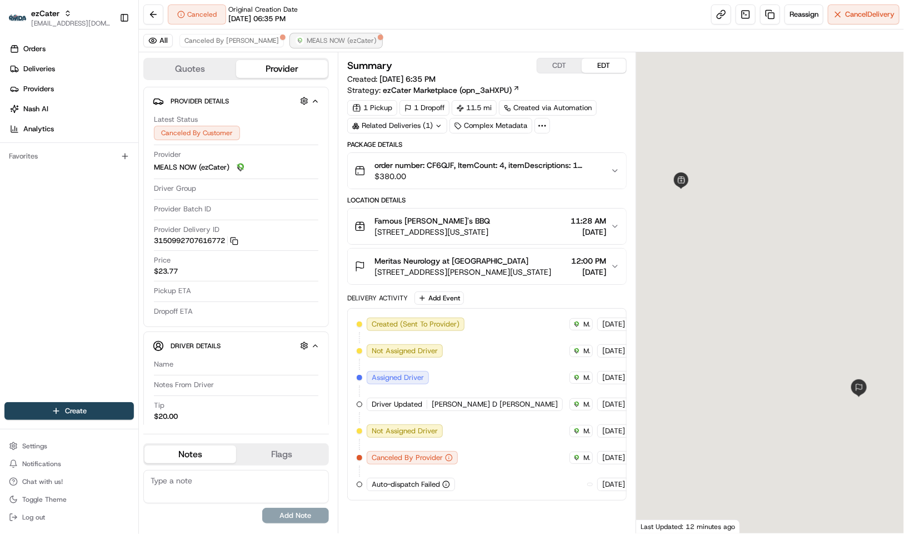
click at [307, 42] on span "MEALS NOW (ezCater)" at bounding box center [342, 40] width 70 height 9
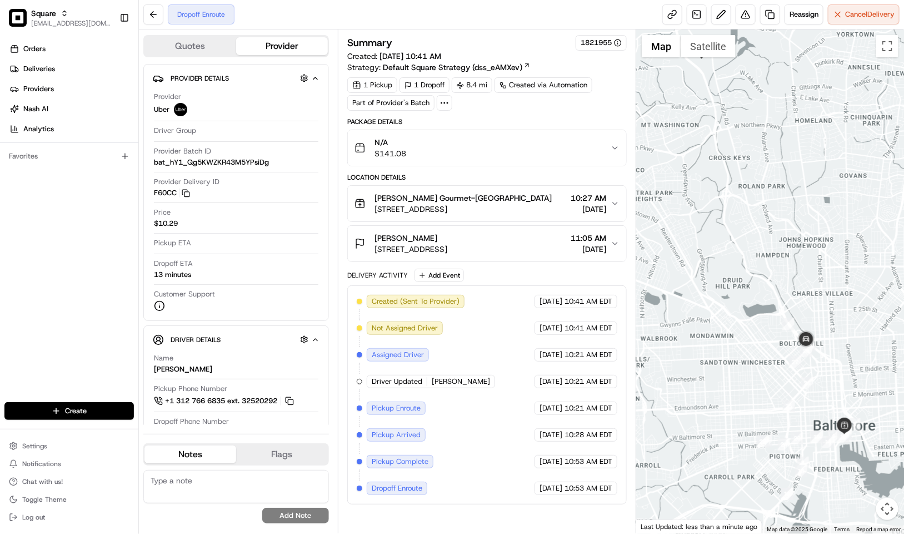
drag, startPoint x: 773, startPoint y: 191, endPoint x: 783, endPoint y: 215, distance: 26.4
click at [783, 215] on div at bounding box center [770, 281] width 268 height 504
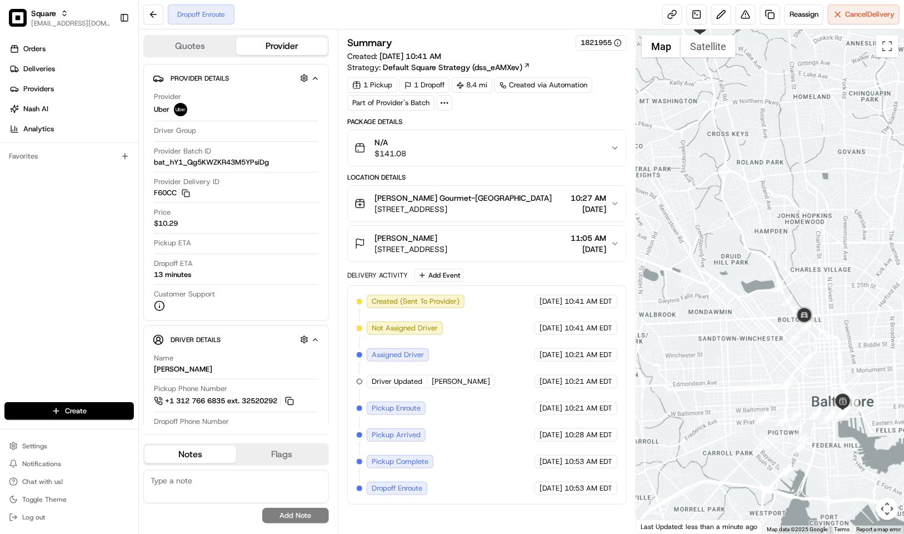
drag, startPoint x: 824, startPoint y: 321, endPoint x: 823, endPoint y: 302, distance: 18.4
click at [824, 302] on div at bounding box center [770, 281] width 268 height 504
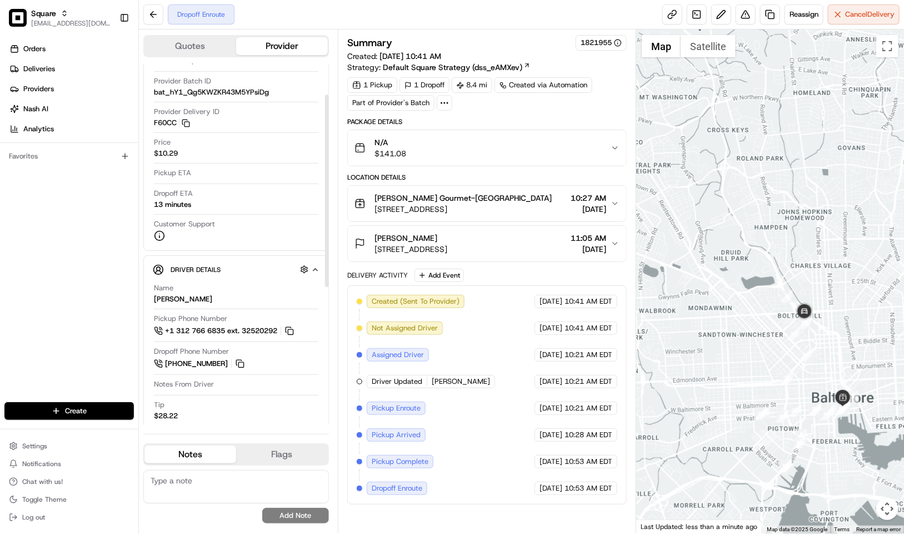
scroll to position [83, 0]
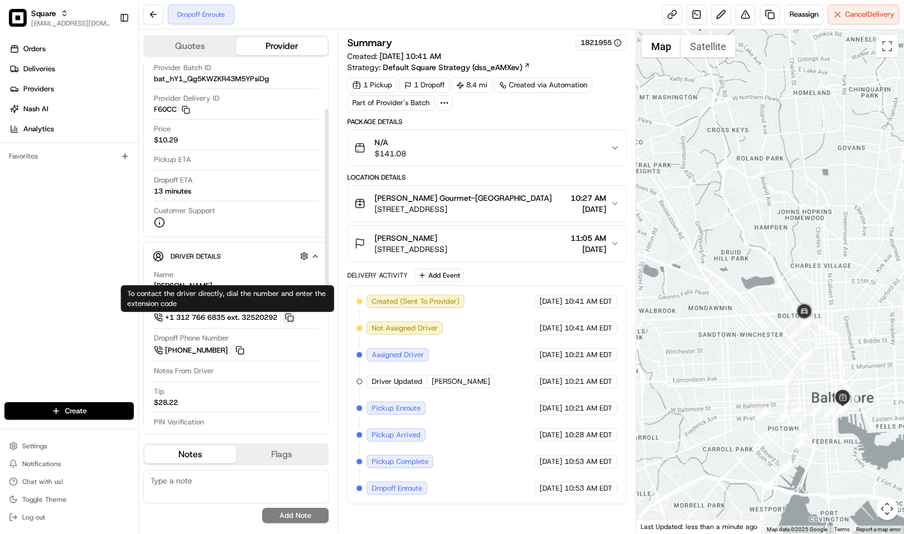
click at [296, 321] on button at bounding box center [290, 317] width 12 height 12
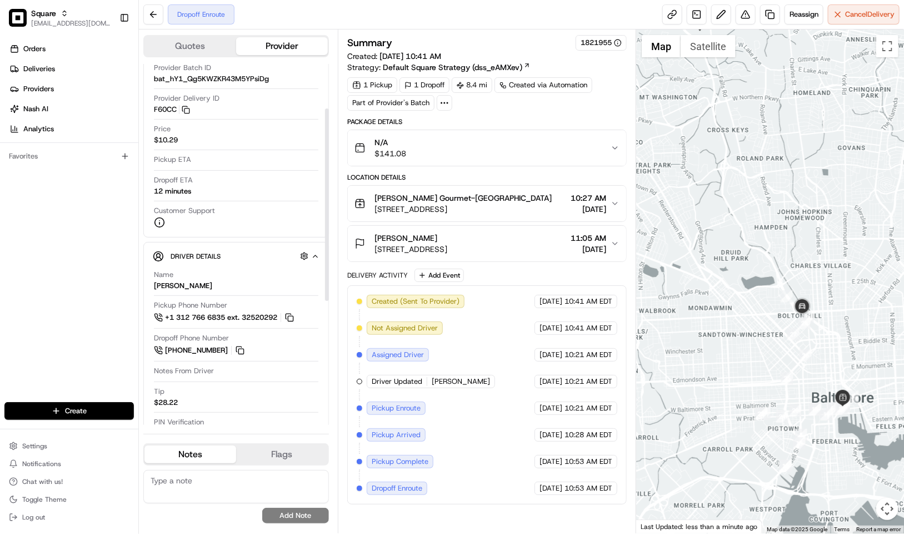
click at [86, 265] on div "Orders Deliveries Providers Nash AI Analytics Favorites" at bounding box center [69, 222] width 138 height 373
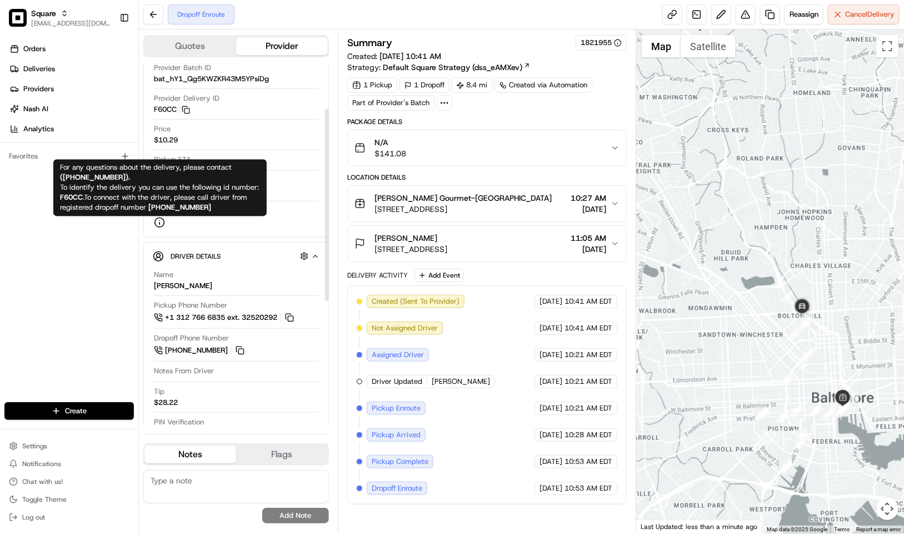
click at [95, 243] on div "Orders Deliveries Providers Nash AI Analytics Favorites" at bounding box center [69, 222] width 138 height 373
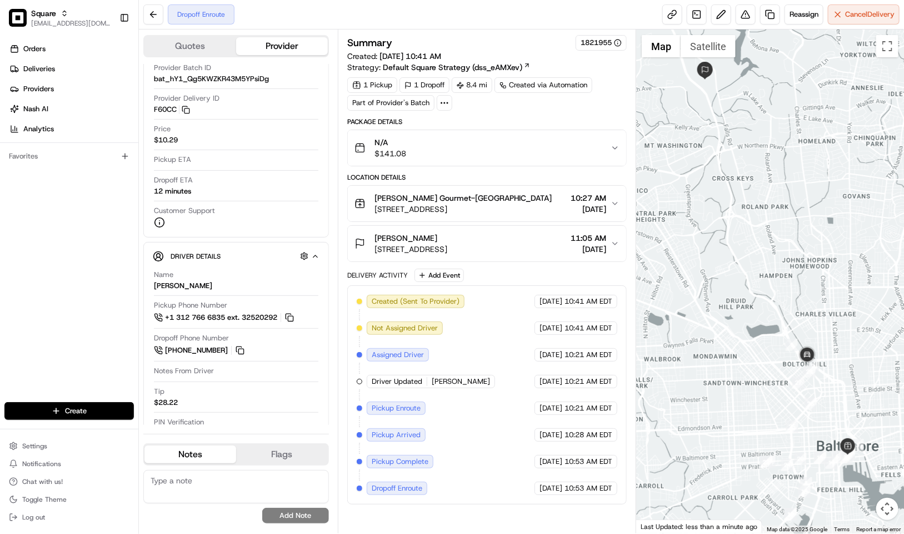
drag, startPoint x: 794, startPoint y: 280, endPoint x: 800, endPoint y: 329, distance: 48.8
click at [800, 329] on div at bounding box center [770, 281] width 268 height 504
click at [44, 274] on div "Orders Deliveries Providers Nash AI Analytics Favorites" at bounding box center [69, 222] width 138 height 373
click at [476, 27] on div "Dropoff Enroute Reassign Cancel Delivery" at bounding box center [521, 14] width 765 height 29
click at [444, 207] on span "300 E Lombard St, Baltimore, MD 21202, USA" at bounding box center [463, 208] width 177 height 11
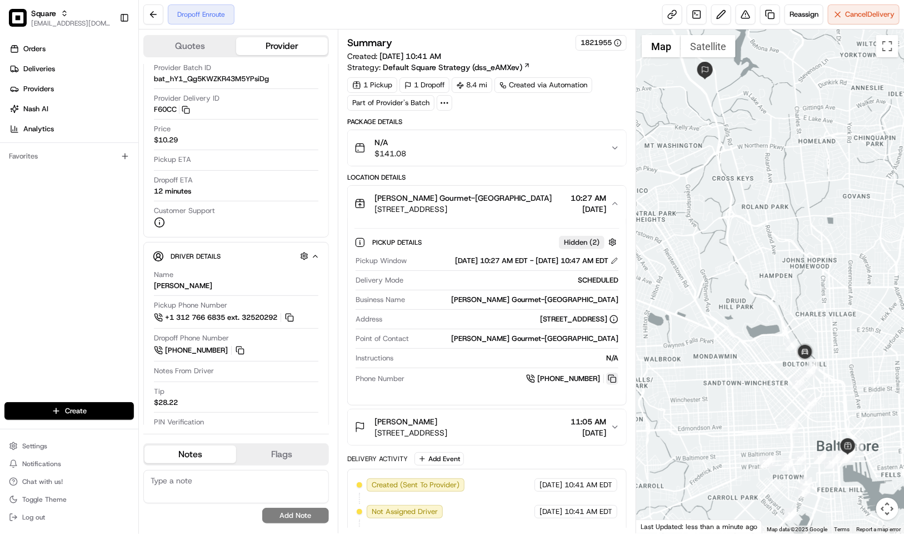
click at [609, 385] on button at bounding box center [612, 378] width 12 height 12
drag, startPoint x: 611, startPoint y: 392, endPoint x: 613, endPoint y: 386, distance: 6.3
click at [611, 385] on button at bounding box center [612, 378] width 12 height 12
click at [468, 26] on div "Dropoff Enroute Reassign Cancel Delivery" at bounding box center [521, 14] width 765 height 29
click at [500, 19] on div "Dropoff Enroute Reassign Cancel Delivery" at bounding box center [521, 14] width 765 height 29
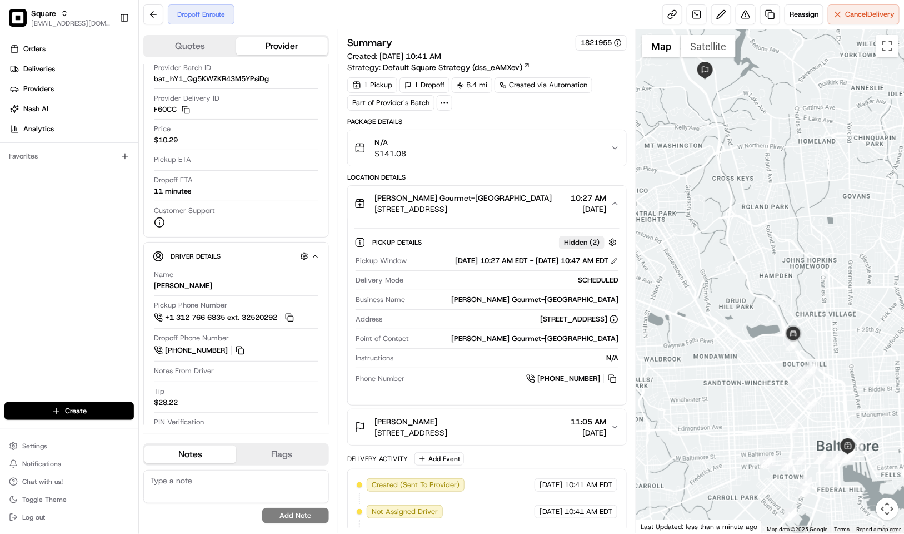
click at [524, 42] on div "Summary 1821955" at bounding box center [487, 43] width 280 height 16
click at [213, 492] on textarea at bounding box center [236, 486] width 186 height 33
paste textarea "Caller Information: Reason for Call: Resolution:"
click at [229, 475] on textarea "Caller Information: Reason for Call: Resolution:" at bounding box center [236, 486] width 186 height 33
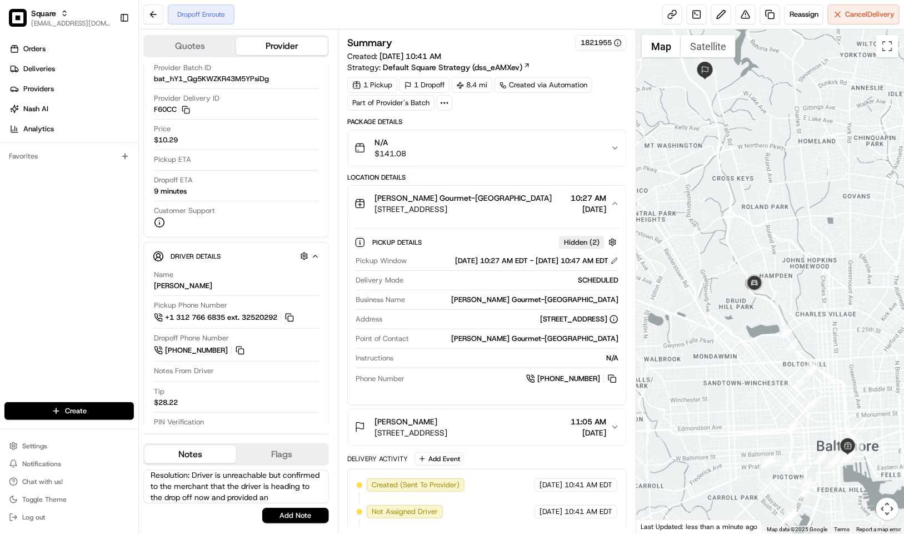
scroll to position [61, 0]
type textarea "Caller Information: Merchant Reason for Call: Wanted to know where the driver i…"
click at [296, 516] on button "Add Note" at bounding box center [295, 516] width 67 height 16
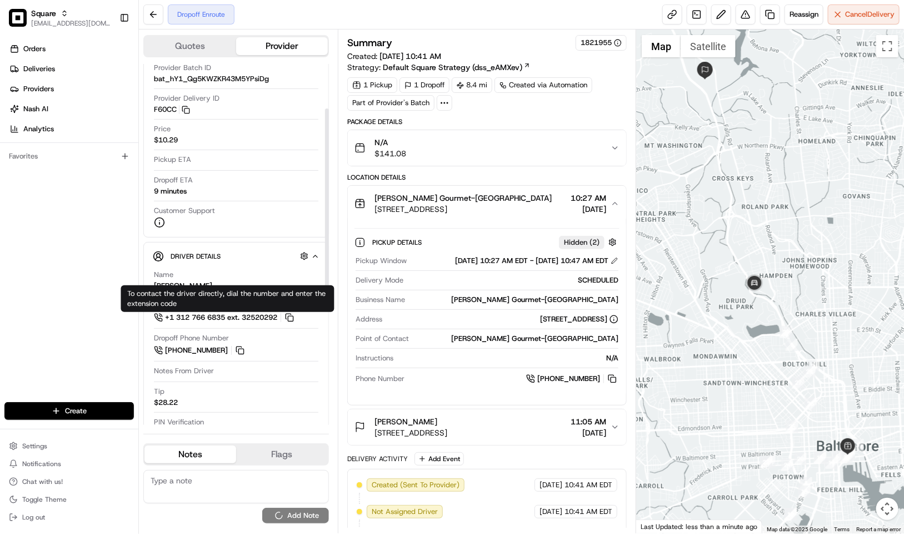
scroll to position [0, 0]
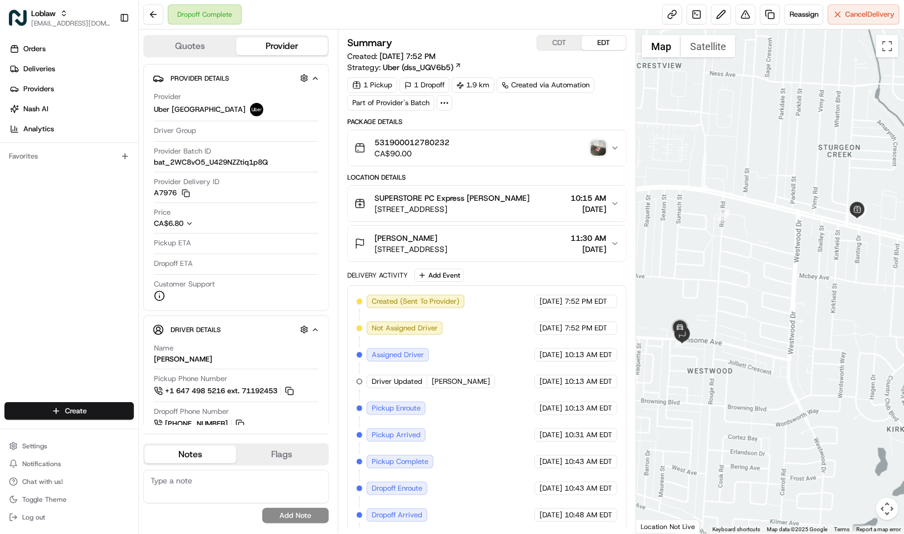
click at [447, 37] on div "Summary CDT EDT" at bounding box center [487, 43] width 280 height 16
click at [746, 18] on button at bounding box center [746, 14] width 20 height 20
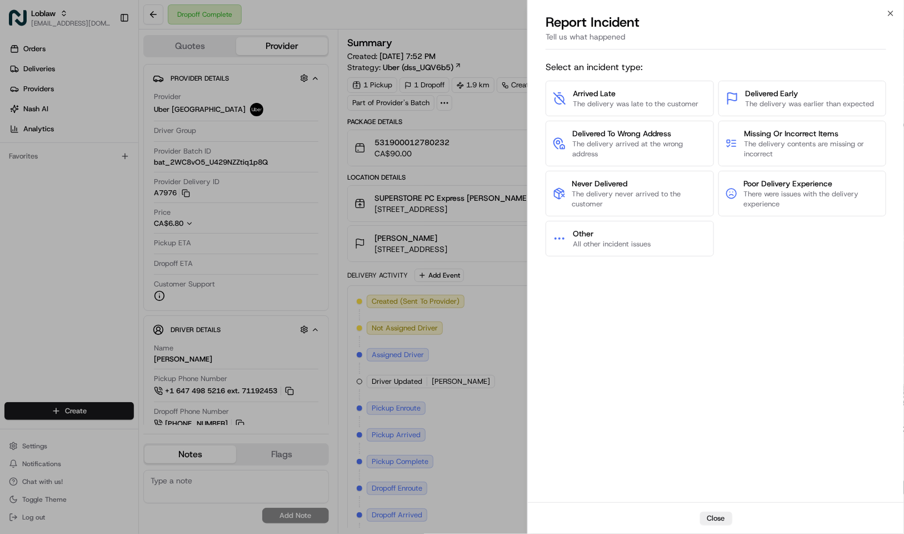
click at [539, 309] on div "Select an incident type: Arrived Late The delivery was late to the customer Del…" at bounding box center [716, 278] width 376 height 448
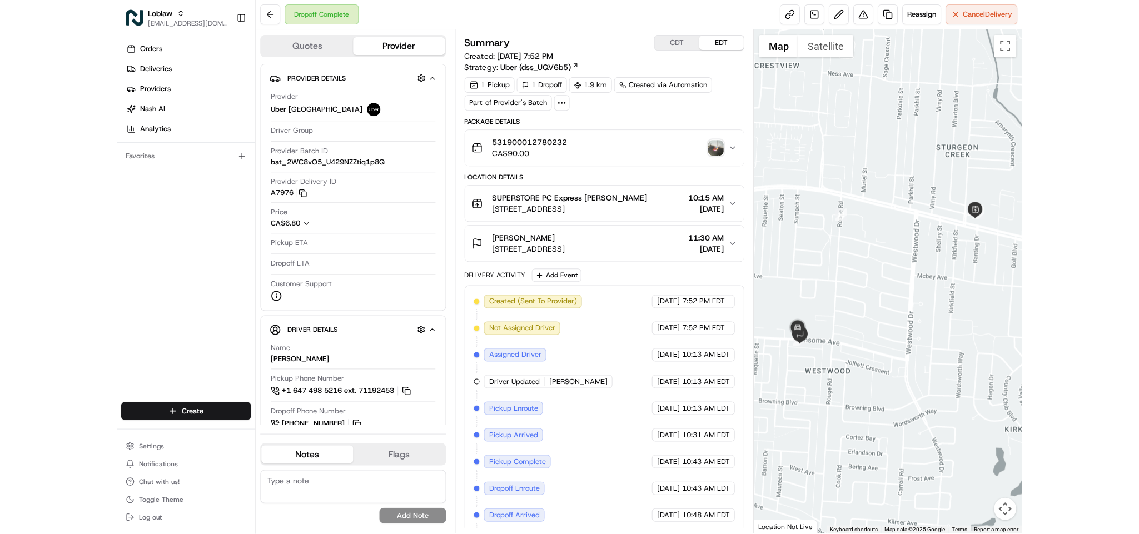
scroll to position [38, 0]
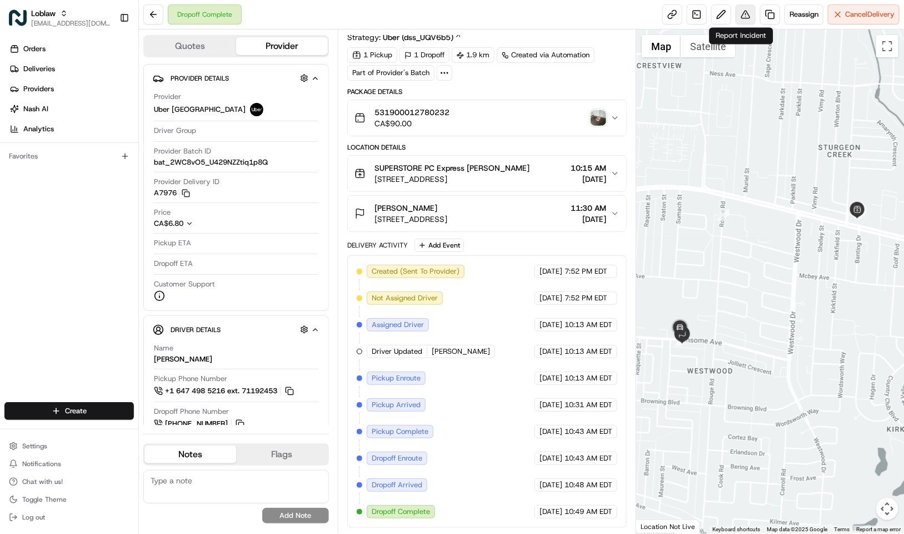
click at [737, 15] on button at bounding box center [746, 14] width 20 height 20
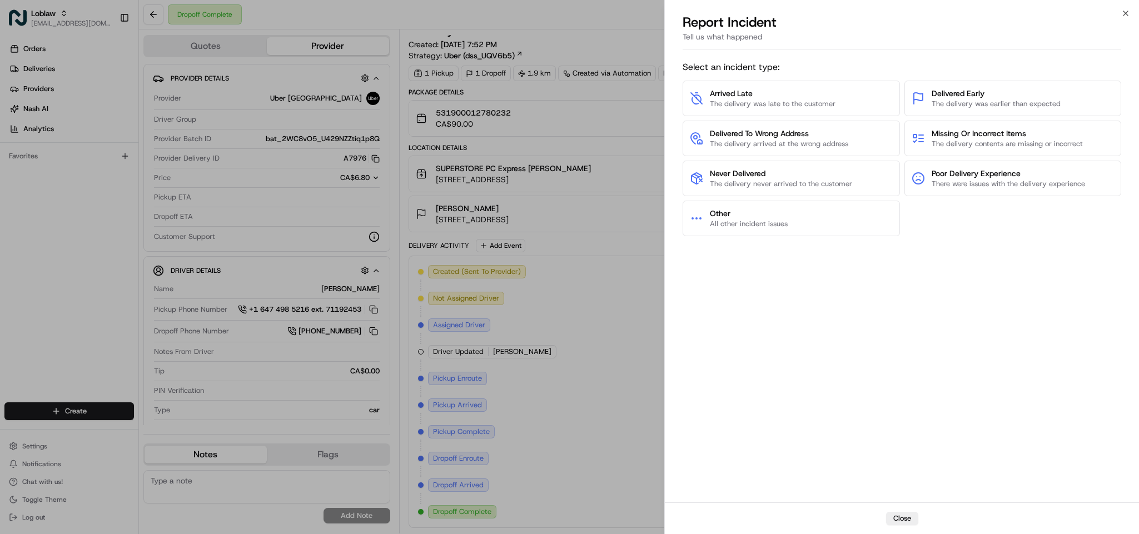
scroll to position [19, 0]
click at [839, 187] on span "The delivery never arrived to the customer" at bounding box center [781, 184] width 142 height 10
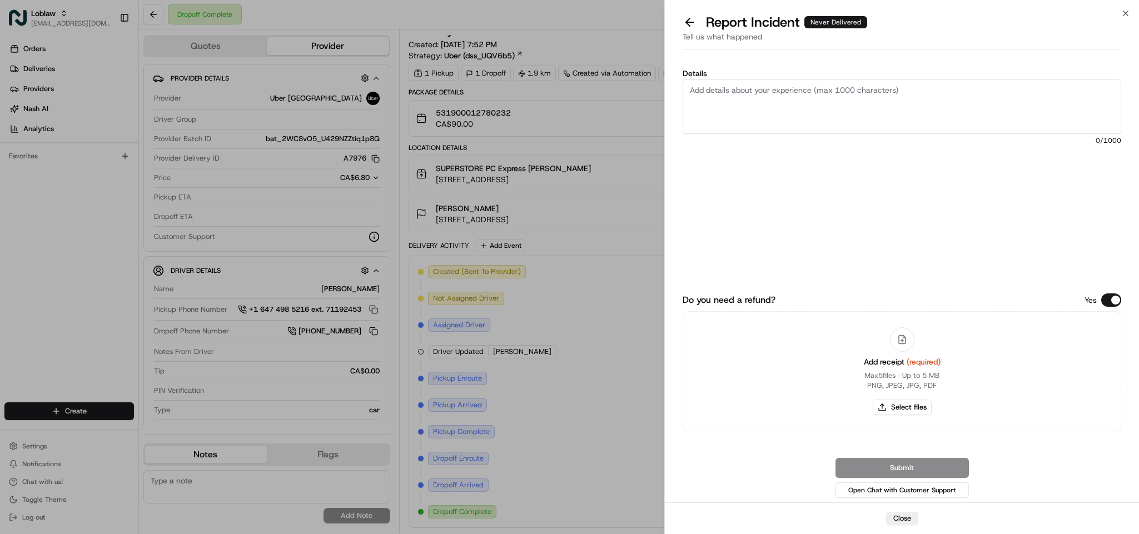
click at [795, 112] on textarea "Details" at bounding box center [902, 106] width 439 height 54
click at [856, 93] on textarea "Please block the driver named [PERSON_NAME] He stole the food" at bounding box center [902, 106] width 439 height 54
click at [904, 88] on textarea "Please block the driver named [PERSON_NAME] for the reason that he stole the fo…" at bounding box center [902, 106] width 439 height 54
type textarea "Please block the driver named [PERSON_NAME] for the reason that he stole the fo…"
click at [904, 299] on button "Do you need a refund?" at bounding box center [1111, 300] width 20 height 13
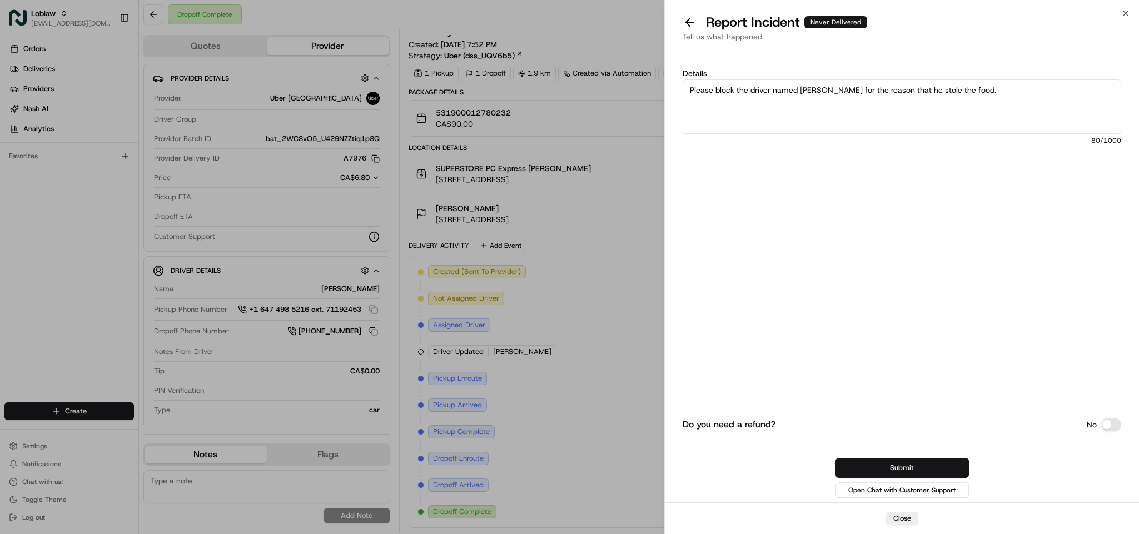
click at [904, 472] on button "Submit" at bounding box center [902, 468] width 133 height 20
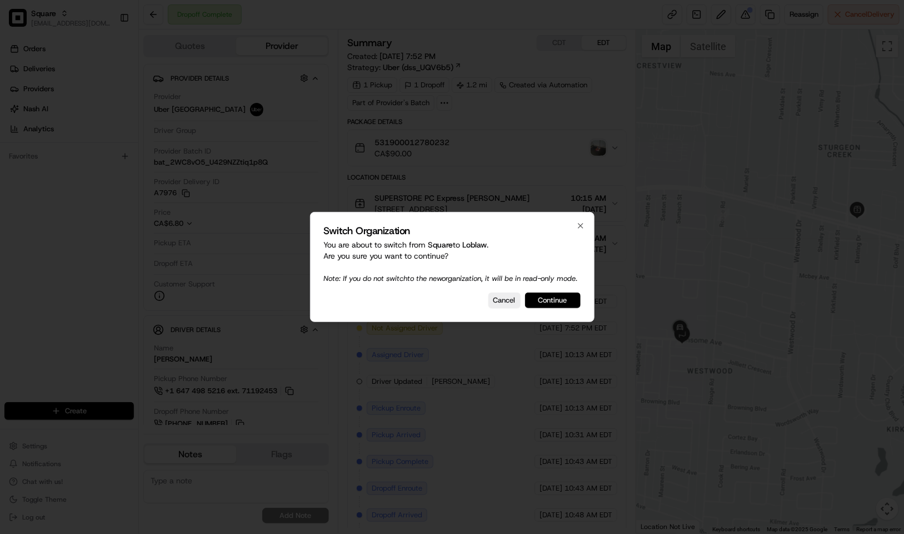
click at [550, 301] on button "Continue" at bounding box center [553, 300] width 56 height 16
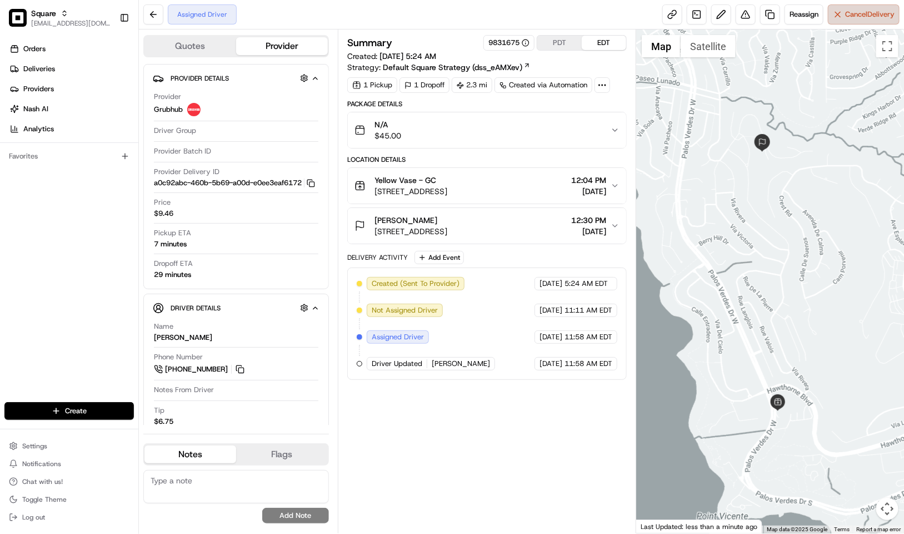
click at [834, 23] on button "Cancel Delivery" at bounding box center [864, 14] width 72 height 20
click at [560, 39] on button "PDT" at bounding box center [560, 43] width 44 height 14
click at [604, 42] on button "EDT" at bounding box center [604, 43] width 44 height 14
click at [569, 43] on button "PDT" at bounding box center [560, 43] width 44 height 14
click at [611, 177] on button "Yellow Vase - GC [STREET_ADDRESS] 9:04 AM [DATE]" at bounding box center [487, 186] width 279 height 36
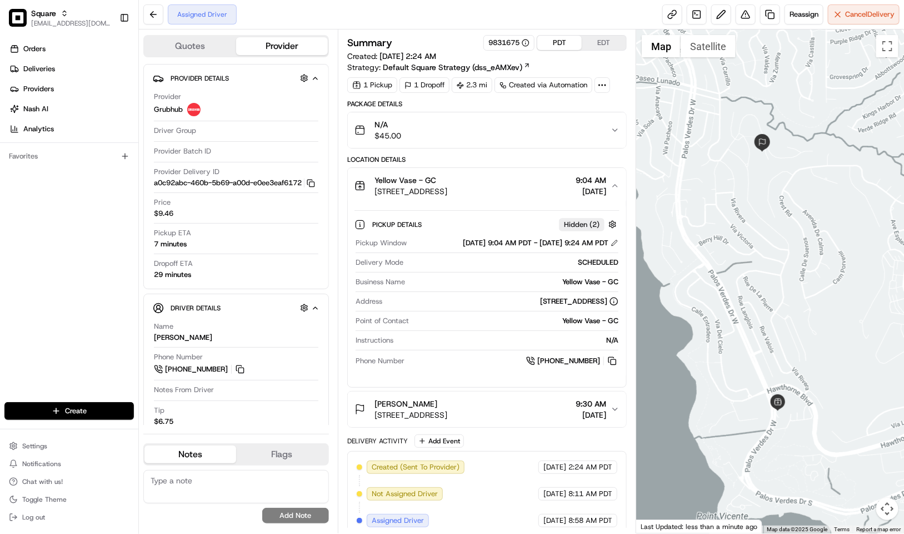
click at [598, 40] on button "EDT" at bounding box center [604, 43] width 44 height 14
click at [561, 43] on button "PDT" at bounding box center [560, 43] width 44 height 14
click at [606, 42] on button "EDT" at bounding box center [604, 43] width 44 height 14
click at [613, 246] on div "[DATE] 12:04 PM EDT - [DATE] 12:24 PM EDT" at bounding box center [537, 243] width 162 height 10
click at [614, 247] on button at bounding box center [615, 243] width 8 height 8
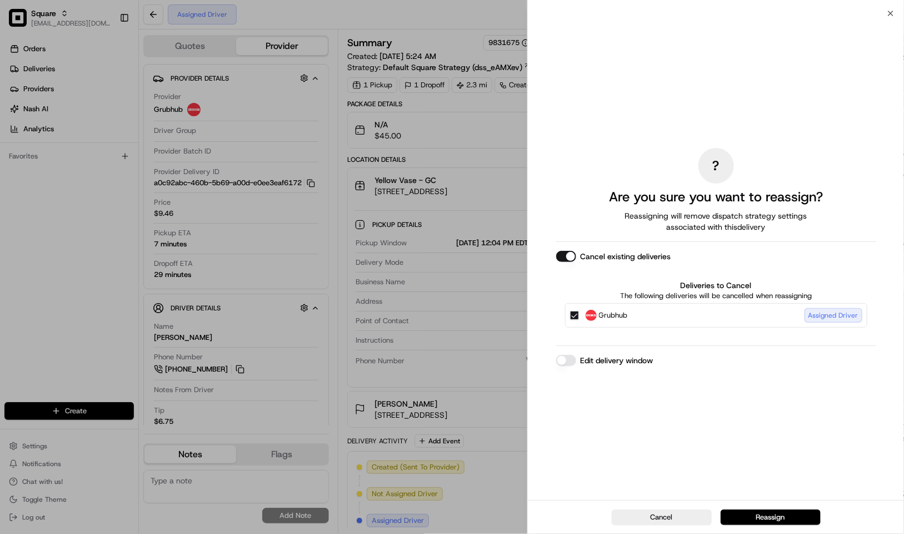
click at [571, 256] on button "Cancel existing deliveries" at bounding box center [566, 256] width 20 height 11
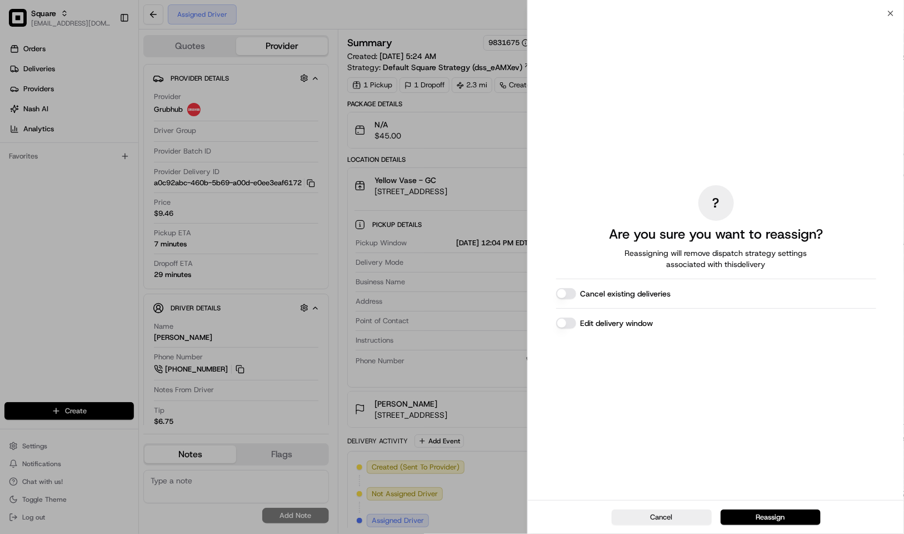
click at [574, 319] on button "Edit delivery window" at bounding box center [566, 322] width 20 height 11
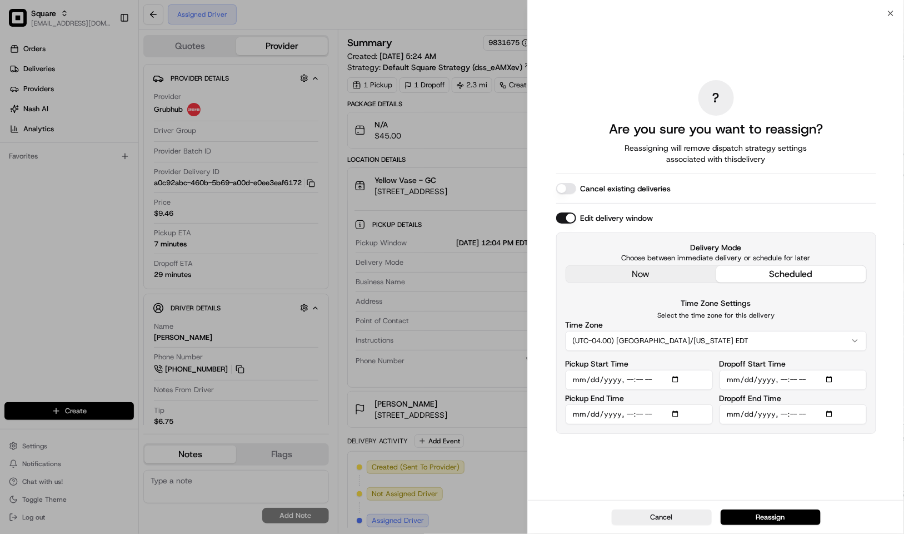
click at [631, 379] on input "Pickup Start Time" at bounding box center [639, 380] width 147 height 20
type input "[DATE]T13:04"
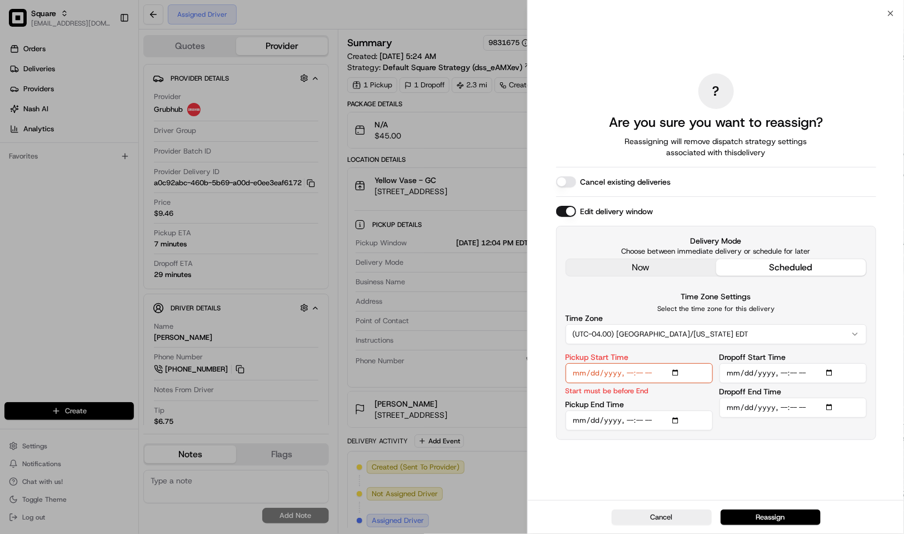
click at [631, 419] on input "Pickup End Time" at bounding box center [639, 420] width 147 height 20
type input "[DATE]T13:24"
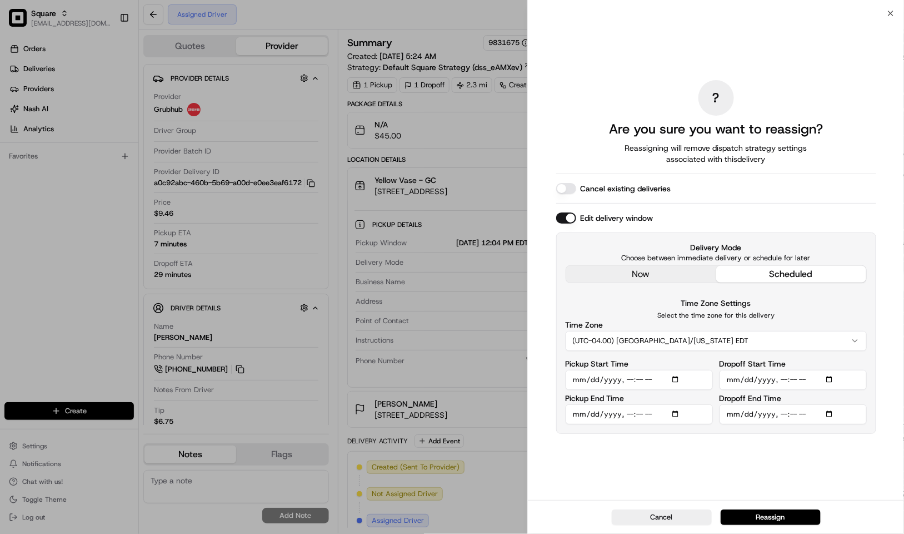
click at [784, 381] on input "Dropoff Start Time" at bounding box center [793, 380] width 147 height 20
type input "[DATE]T13:10"
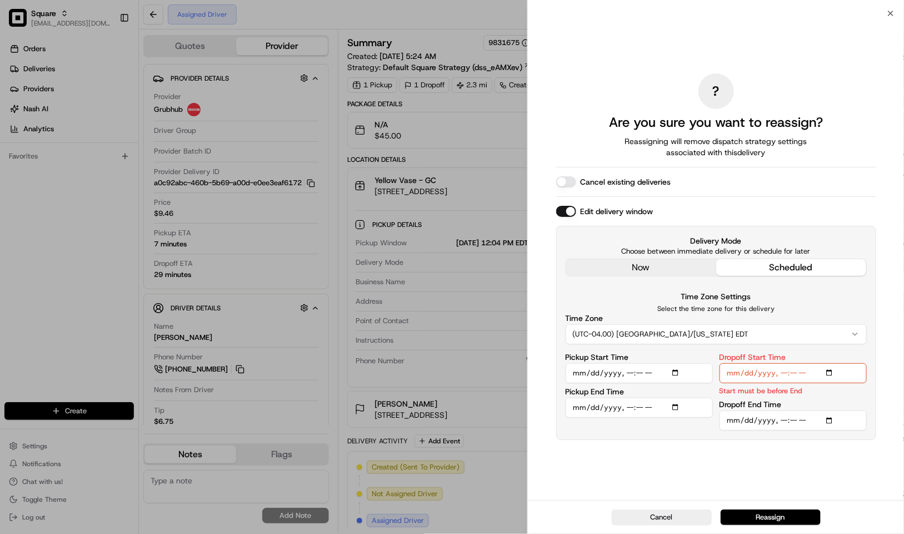
click at [780, 424] on input "Dropoff End Time" at bounding box center [793, 420] width 147 height 20
type input "[DATE]T13:30"
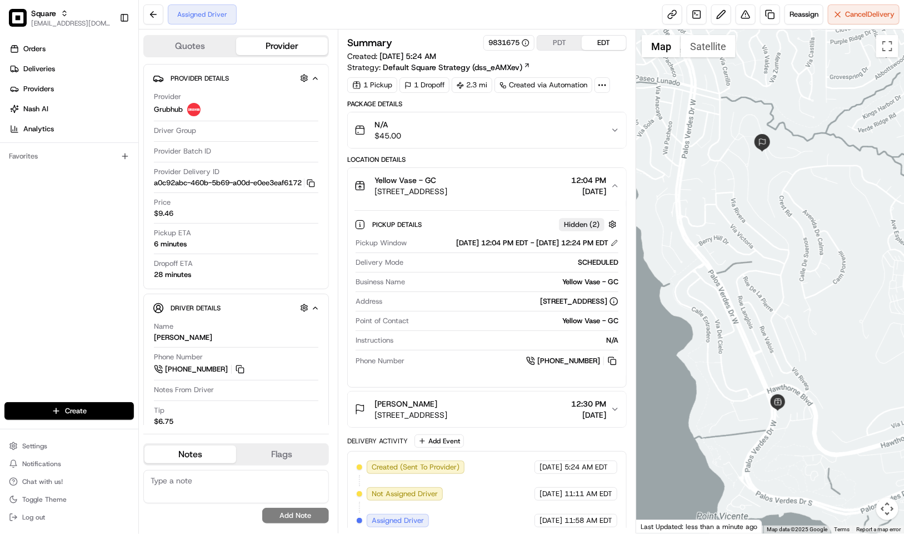
click at [447, 187] on span "[STREET_ADDRESS]" at bounding box center [411, 191] width 73 height 11
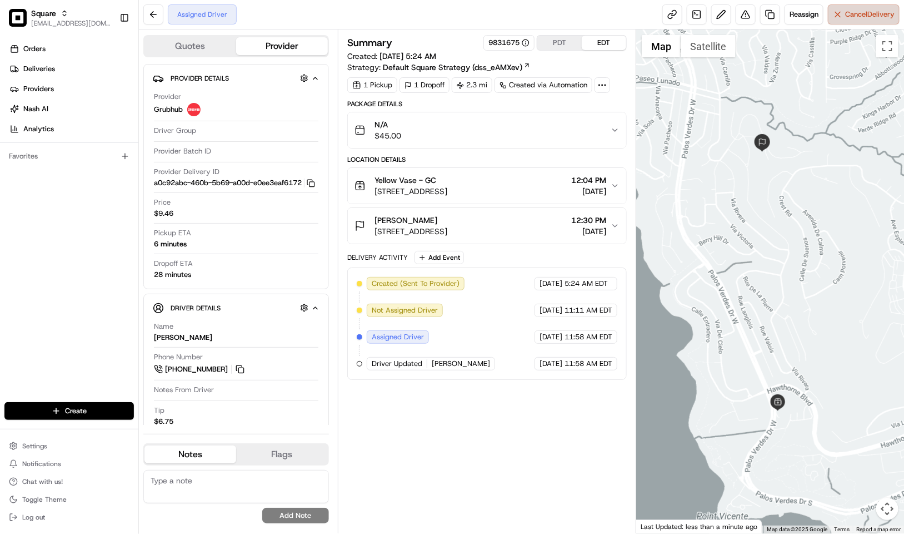
click at [861, 19] on span "Cancel Delivery" at bounding box center [870, 14] width 49 height 10
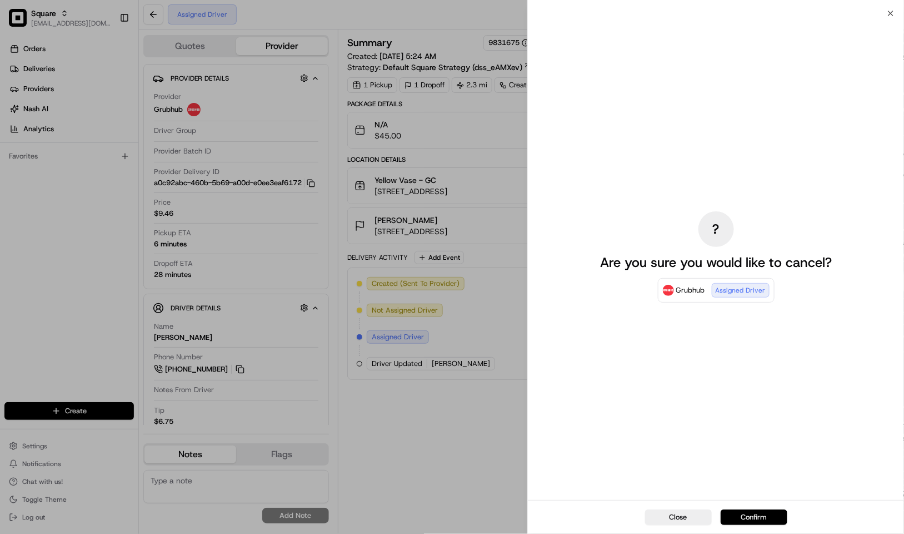
click at [754, 514] on button "Confirm" at bounding box center [754, 517] width 67 height 16
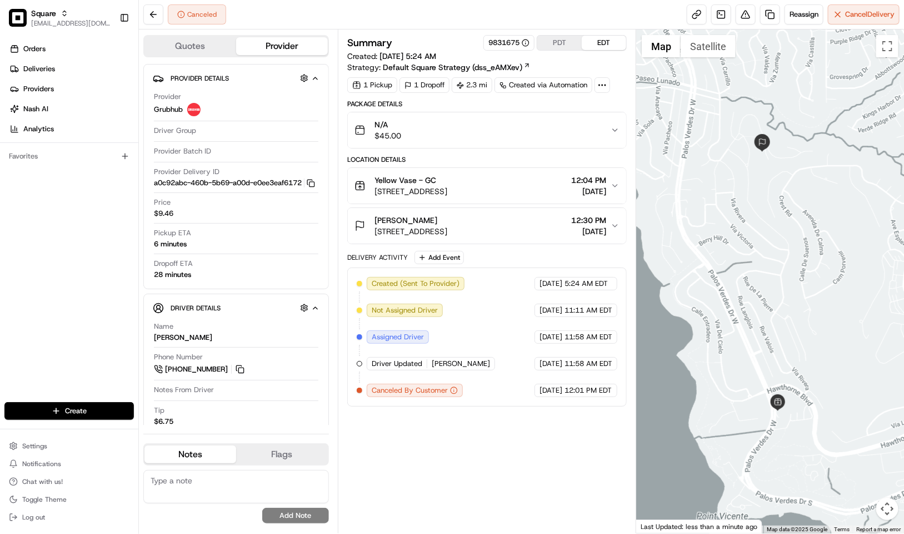
click at [447, 181] on div "Yellow Vase - GC" at bounding box center [411, 180] width 73 height 11
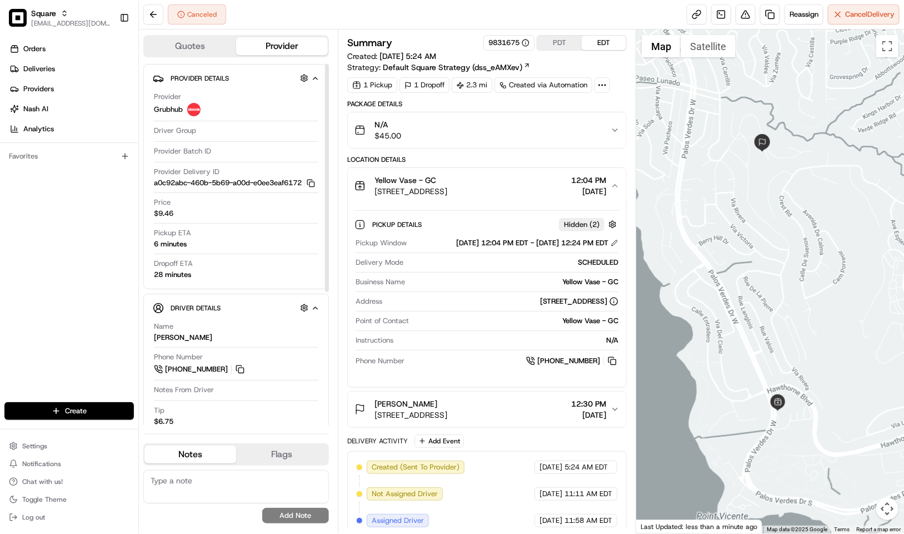
click at [197, 49] on button "Quotes" at bounding box center [191, 46] width 92 height 18
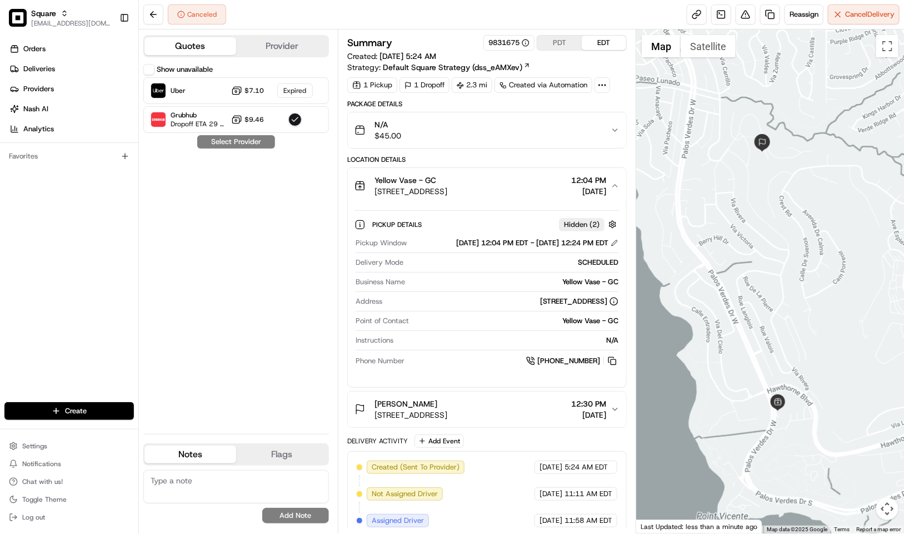
click at [259, 47] on button "Provider" at bounding box center [282, 46] width 92 height 18
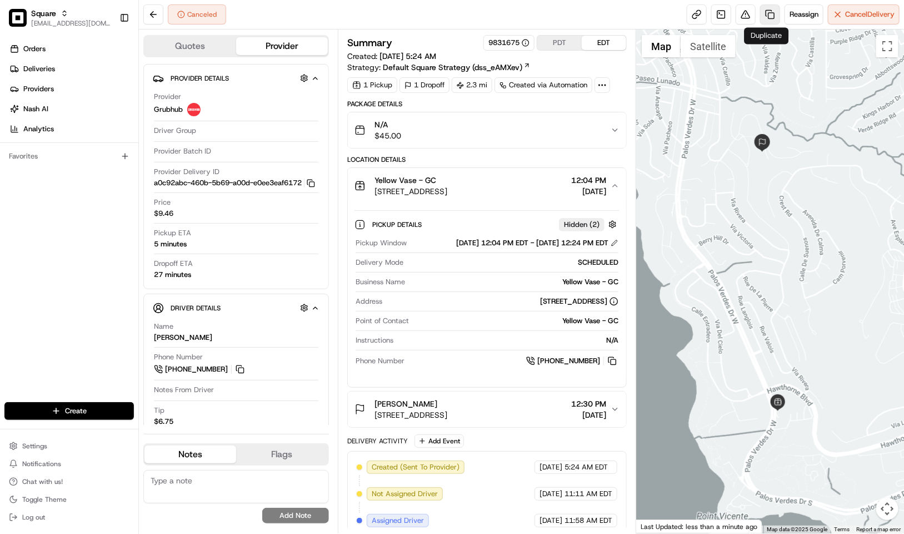
click at [768, 15] on link at bounding box center [770, 14] width 20 height 20
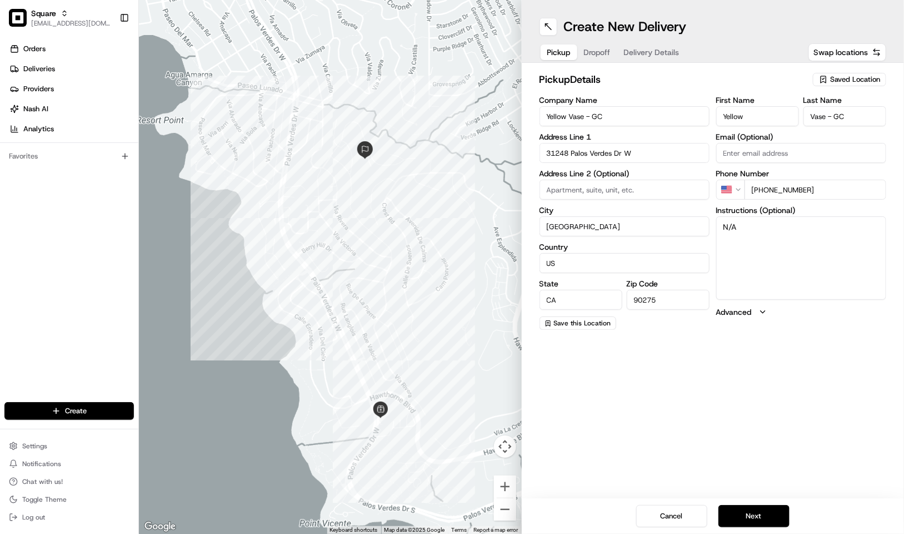
click at [588, 151] on input "31248 Palos Verdes Dr W" at bounding box center [625, 153] width 170 height 20
drag, startPoint x: 569, startPoint y: 154, endPoint x: 529, endPoint y: 157, distance: 40.2
click at [529, 157] on div "pickup Details Saved Location Company Name Yellow Vase - GC Address Line [GEOGR…" at bounding box center [713, 201] width 383 height 276
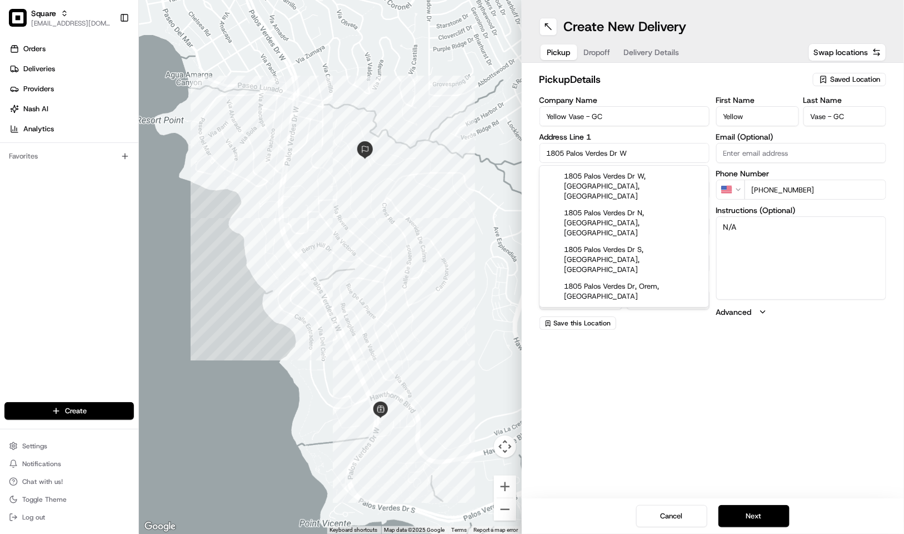
drag, startPoint x: 635, startPoint y: 151, endPoint x: 607, endPoint y: 153, distance: 28.5
click at [607, 153] on input "1805 Palos Verdes Dr W" at bounding box center [625, 153] width 170 height 20
drag, startPoint x: 568, startPoint y: 154, endPoint x: 644, endPoint y: 151, distance: 76.2
click at [644, 151] on input "1805 Palos Verdes Dr W" at bounding box center [625, 153] width 170 height 20
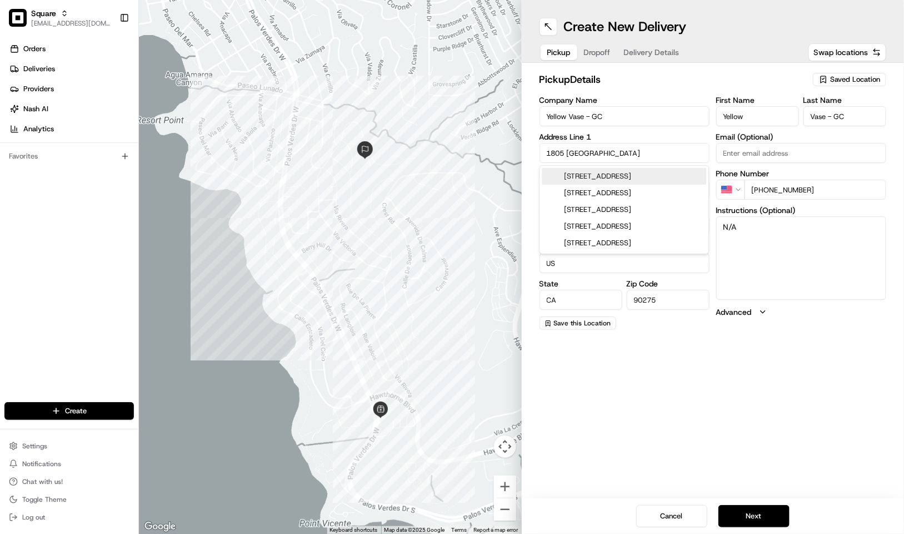
click at [654, 184] on div "[STREET_ADDRESS]" at bounding box center [625, 176] width 165 height 17
type input "[STREET_ADDRESS]"
type input "[GEOGRAPHIC_DATA]"
type input "90277"
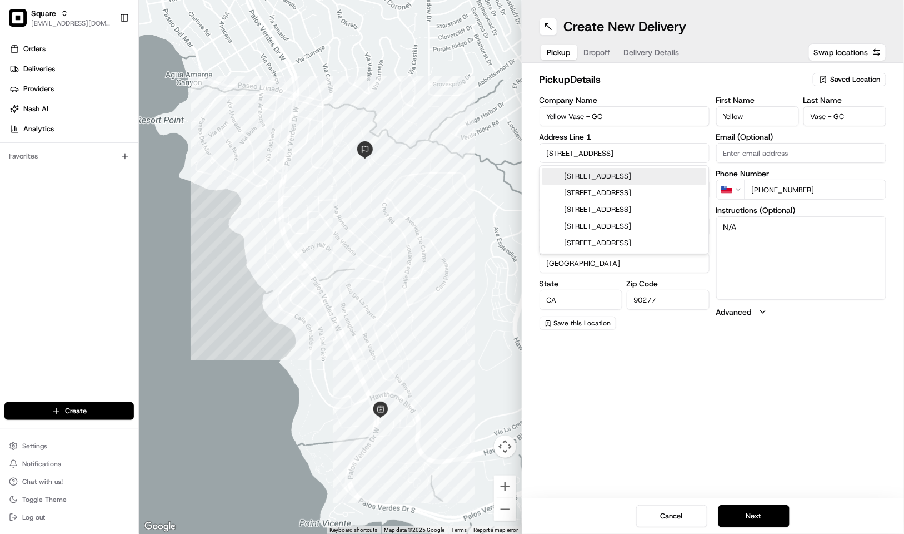
type input "1805 [GEOGRAPHIC_DATA]"
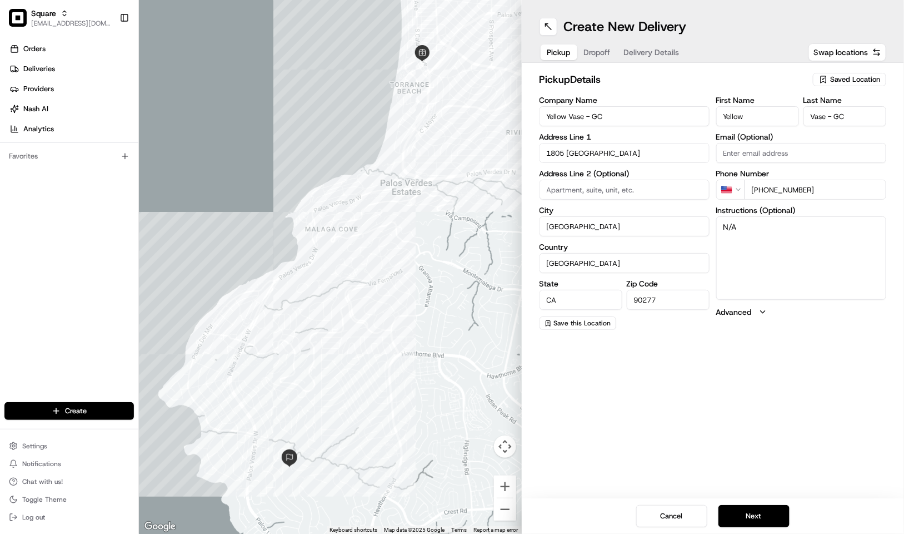
click at [636, 229] on input "Redondo Beach" at bounding box center [625, 226] width 170 height 20
click at [612, 186] on input at bounding box center [625, 190] width 170 height 20
click at [617, 359] on div "Create New Delivery Pickup Dropoff Delivery Details Swap locations pickup Detai…" at bounding box center [713, 267] width 383 height 534
click at [609, 111] on input "Yellow Vase - GC" at bounding box center [625, 116] width 170 height 20
click at [592, 49] on button "Dropoff" at bounding box center [598, 52] width 40 height 16
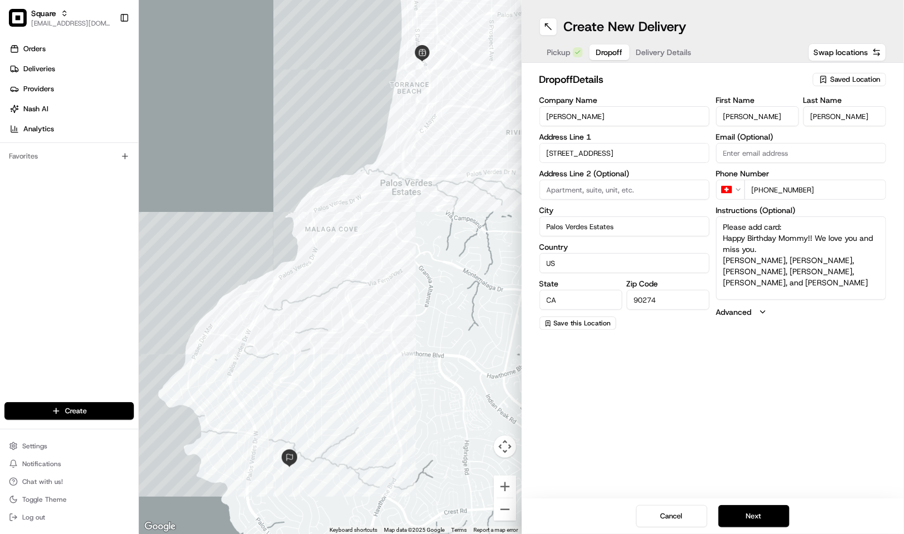
click at [649, 52] on span "Delivery Details" at bounding box center [664, 52] width 56 height 11
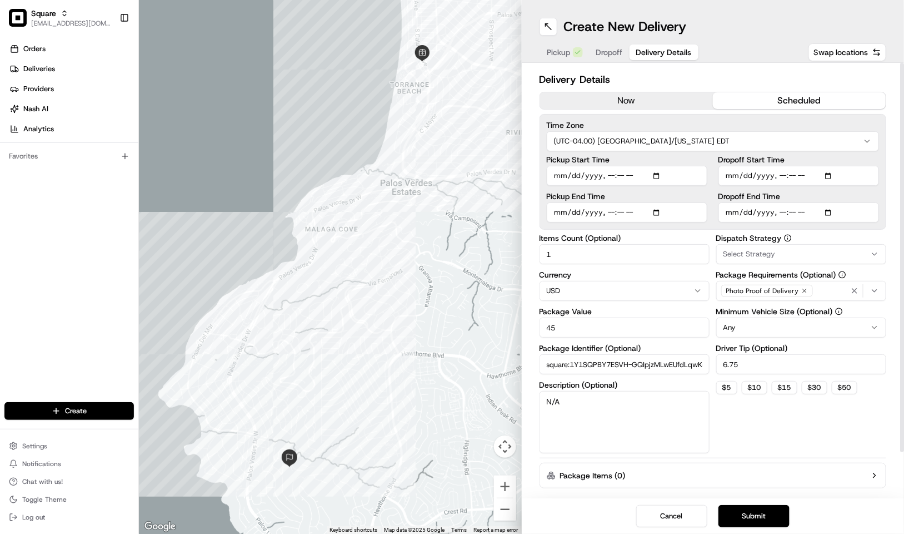
click at [610, 179] on input "Pickup Start Time" at bounding box center [627, 176] width 161 height 20
click at [619, 177] on input "Pickup Start Time" at bounding box center [627, 176] width 161 height 20
click at [610, 180] on input "Pickup Start Time" at bounding box center [627, 176] width 161 height 20
click at [624, 176] on input "Pickup Start Time" at bounding box center [627, 176] width 161 height 20
click at [623, 197] on label "Pickup End Time" at bounding box center [627, 196] width 161 height 8
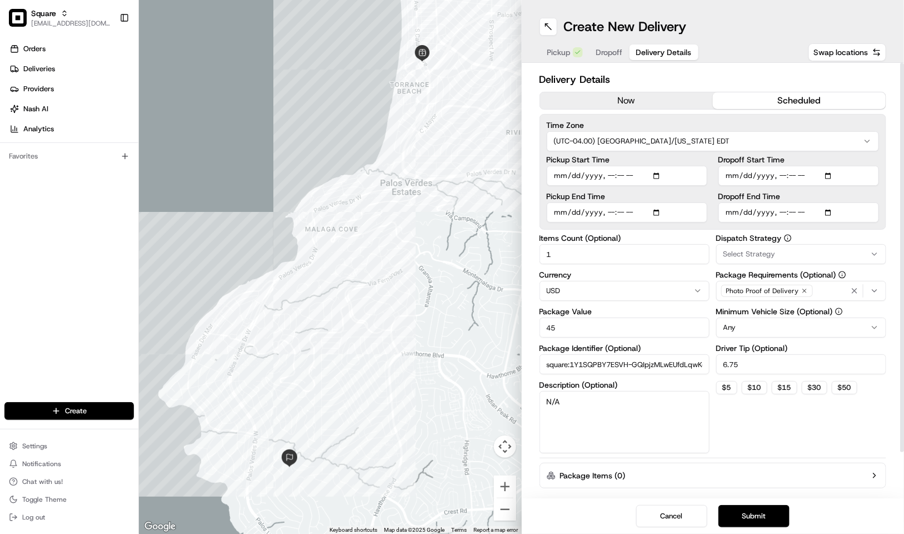
click at [623, 202] on input "Pickup End Time" at bounding box center [627, 212] width 161 height 20
click at [634, 194] on label "Pickup End Time" at bounding box center [627, 196] width 161 height 8
click at [634, 202] on input "Pickup End Time" at bounding box center [627, 212] width 161 height 20
click at [634, 194] on label "Pickup End Time" at bounding box center [627, 196] width 161 height 8
click at [634, 202] on input "Pickup End Time" at bounding box center [627, 212] width 161 height 20
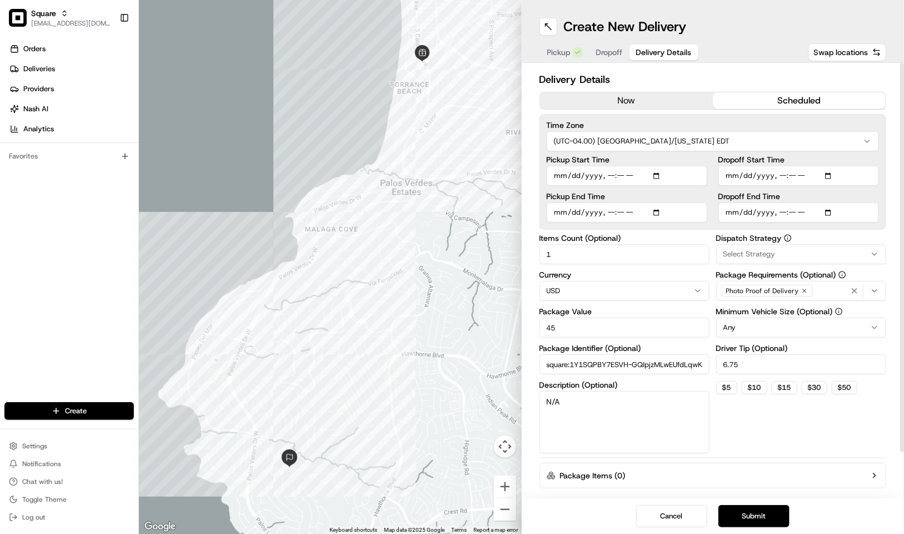
click at [639, 98] on button "now" at bounding box center [626, 100] width 173 height 17
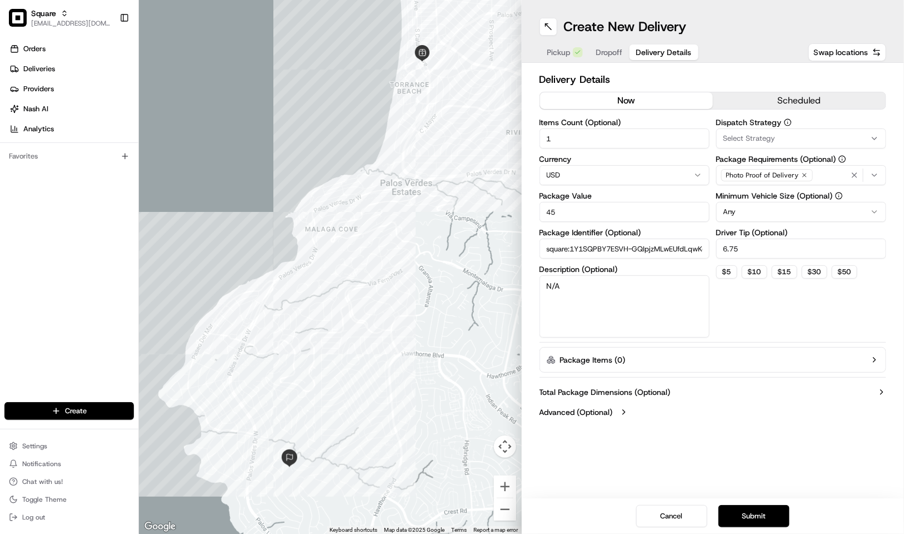
click at [773, 142] on span "Select Strategy" at bounding box center [750, 138] width 52 height 10
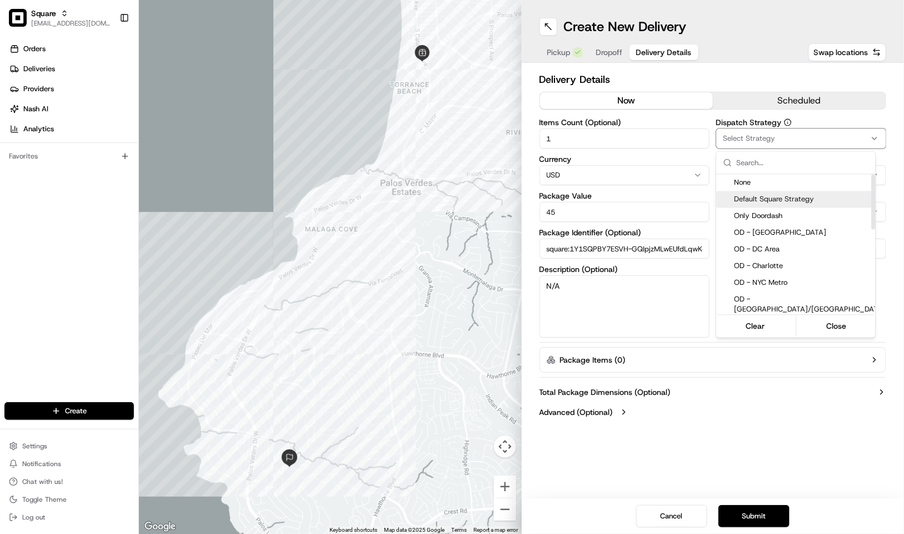
click at [771, 202] on span "Default Square Strategy" at bounding box center [810, 200] width 151 height 10
click at [839, 115] on html "Square kpensader@nashhelp.com Toggle Sidebar Orders Deliveries Providers Nash A…" at bounding box center [452, 267] width 904 height 534
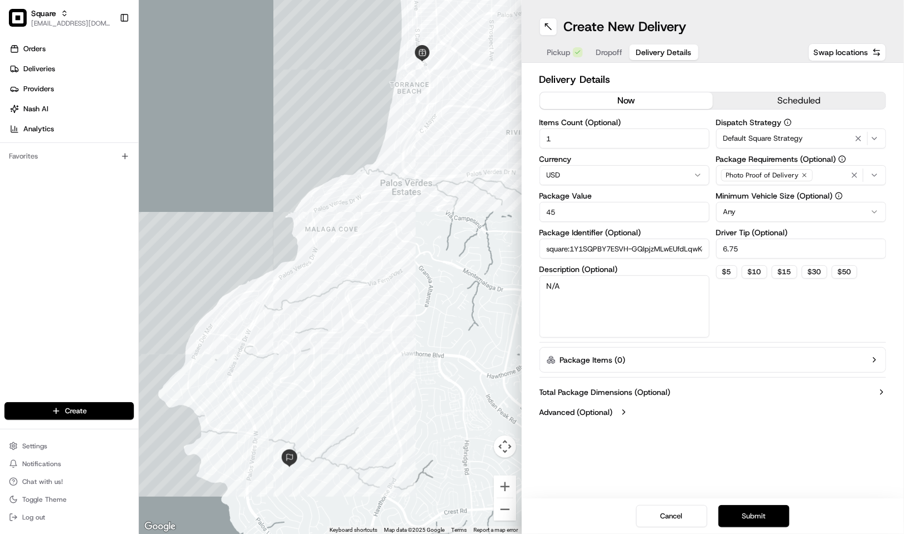
click at [758, 513] on button "Submit" at bounding box center [754, 516] width 71 height 22
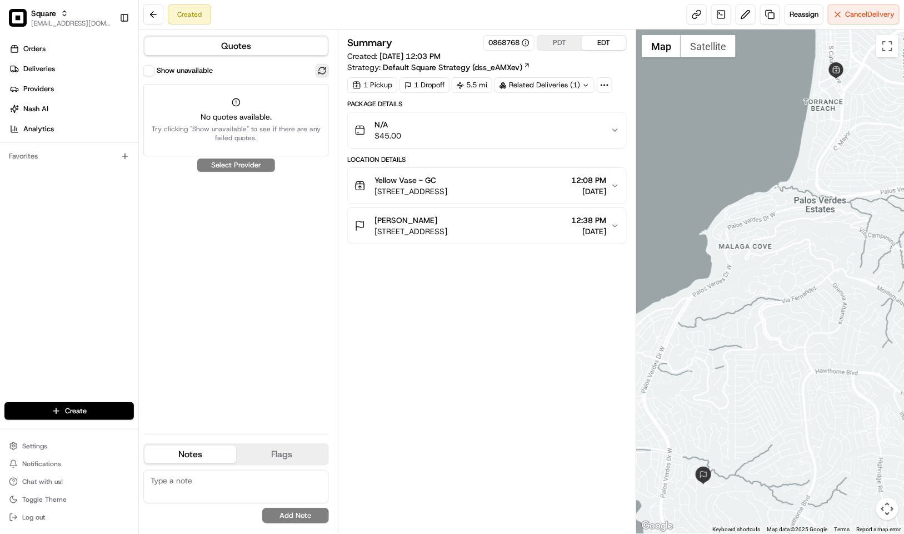
click at [320, 72] on button at bounding box center [322, 70] width 13 height 13
click at [149, 73] on button "Show unavailable" at bounding box center [148, 70] width 11 height 11
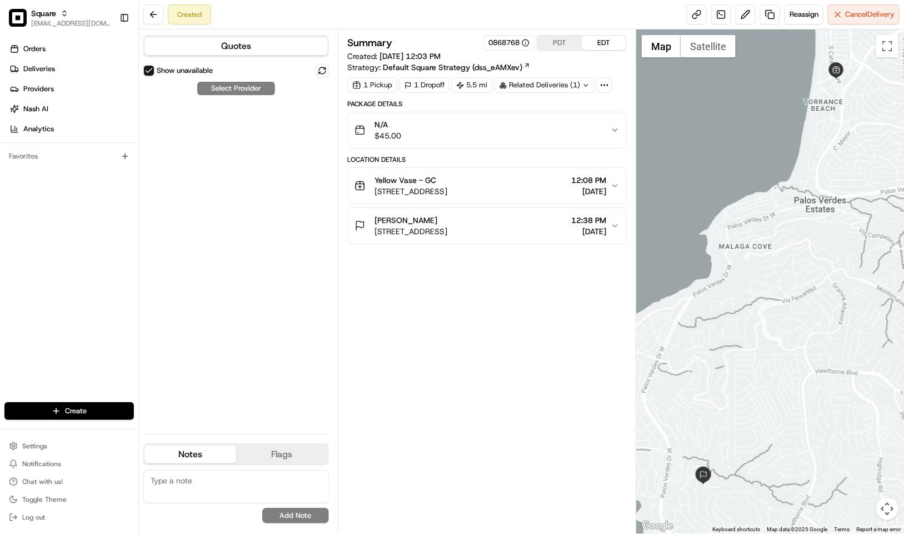
click at [143, 67] on button "Show unavailable" at bounding box center [148, 70] width 11 height 11
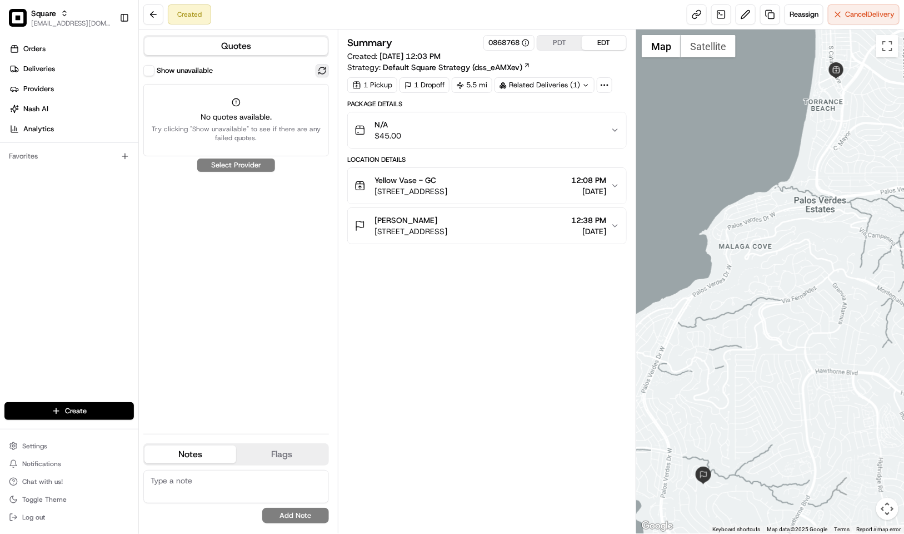
click at [329, 73] on button at bounding box center [322, 70] width 13 height 13
click at [319, 67] on button at bounding box center [322, 70] width 13 height 13
click at [327, 67] on button at bounding box center [322, 70] width 13 height 13
click at [804, 20] on button "Reassign" at bounding box center [804, 14] width 39 height 20
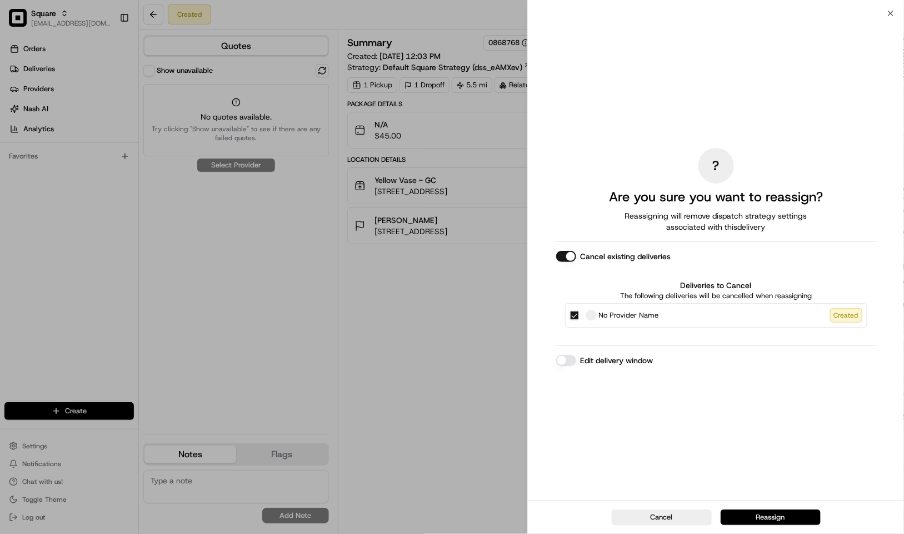
click at [743, 515] on button "Reassign" at bounding box center [771, 517] width 100 height 16
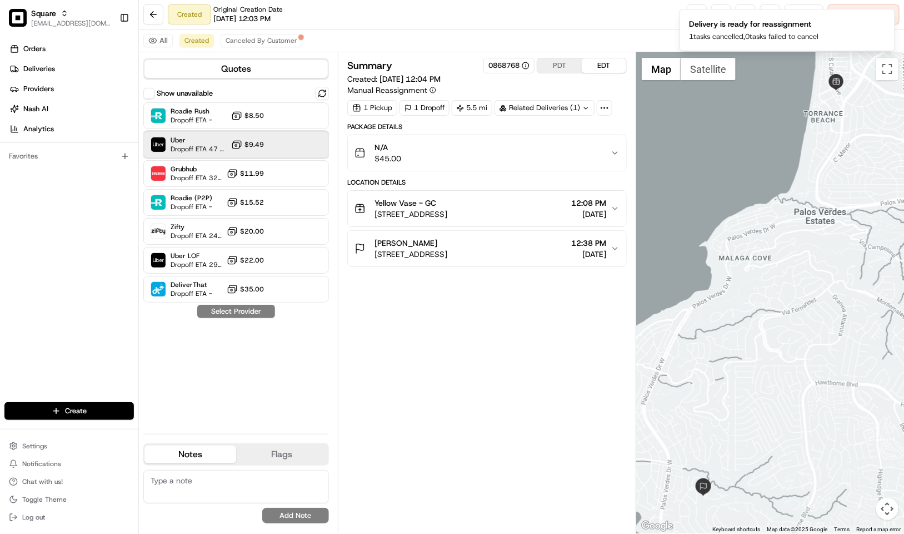
click at [203, 147] on span "Dropoff ETA 47 minutes" at bounding box center [199, 149] width 56 height 9
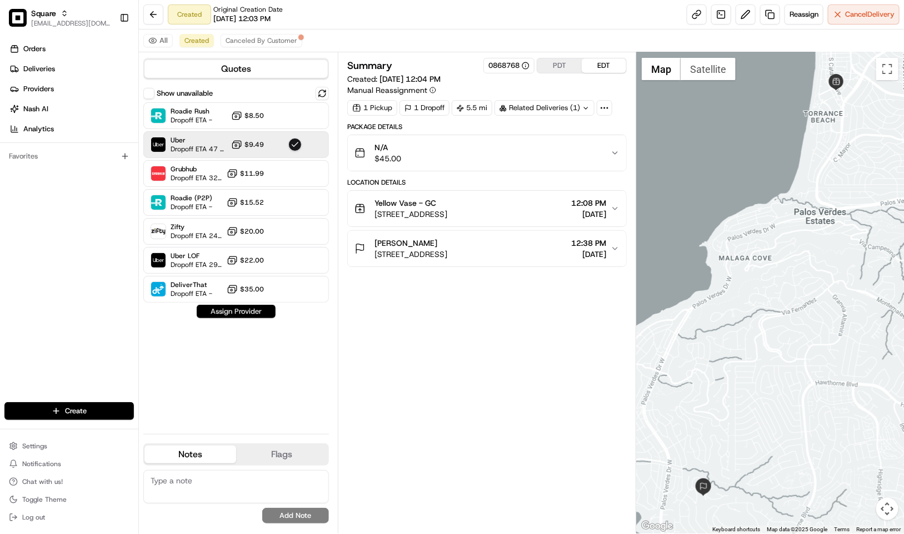
click at [242, 309] on button "Assign Provider" at bounding box center [236, 311] width 79 height 13
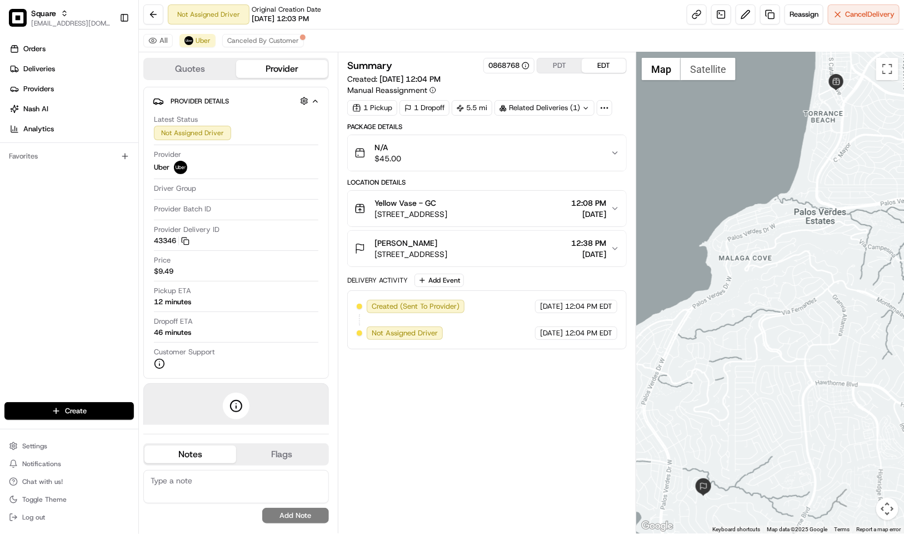
click at [516, 10] on div "Not Assigned Driver Original Creation Date 08/19/2025 12:03 PM Reassign Cancel …" at bounding box center [521, 14] width 765 height 29
drag, startPoint x: 483, startPoint y: 65, endPoint x: 524, endPoint y: 77, distance: 42.8
click at [524, 77] on div "Summary 0868768 PDT EDT Created: 08/19/2025 12:04 PM Manual Reassignment" at bounding box center [487, 77] width 280 height 38
copy div "0868768"
click at [439, 44] on div "All Uber Canceled By Customer" at bounding box center [521, 40] width 765 height 23
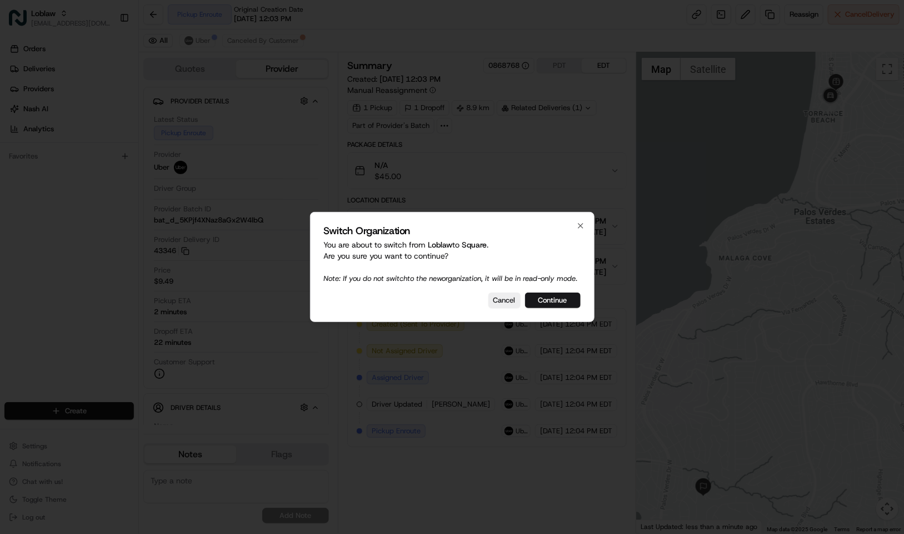
click at [576, 308] on button "Continue" at bounding box center [553, 300] width 56 height 16
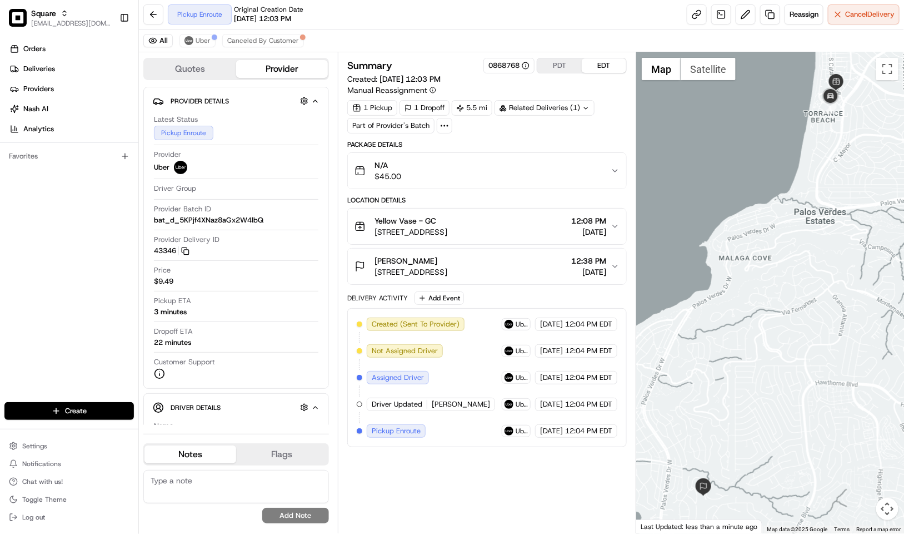
click at [209, 499] on textarea at bounding box center [236, 486] width 186 height 33
paste textarea "Caller Information: Reason for Call: Resolution:"
click at [241, 482] on textarea "Caller Information: Reason for Call: Resolution:" at bounding box center [236, 486] width 186 height 33
drag, startPoint x: 202, startPoint y: 500, endPoint x: 135, endPoint y: 463, distance: 76.7
click at [135, 463] on div "Square [EMAIL_ADDRESS][DOMAIN_NAME] Toggle Sidebar Orders Deliveries Providers …" at bounding box center [452, 267] width 904 height 534
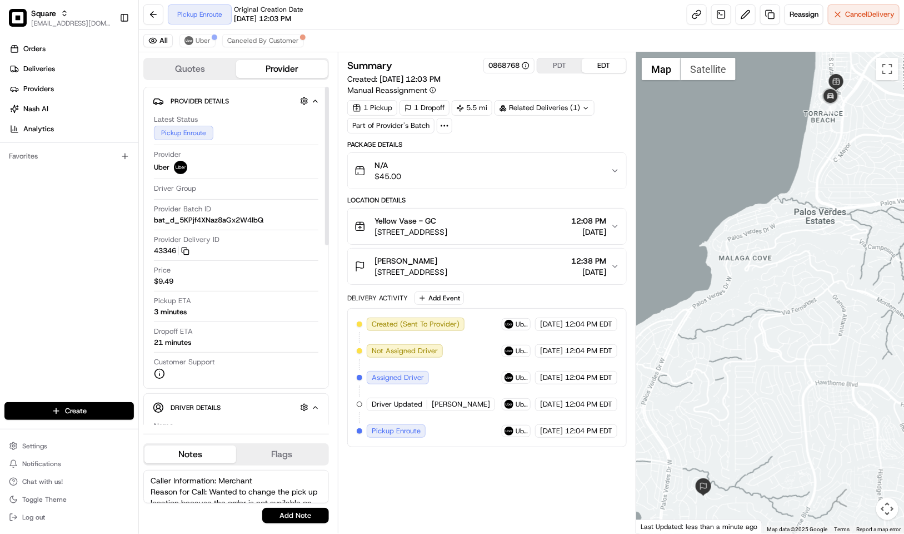
type textarea "Caller Information: Merchant Reason for Call: Wanted to change the pick up loca…"
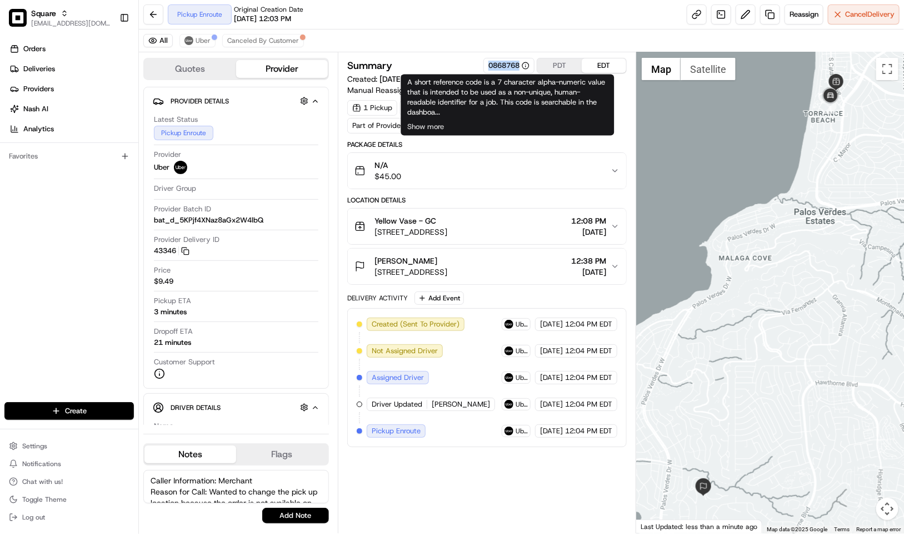
drag, startPoint x: 484, startPoint y: 62, endPoint x: 518, endPoint y: 70, distance: 34.9
click at [518, 70] on div "0868768" at bounding box center [509, 66] width 51 height 16
copy div "0868768"
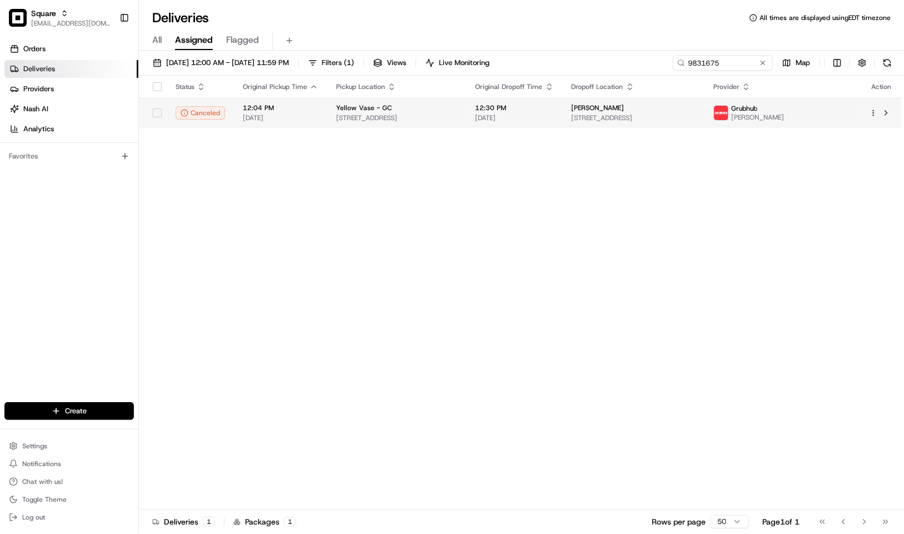
click at [458, 118] on span "[STREET_ADDRESS]" at bounding box center [397, 117] width 122 height 9
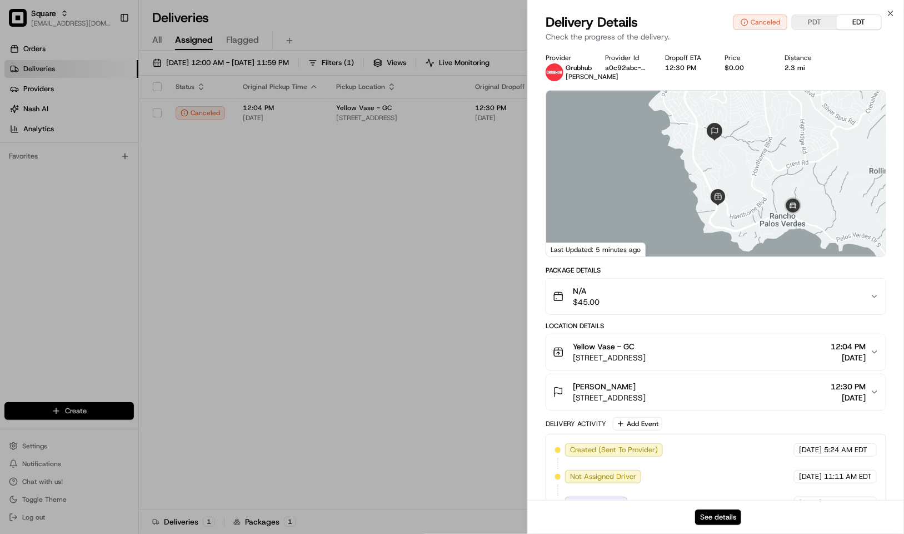
click at [726, 516] on button "See details" at bounding box center [718, 517] width 46 height 16
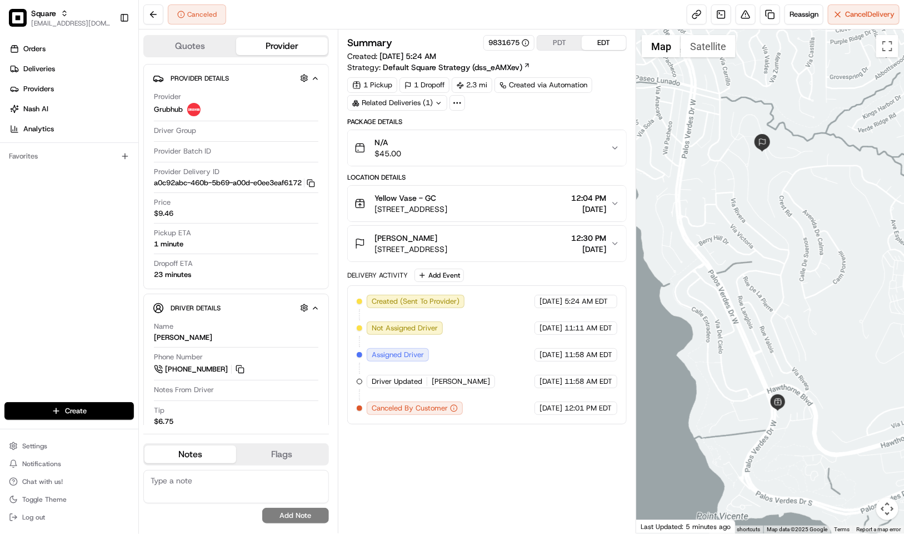
click at [252, 478] on textarea at bounding box center [236, 486] width 186 height 33
paste textarea "Caller Information: Merchant Reason for Call: Wanted to change the pick up loca…"
paste textarea "0868768"
type textarea "Caller Information: Merchant Reason for Call: Wanted to change the pick up loca…"
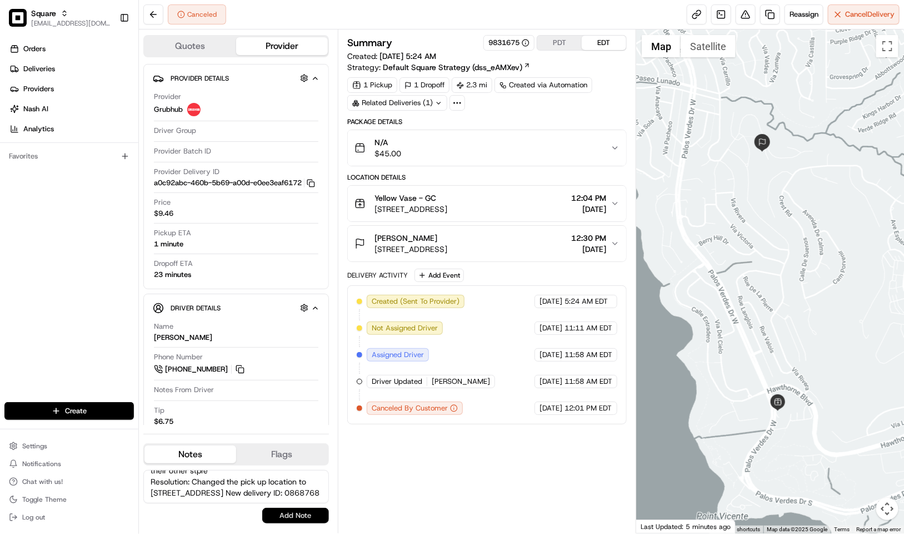
click at [300, 519] on button "Add Note" at bounding box center [295, 516] width 67 height 16
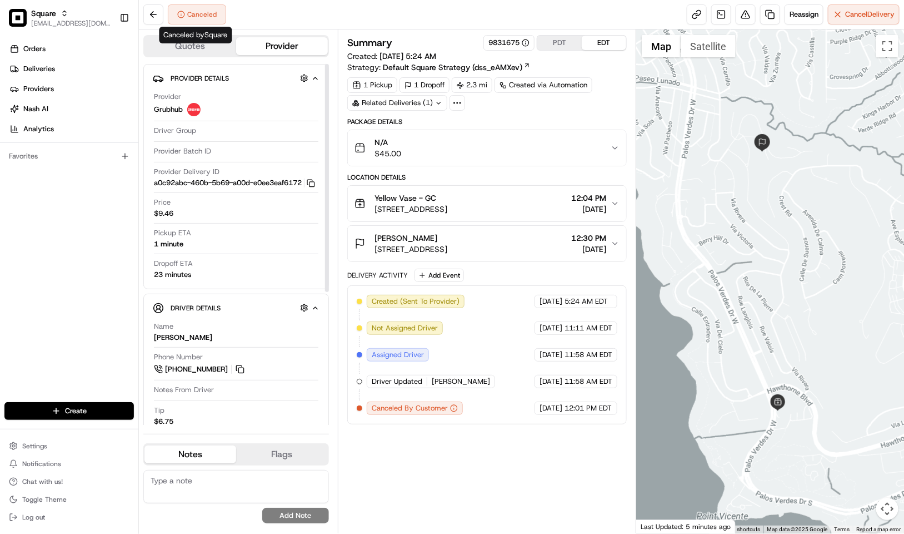
scroll to position [0, 0]
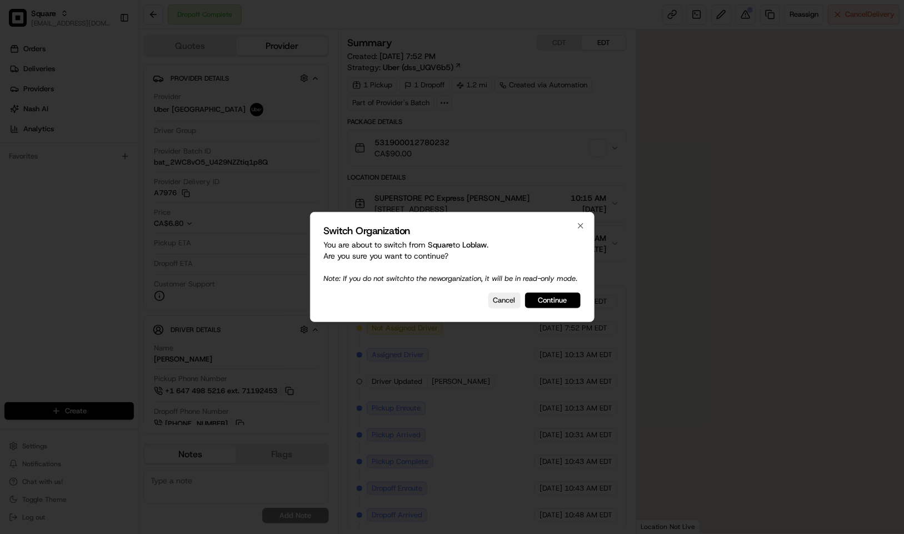
click at [554, 302] on button "Continue" at bounding box center [553, 300] width 56 height 16
click at [740, 12] on div at bounding box center [452, 267] width 904 height 534
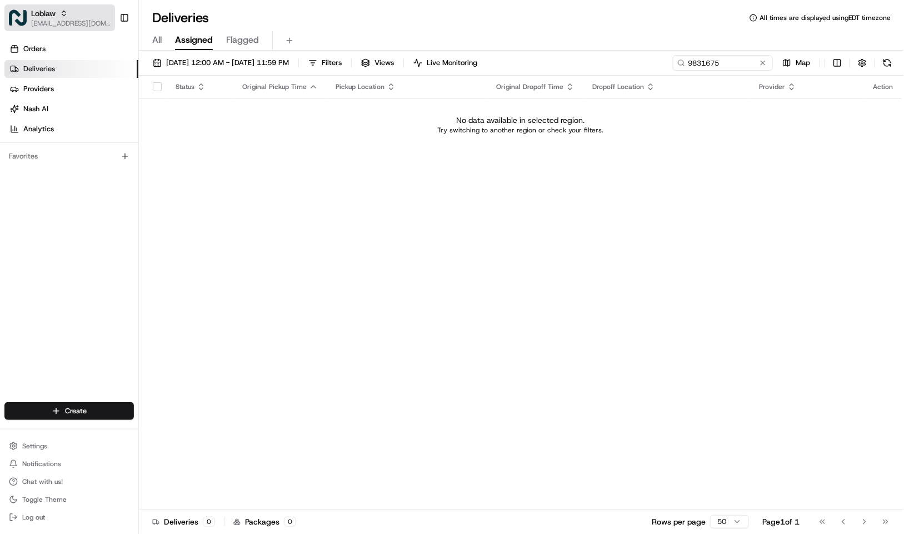
click at [46, 25] on span "[EMAIL_ADDRESS][DOMAIN_NAME]" at bounding box center [70, 23] width 79 height 9
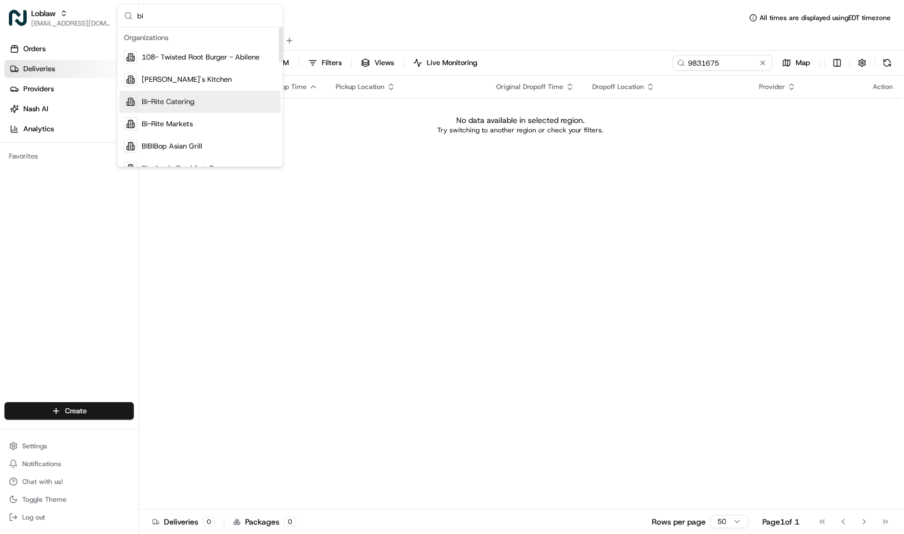
type input "bi"
click at [206, 92] on div "Bi-Rite Catering" at bounding box center [200, 102] width 161 height 22
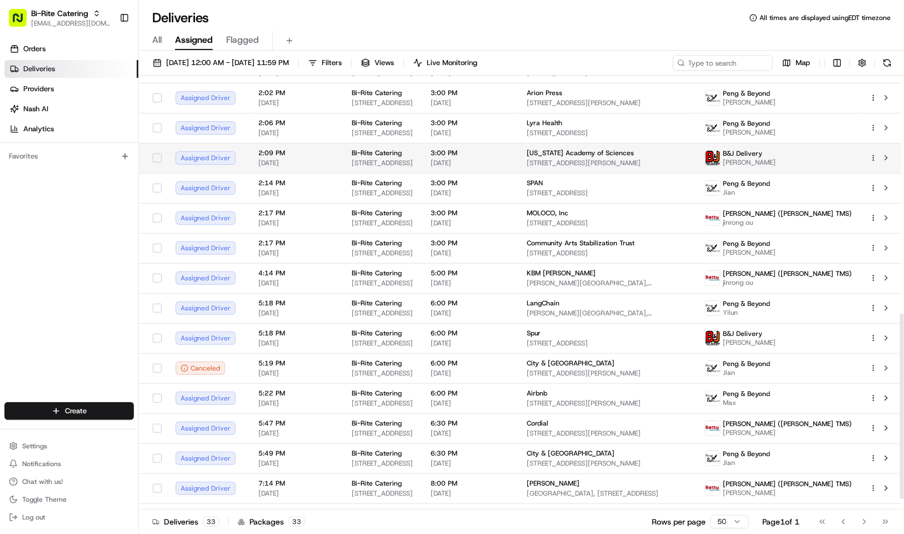
scroll to position [579, 0]
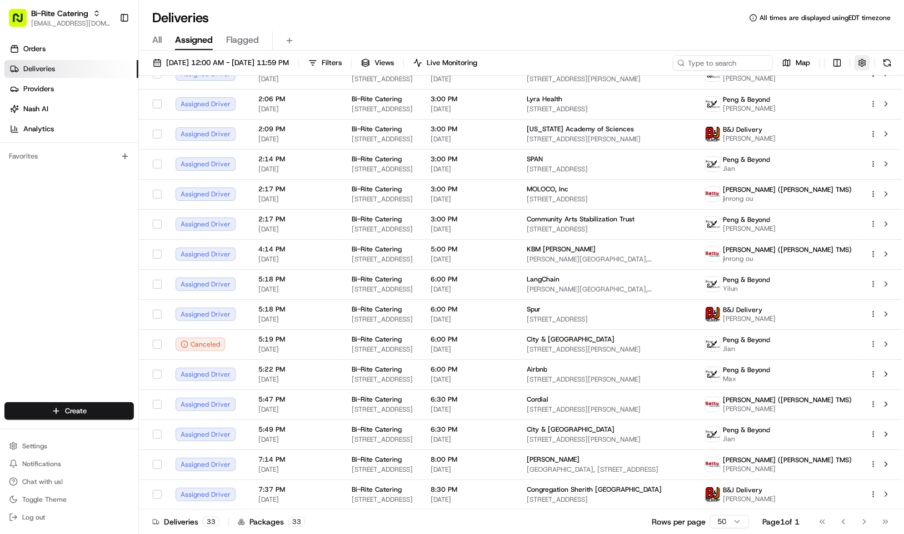
click at [859, 62] on button "button" at bounding box center [863, 63] width 16 height 16
click at [831, 109] on html "Bi-Rite Catering kpensader@nashhelp.com Toggle Sidebar Orders Deliveries Provid…" at bounding box center [452, 267] width 904 height 534
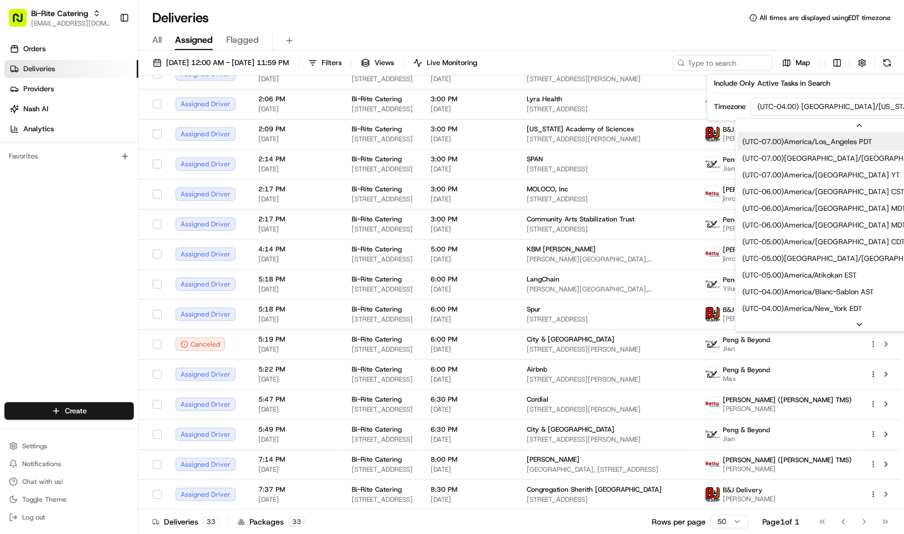
scroll to position [51, 0]
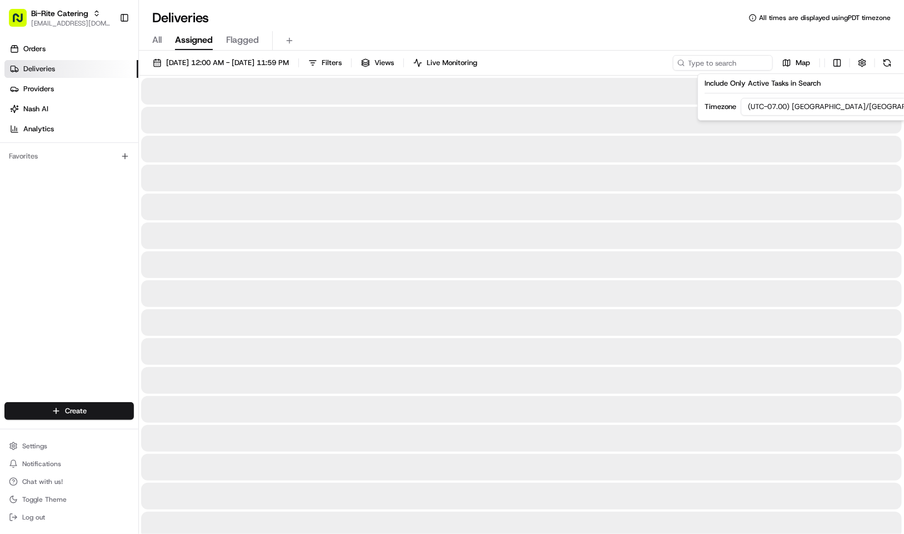
click at [404, 34] on div "All Assigned Flagged" at bounding box center [521, 40] width 765 height 19
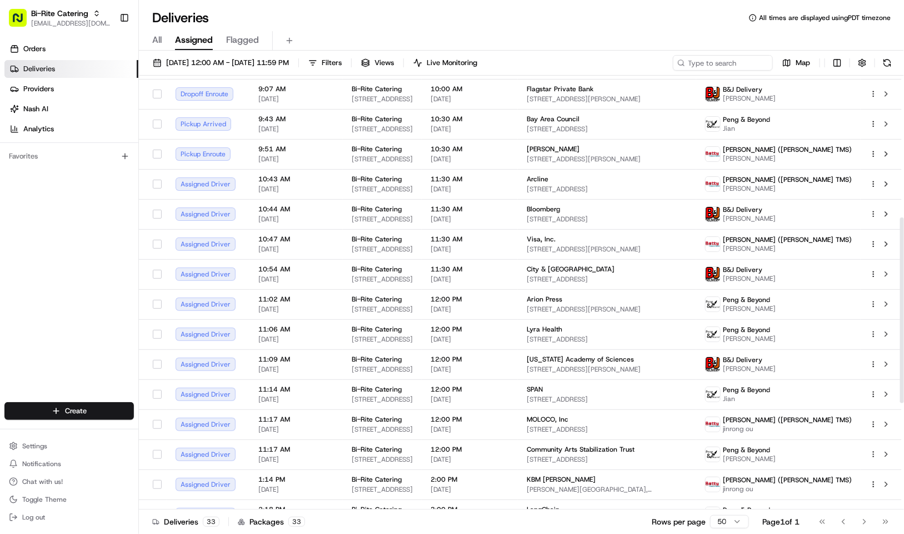
scroll to position [329, 0]
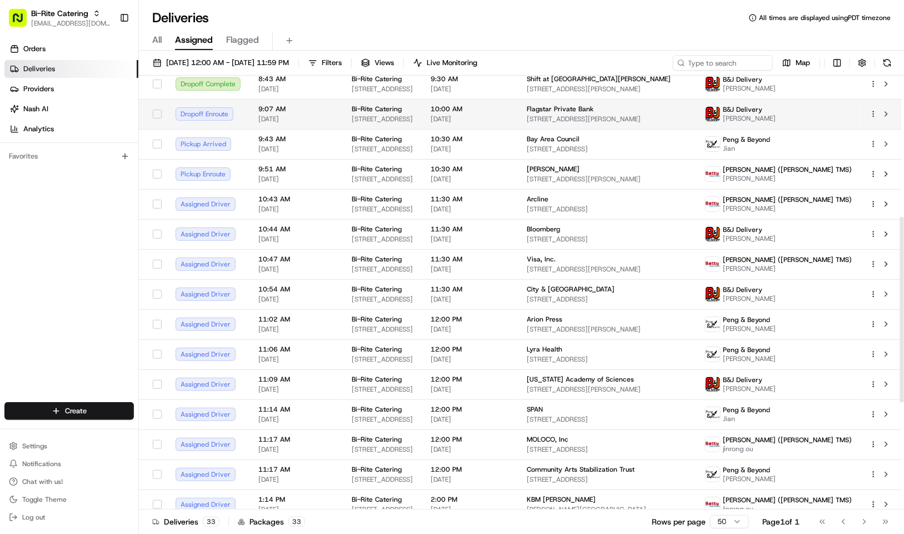
click at [311, 116] on span "[DATE]" at bounding box center [296, 119] width 76 height 9
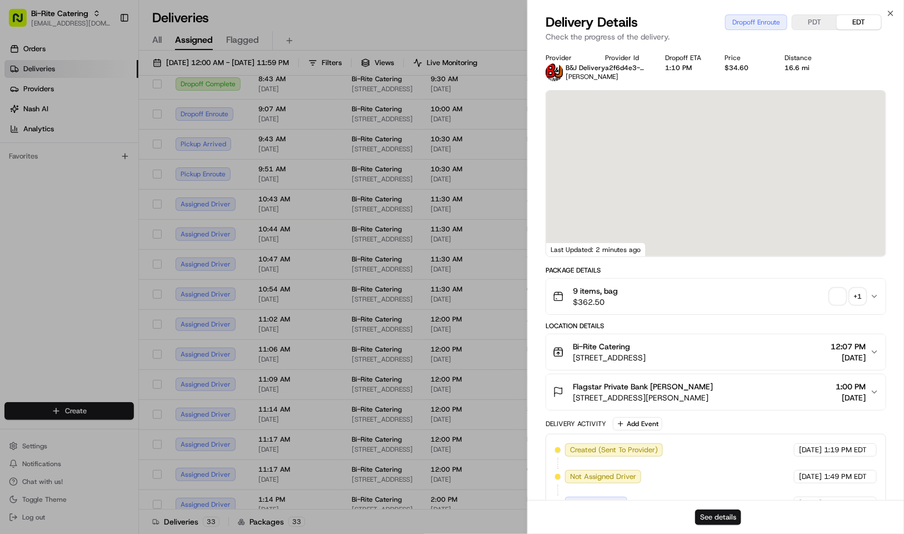
click at [721, 510] on button "See details" at bounding box center [718, 517] width 46 height 16
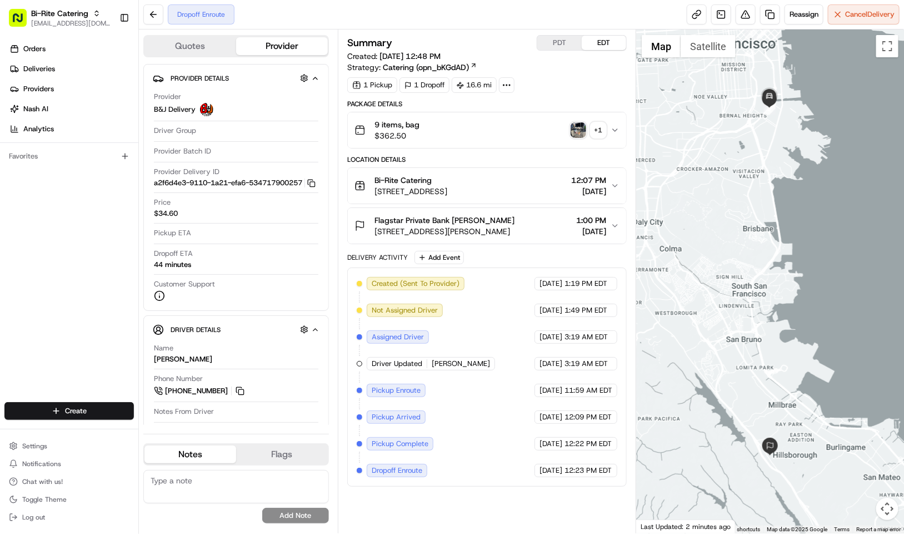
click at [489, 154] on div "Package Details 9 items, bag $362.50 + 1 Location Details Bi-Rite Catering [STR…" at bounding box center [487, 293] width 280 height 387
click at [484, 140] on div "9 items, bag $362.50 + 1" at bounding box center [483, 130] width 256 height 22
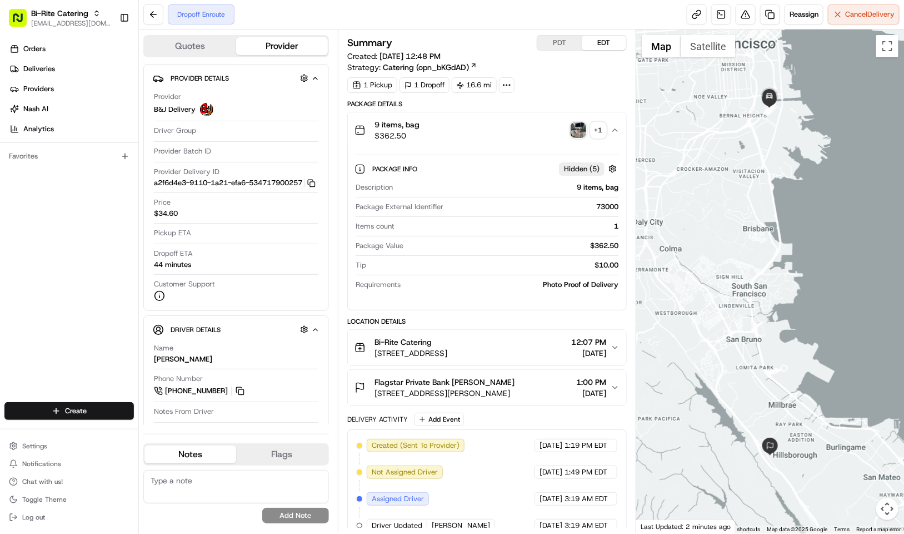
click at [484, 140] on div "9 items, bag $362.50 + 1" at bounding box center [483, 130] width 256 height 22
